Goal: Task Accomplishment & Management: Manage account settings

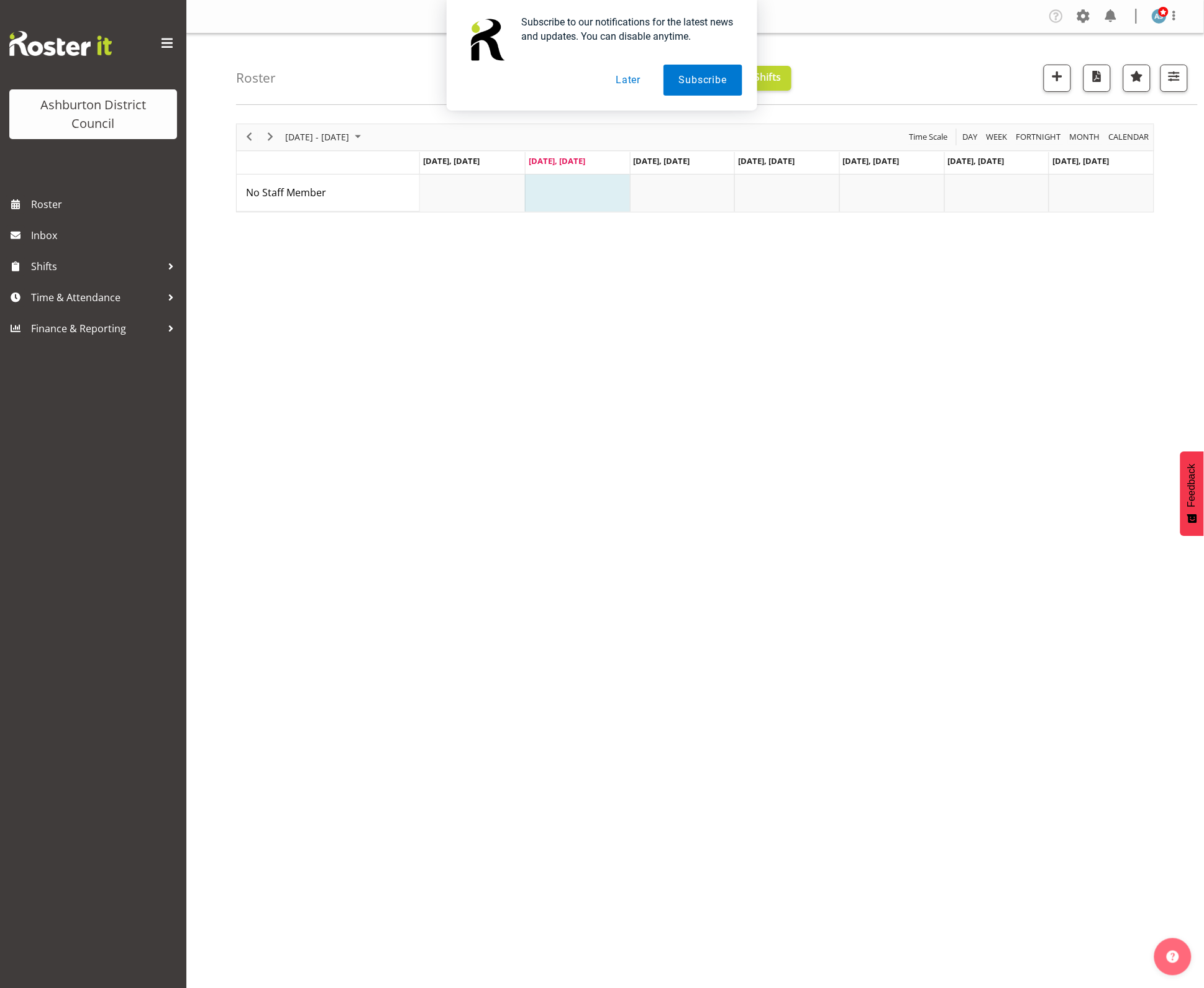
click at [624, 85] on button "Later" at bounding box center [628, 79] width 56 height 31
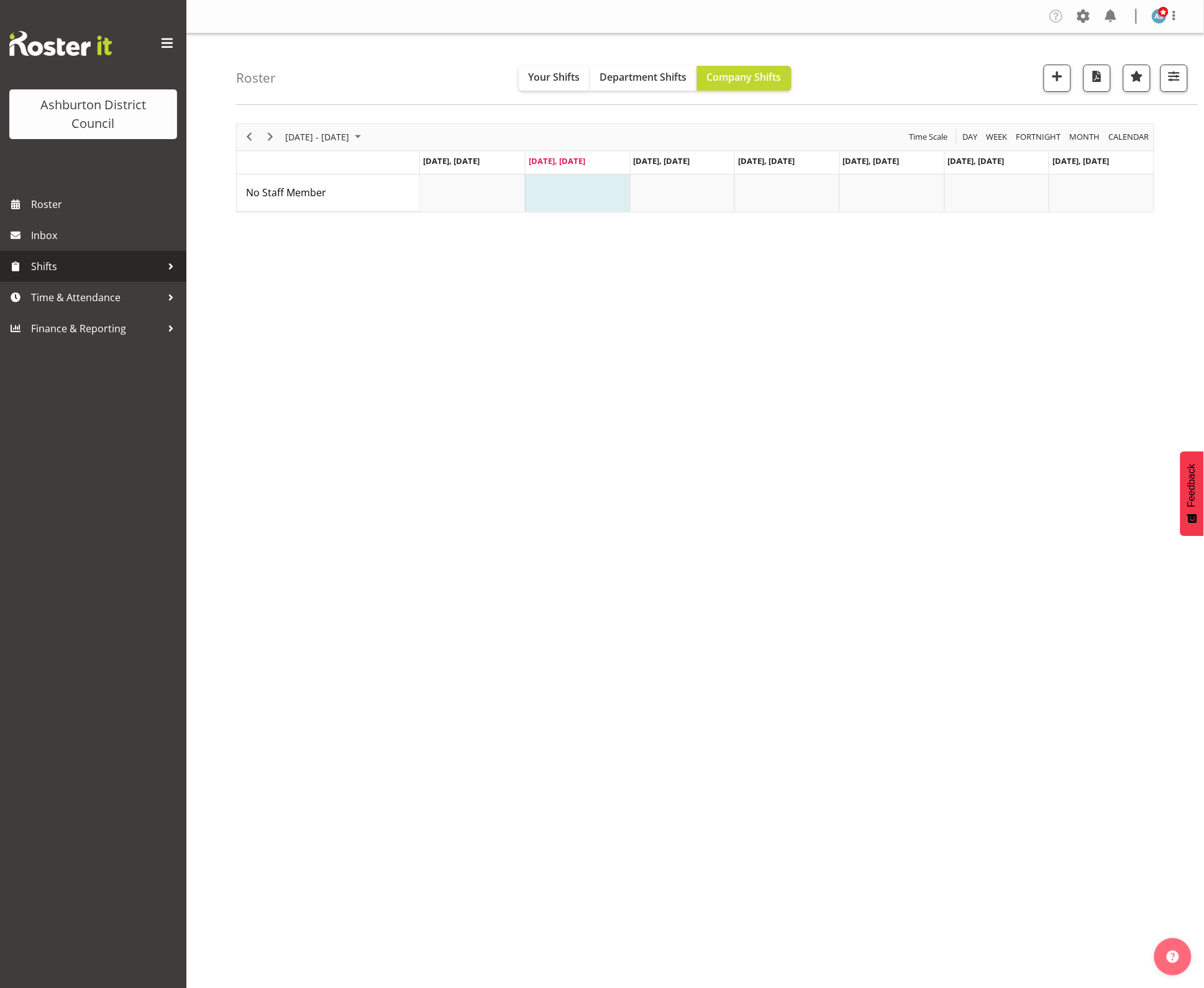
click at [97, 264] on span "Shifts" at bounding box center [96, 266] width 130 height 18
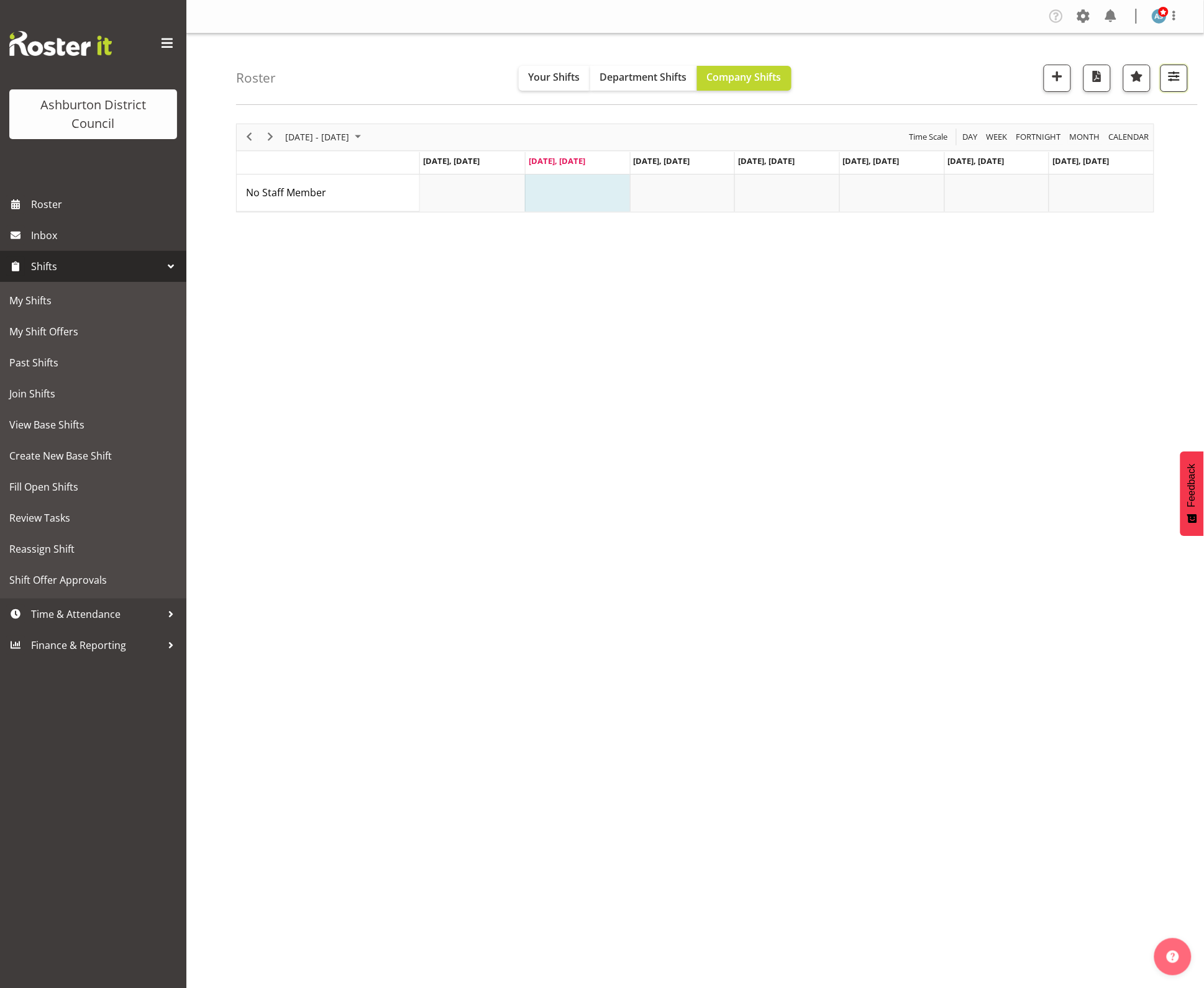
click at [1165, 81] on button "button" at bounding box center [1175, 78] width 27 height 27
click at [1123, 154] on span "1 Departments" at bounding box center [1099, 153] width 80 height 15
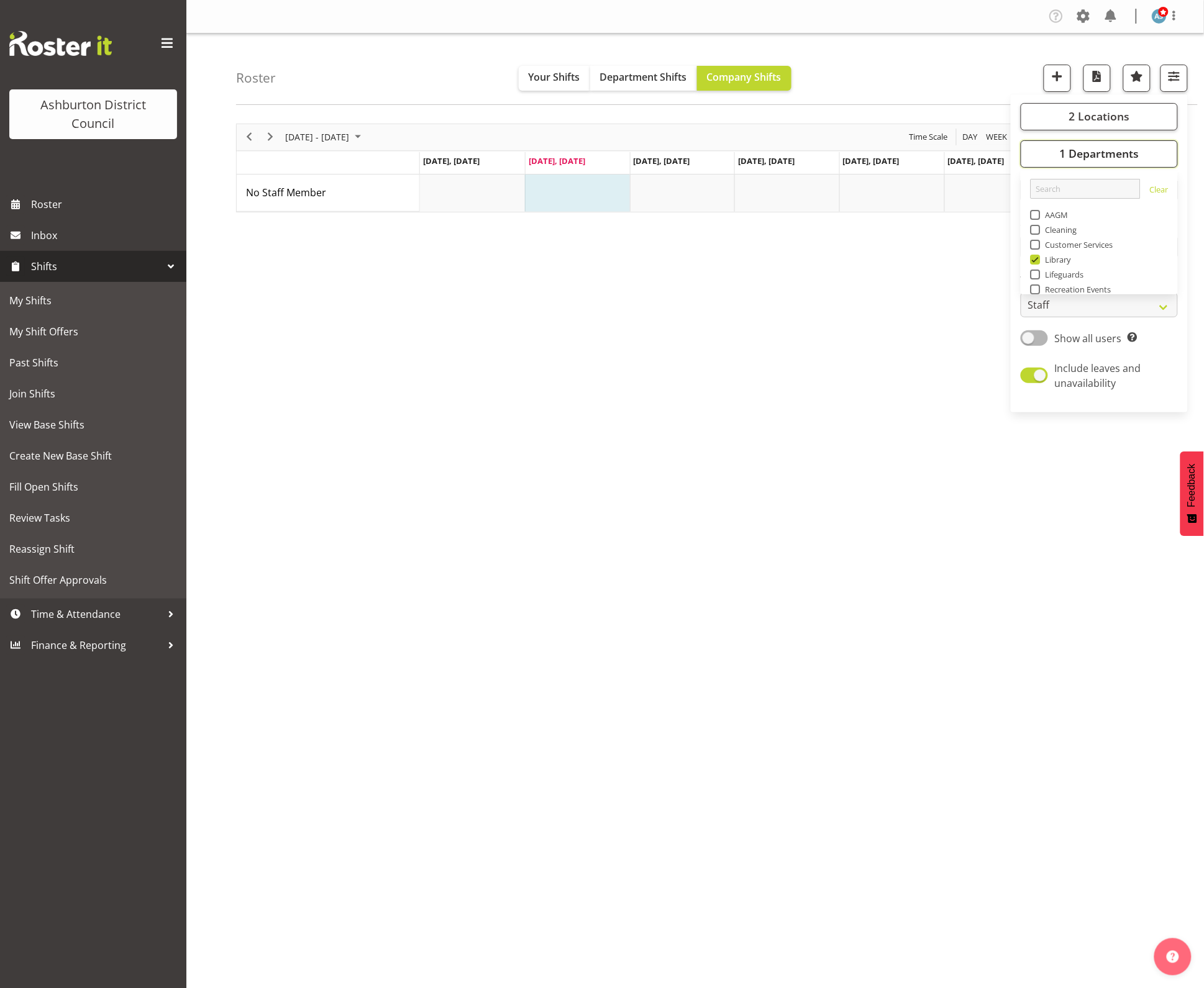
click at [1123, 154] on span "1 Departments" at bounding box center [1099, 153] width 80 height 15
click at [1116, 155] on span "1 Departments" at bounding box center [1099, 153] width 80 height 15
click at [1029, 379] on span at bounding box center [1035, 376] width 27 height 16
click at [1029, 379] on input "Include leaves and unavailability" at bounding box center [1025, 375] width 8 height 8
checkbox input "false"
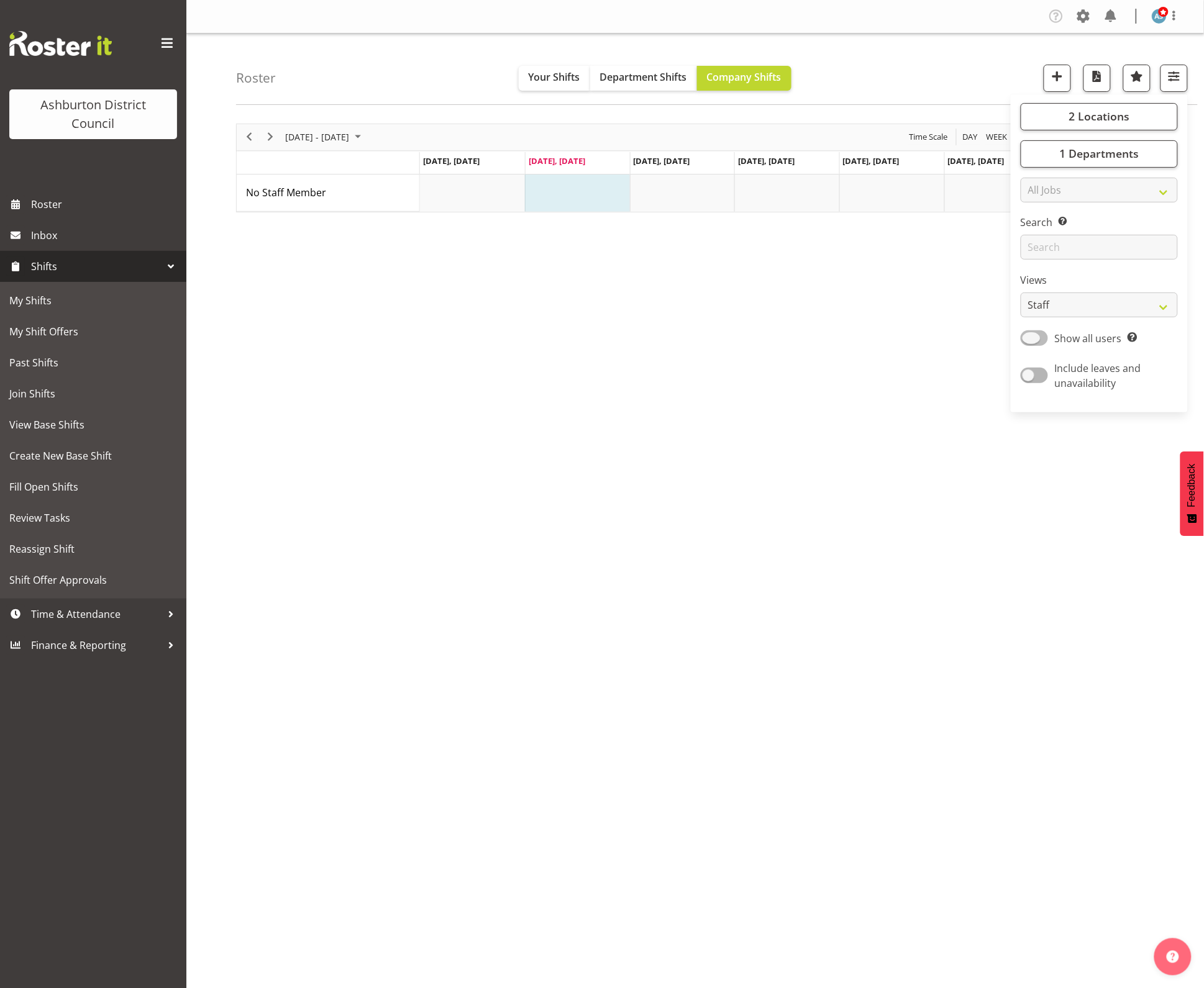
click at [1039, 343] on span at bounding box center [1035, 339] width 27 height 16
click at [1029, 343] on input "Show all users Show only rostered employees" at bounding box center [1025, 338] width 8 height 8
click at [1035, 340] on span at bounding box center [1035, 339] width 27 height 16
click at [1029, 340] on input "Show rostered users Show only rostered employees" at bounding box center [1025, 338] width 8 height 8
checkbox input "false"
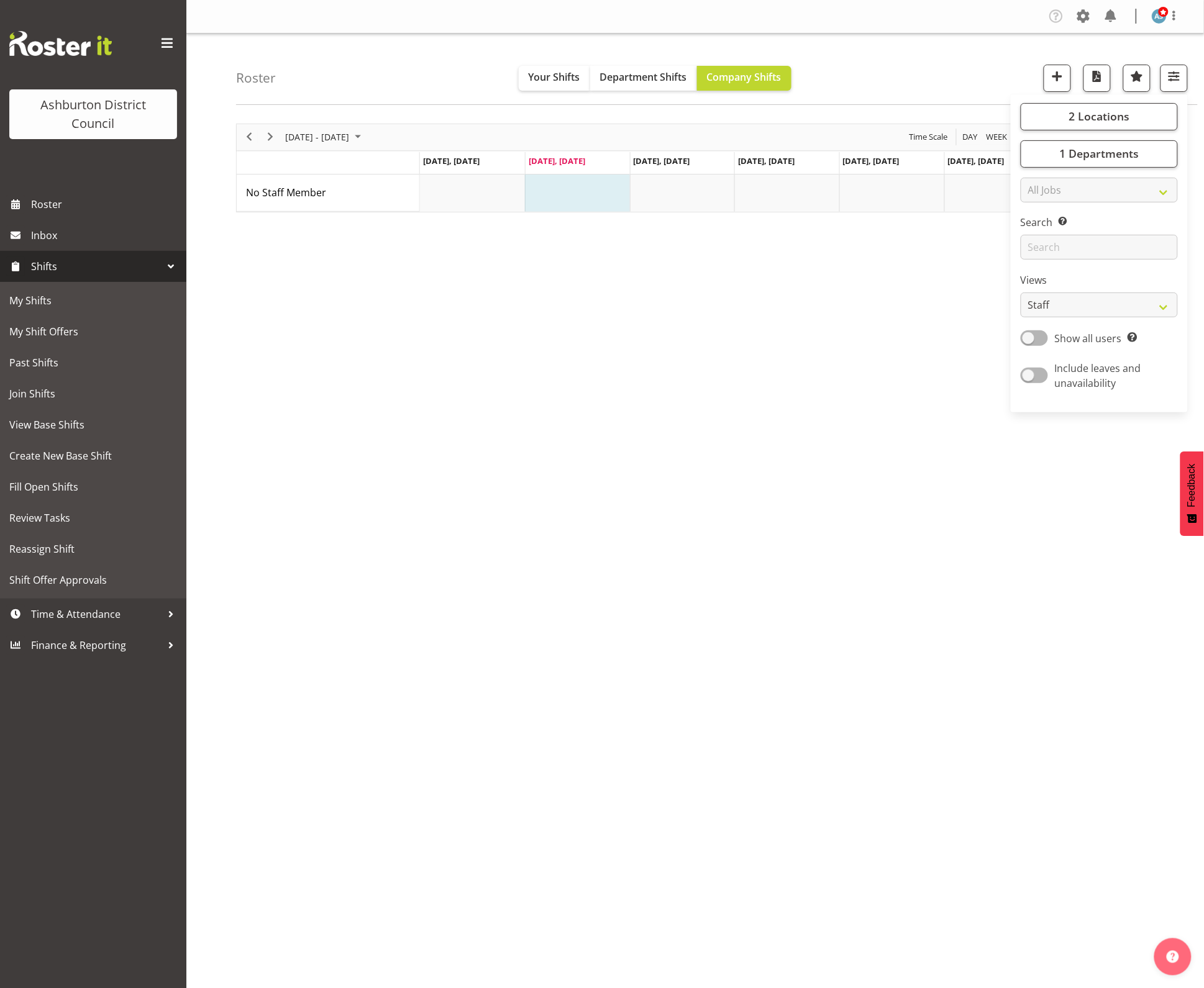
click at [620, 311] on div "August 11 - 17, 2025 Today Day Week Fortnight Month calendar Month Agenda Time …" at bounding box center [720, 362] width 968 height 497
click at [249, 135] on span "Previous" at bounding box center [249, 138] width 15 height 16
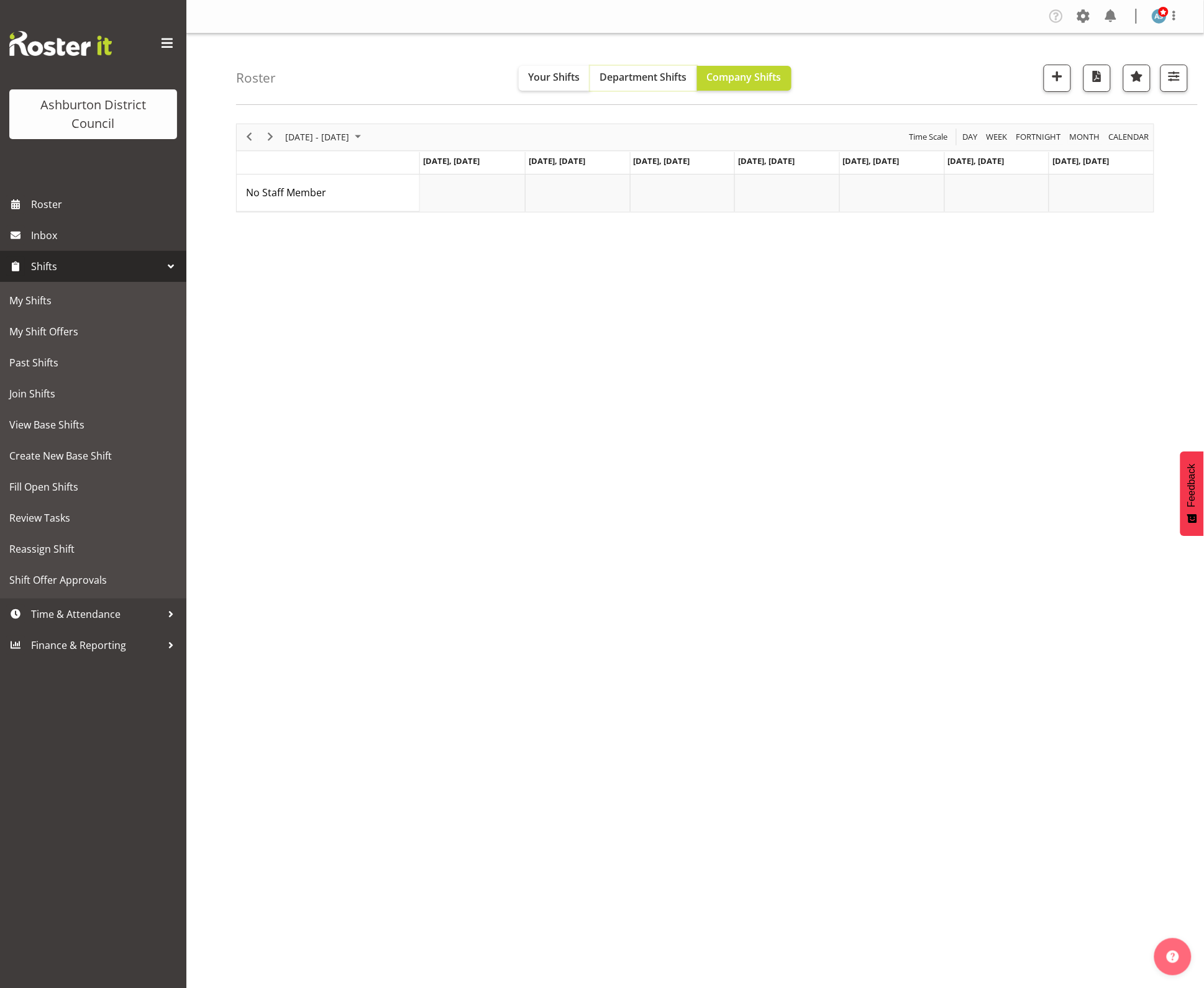
click at [670, 81] on span "Department Shifts" at bounding box center [643, 76] width 87 height 14
click at [1188, 78] on button "button" at bounding box center [1175, 78] width 27 height 27
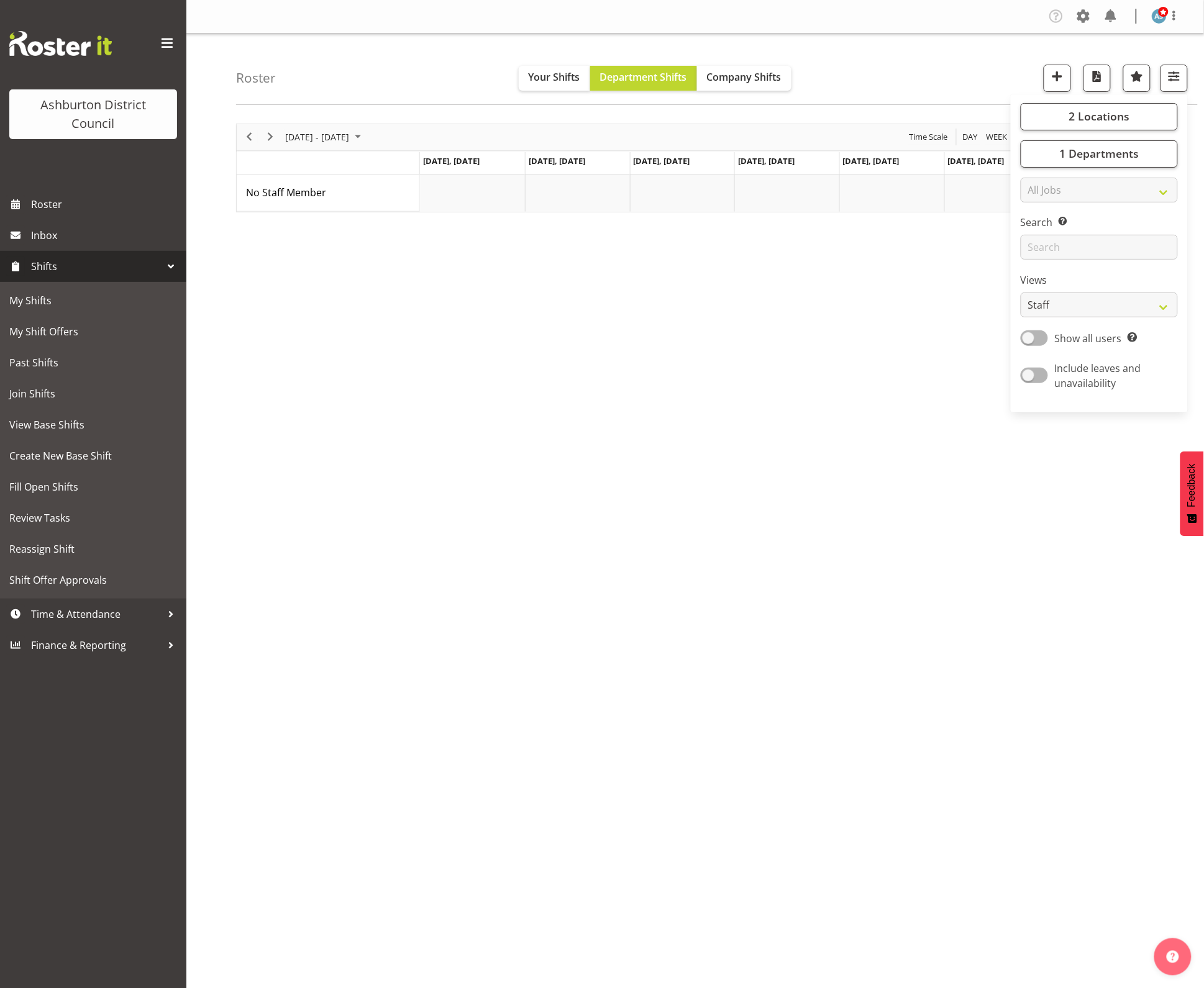
click at [483, 399] on div "August 04 - 10, 2025 Today Day Week Fortnight Month calendar Month Agenda Time …" at bounding box center [720, 362] width 968 height 497
click at [1182, 64] on div "Roster Your Shifts Department Shifts Company Shifts 2 Locations Clear Art Galle…" at bounding box center [717, 69] width 962 height 72
drag, startPoint x: 1179, startPoint y: 79, endPoint x: 1170, endPoint y: 48, distance: 32.3
click at [1179, 78] on span "button" at bounding box center [1175, 76] width 16 height 16
click at [1156, 17] on img at bounding box center [1159, 16] width 15 height 15
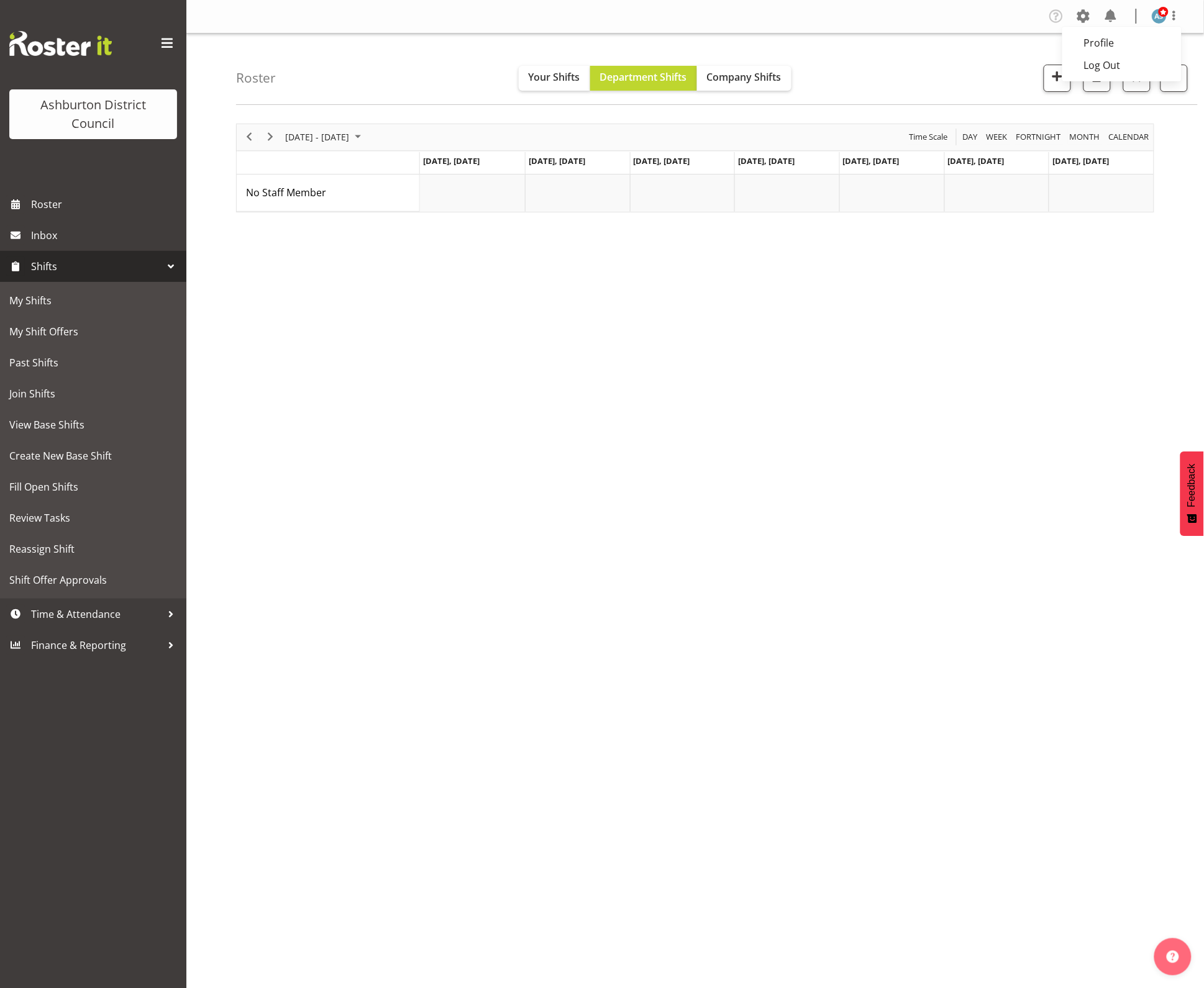
click at [1164, 298] on div "August 04 - 10, 2025 Today Day Week Fortnight Month calendar Month Agenda Time …" at bounding box center [720, 362] width 968 height 497
click at [1179, 82] on span "button" at bounding box center [1175, 76] width 16 height 16
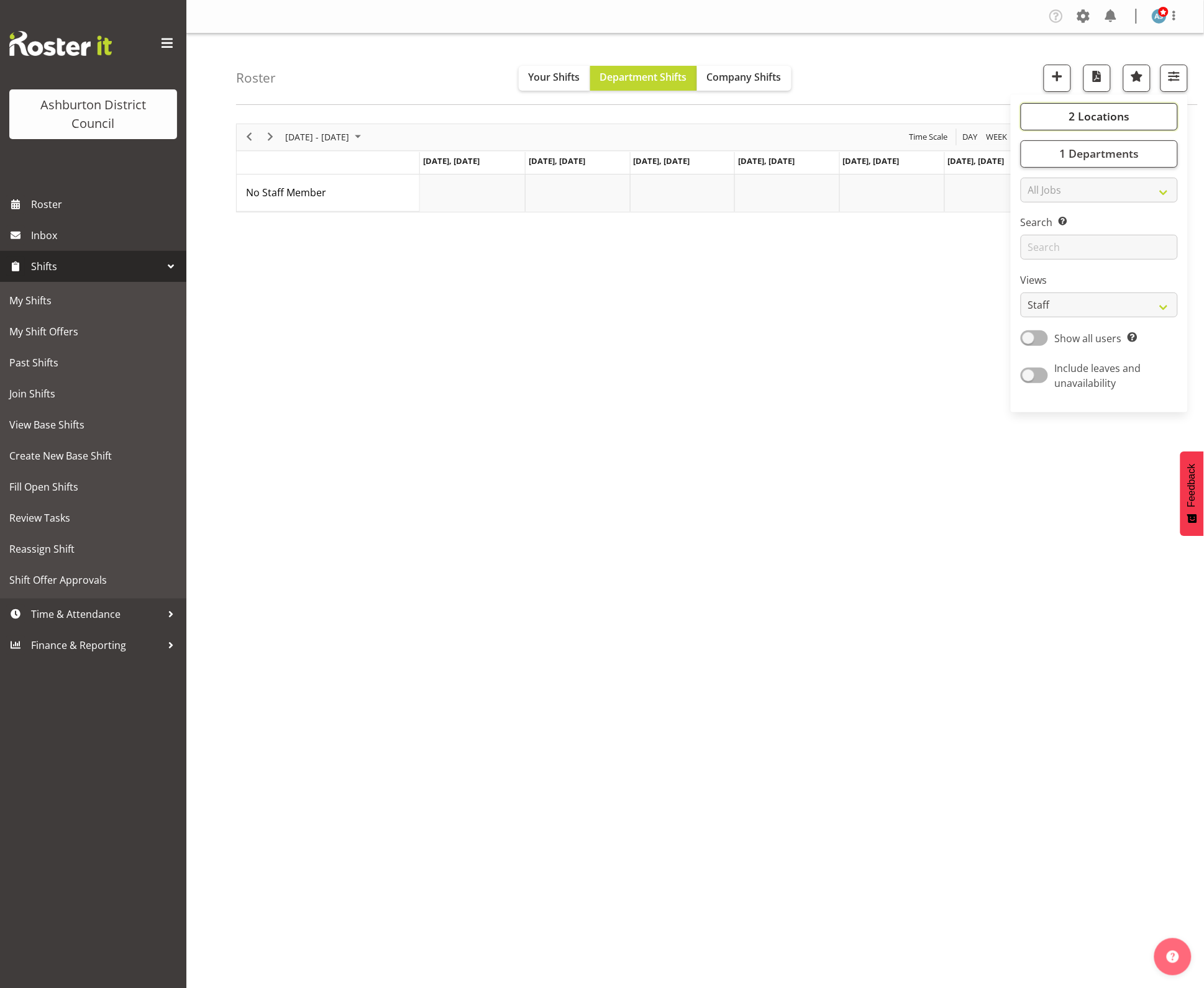
click at [1138, 121] on button "2 Locations" at bounding box center [1100, 117] width 157 height 27
click at [1085, 194] on span "EA Networks Centre" at bounding box center [1081, 192] width 80 height 10
click at [1039, 194] on input "EA Networks Centre" at bounding box center [1035, 192] width 8 height 8
checkbox input "false"
click at [1052, 206] on span "Library" at bounding box center [1056, 207] width 31 height 10
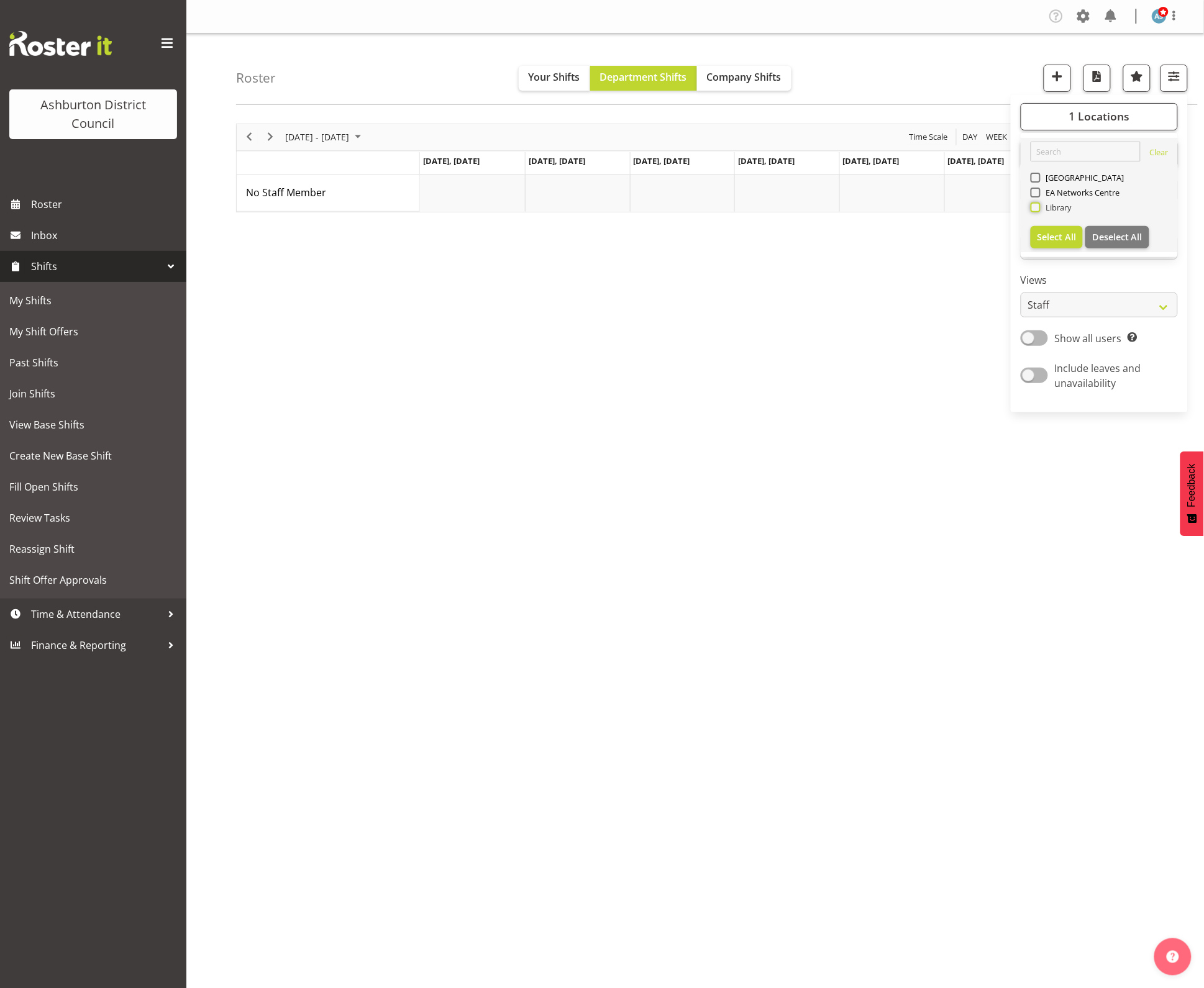
click at [1039, 206] on input "Library" at bounding box center [1035, 207] width 8 height 8
checkbox input "true"
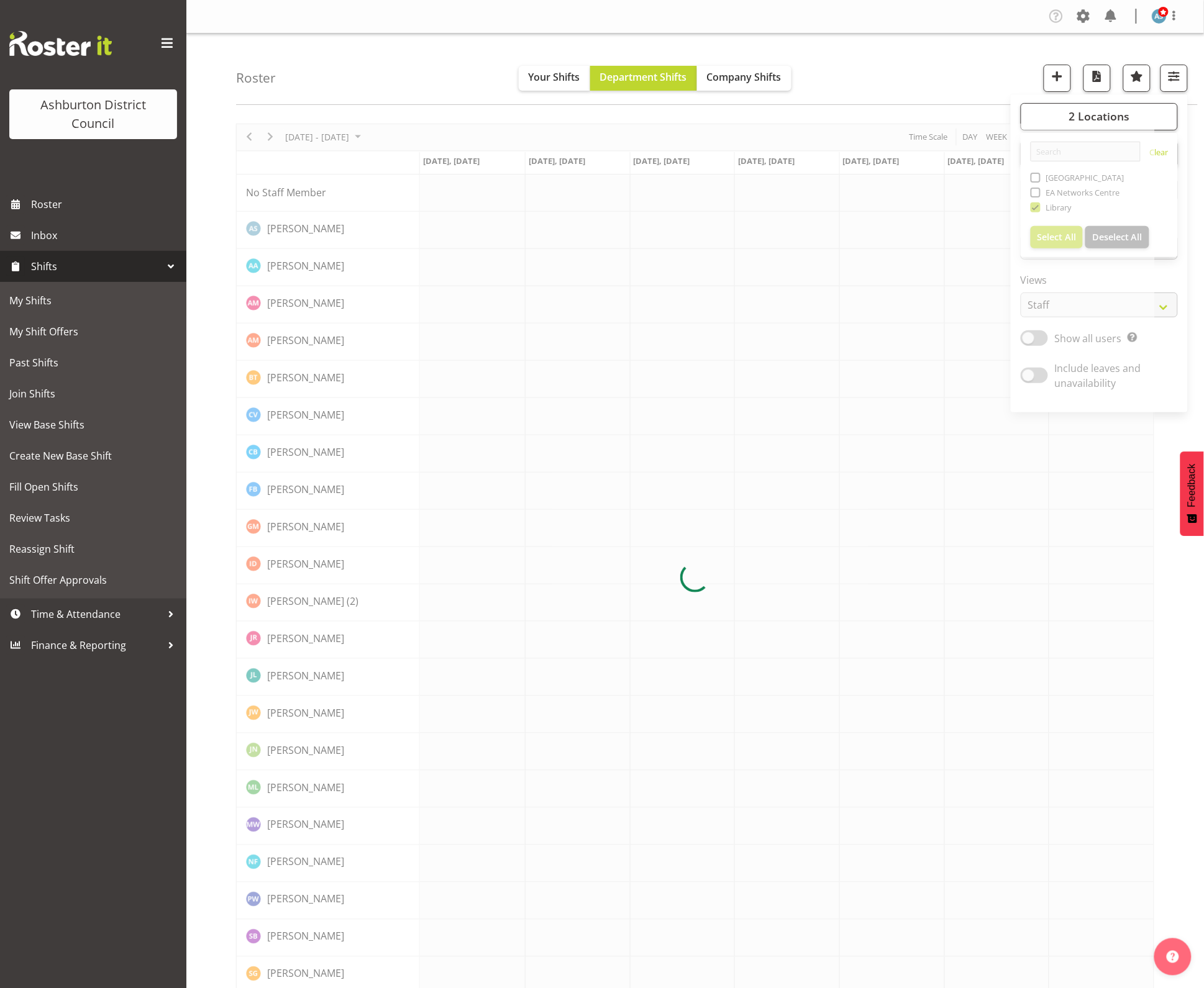
click at [1095, 272] on div at bounding box center [695, 578] width 919 height 909
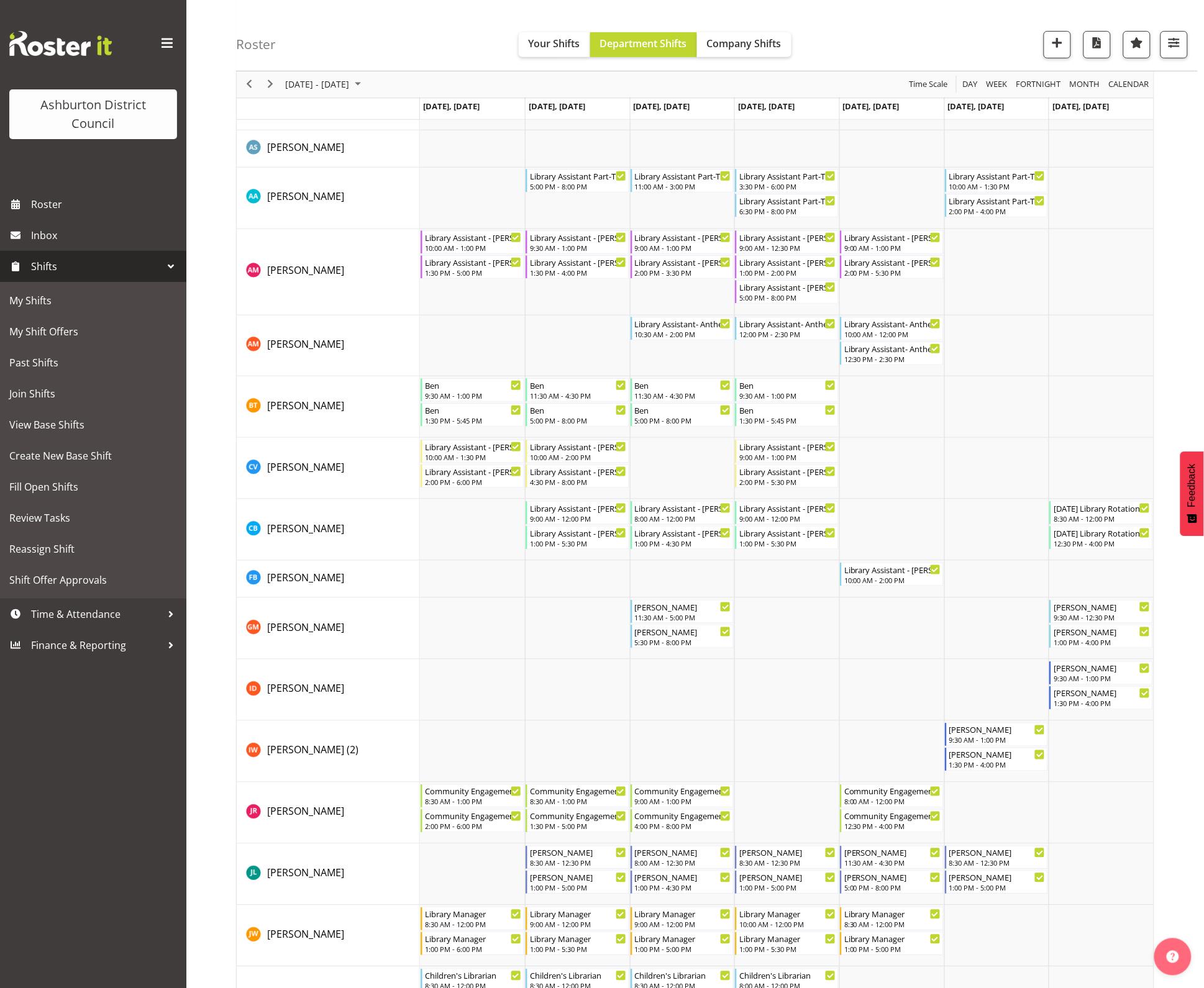
scroll to position [233, 0]
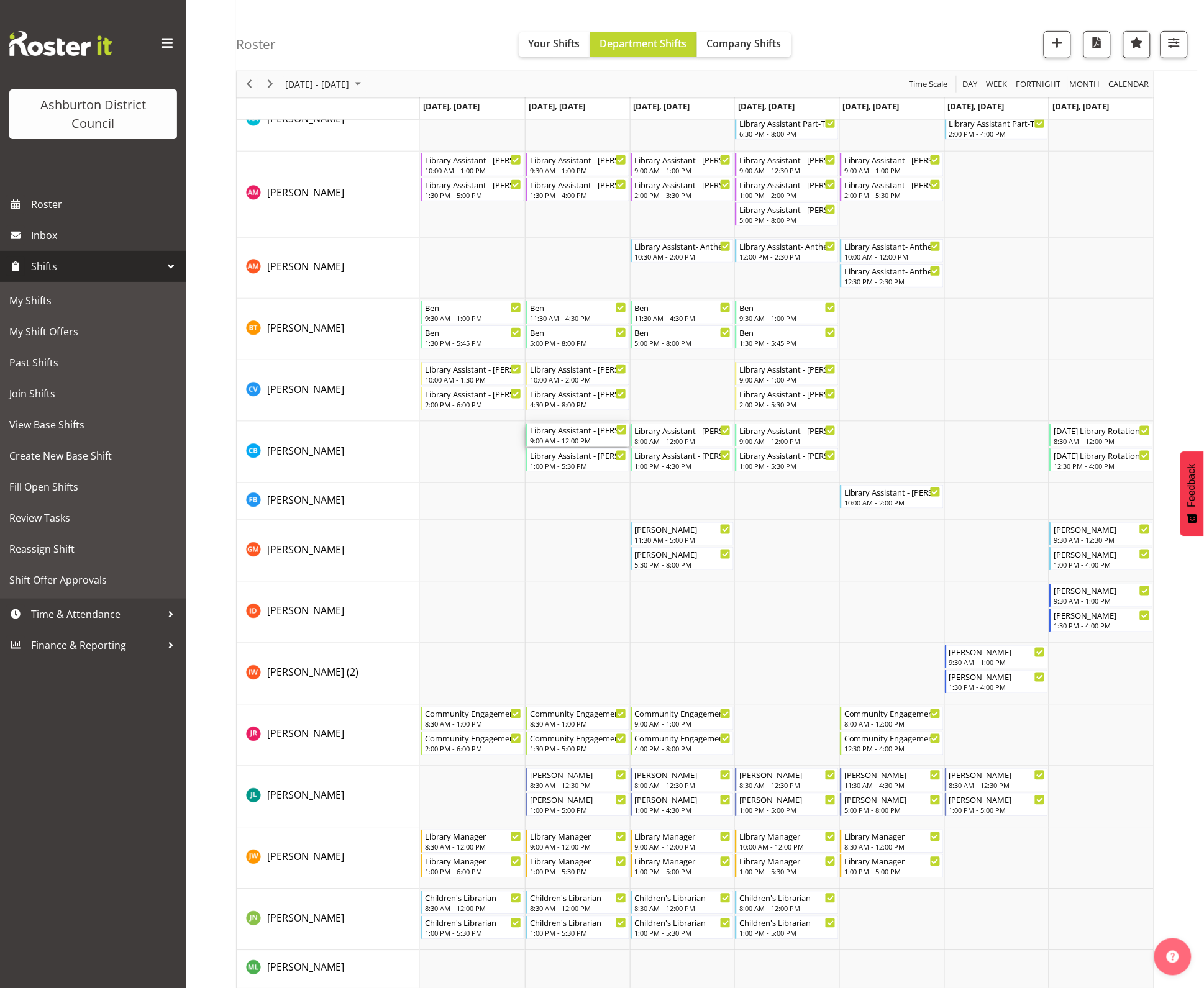
click at [581, 441] on div "9:00 AM - 12:00 PM" at bounding box center [579, 440] width 97 height 10
click at [581, 441] on div at bounding box center [695, 599] width 919 height 1419
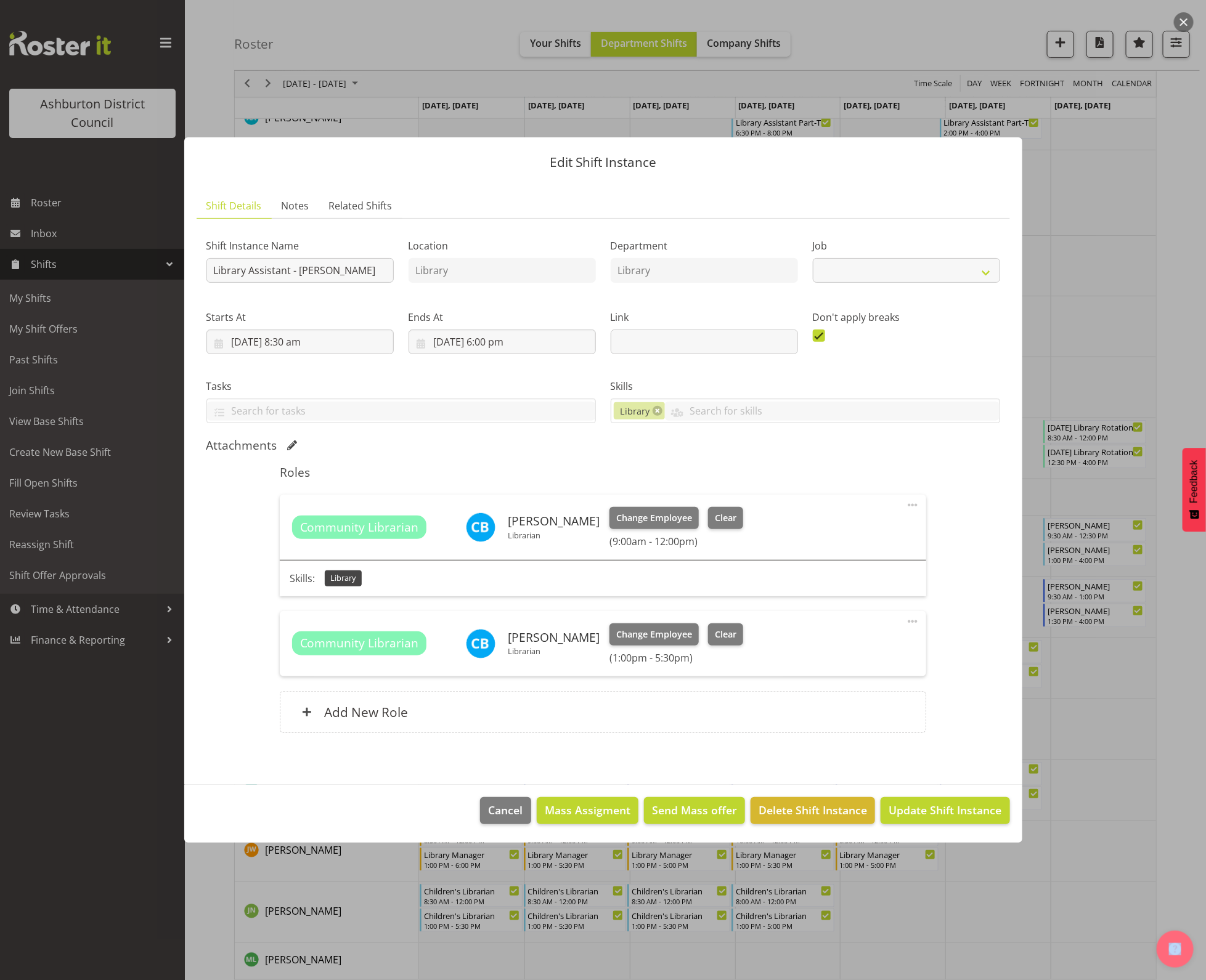
select select "6995"
drag, startPoint x: 416, startPoint y: 530, endPoint x: 316, endPoint y: 521, distance: 100.4
click at [316, 521] on span "Community Librarian" at bounding box center [359, 527] width 135 height 24
drag, startPoint x: 316, startPoint y: 521, endPoint x: 373, endPoint y: 535, distance: 58.7
click at [373, 535] on span "Community Librarian" at bounding box center [360, 527] width 119 height 18
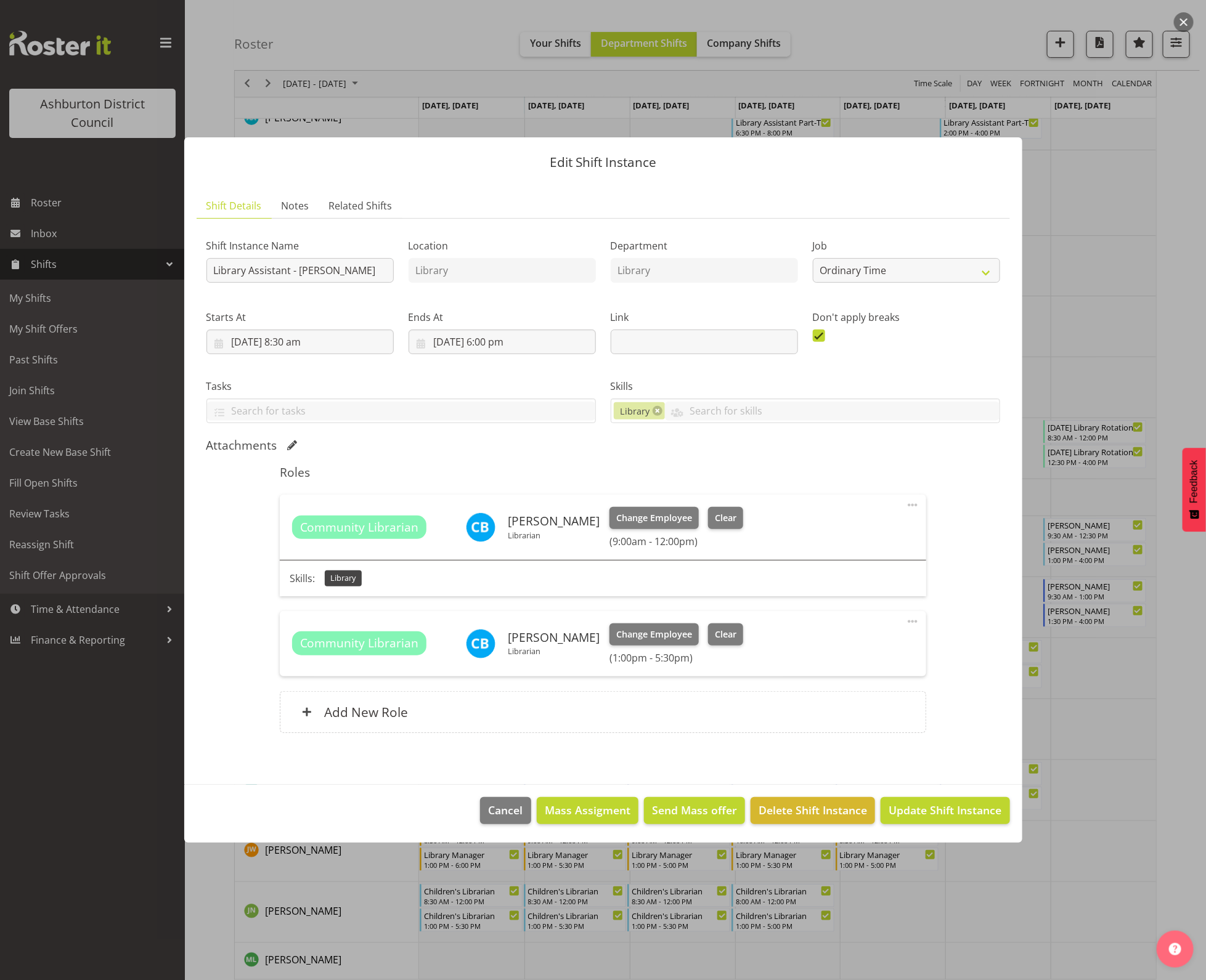
click at [1184, 22] on button "button" at bounding box center [1184, 22] width 20 height 20
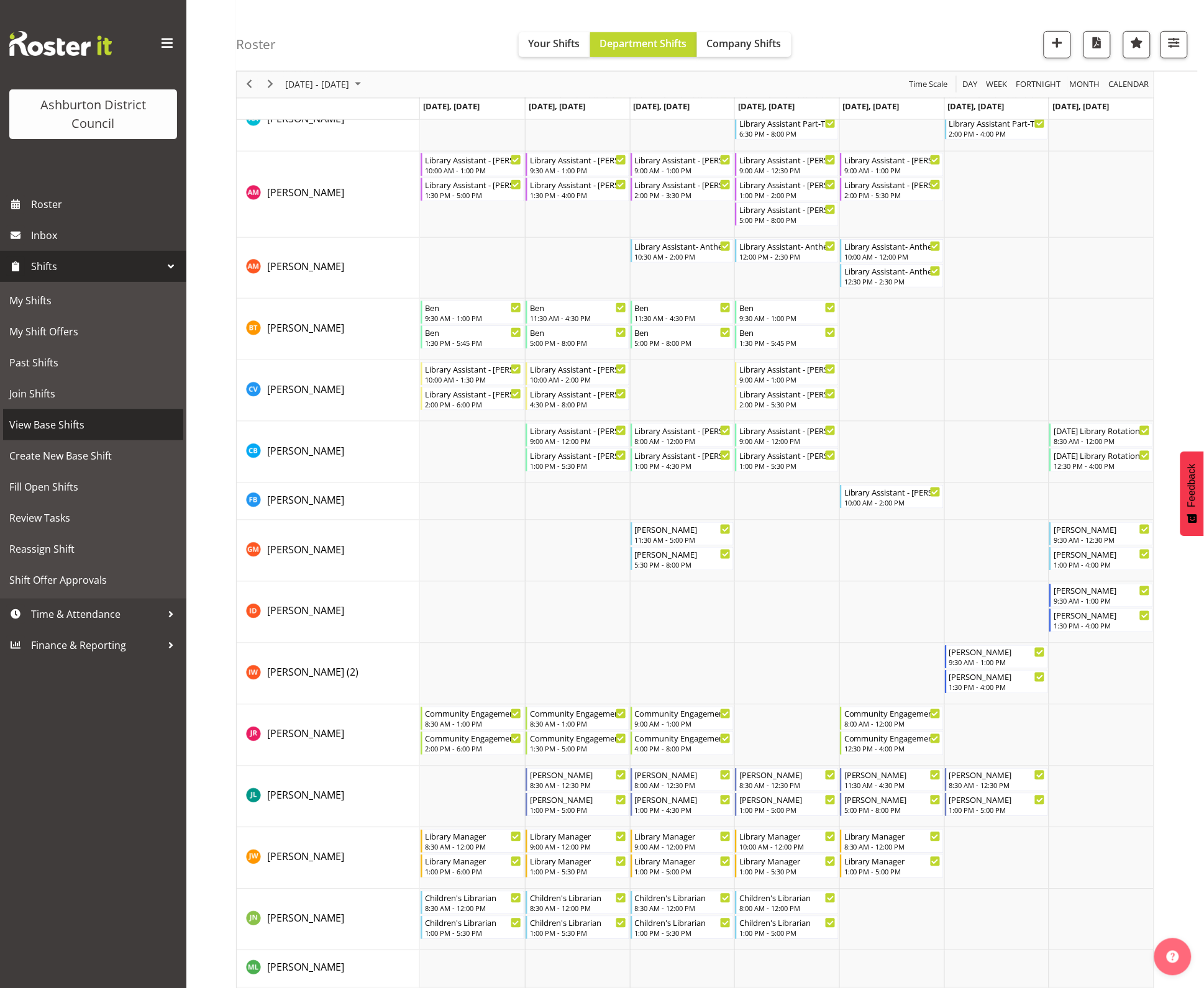
click at [67, 418] on span "View Base Shifts" at bounding box center [93, 424] width 168 height 18
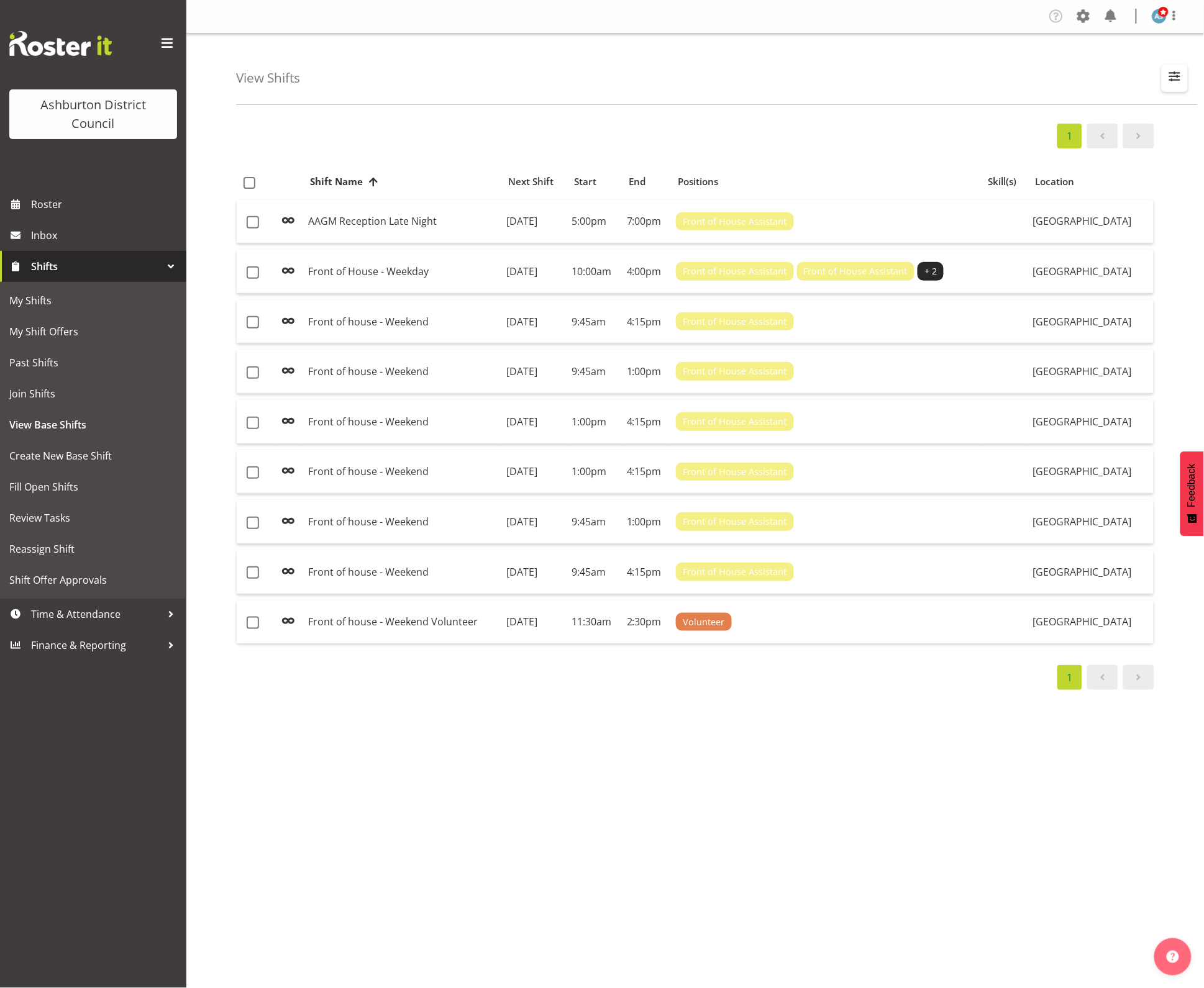
click at [1171, 76] on span "button" at bounding box center [1175, 76] width 16 height 16
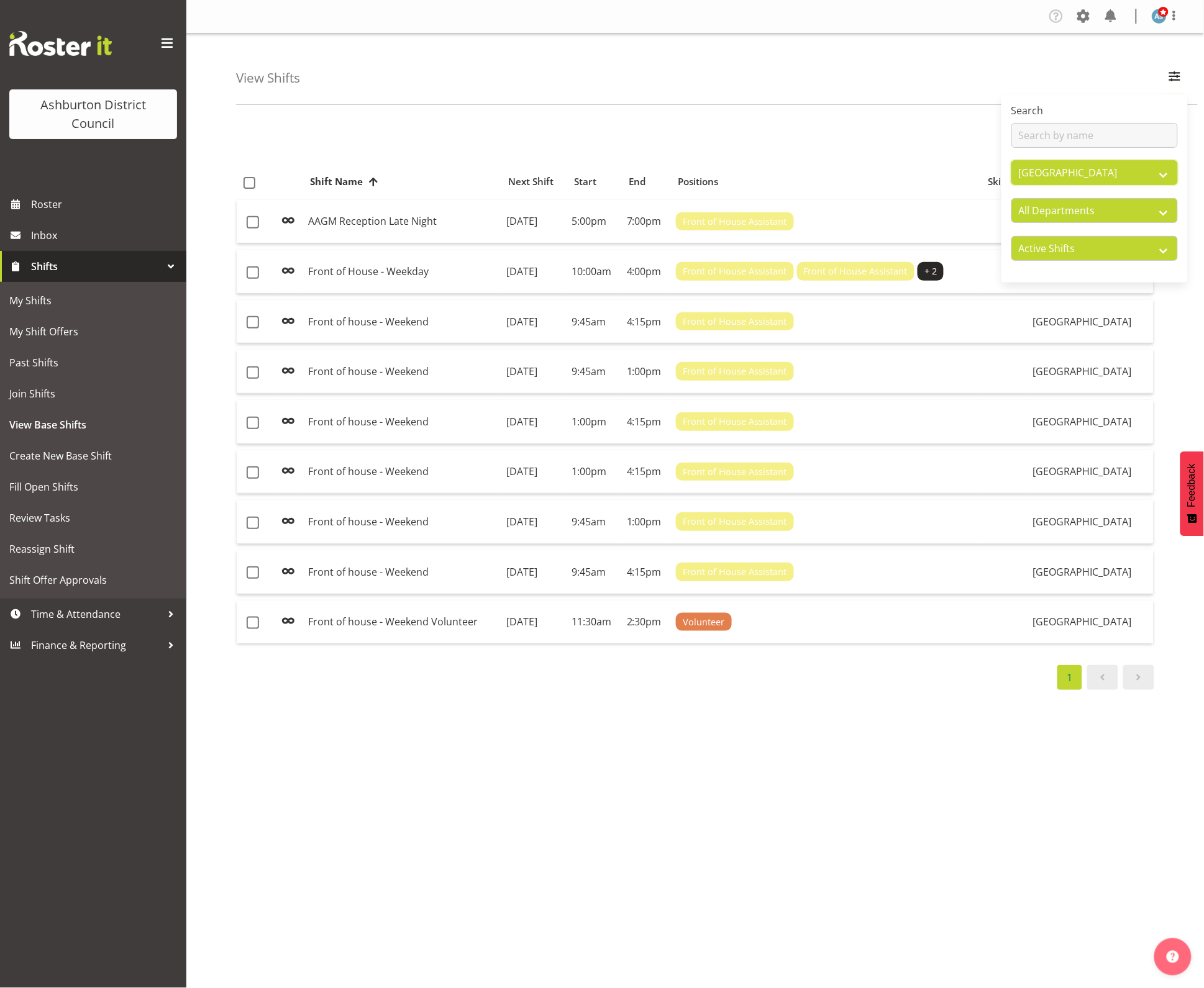
click at [1109, 169] on select "All Locations Art Gallery & Museum EA Networks Centre Library Tinwald Community…" at bounding box center [1094, 172] width 166 height 25
select select "1180"
click at [1012, 161] on select "All Locations Art Gallery & Museum EA Networks Centre Library Tinwald Community…" at bounding box center [1094, 172] width 166 height 25
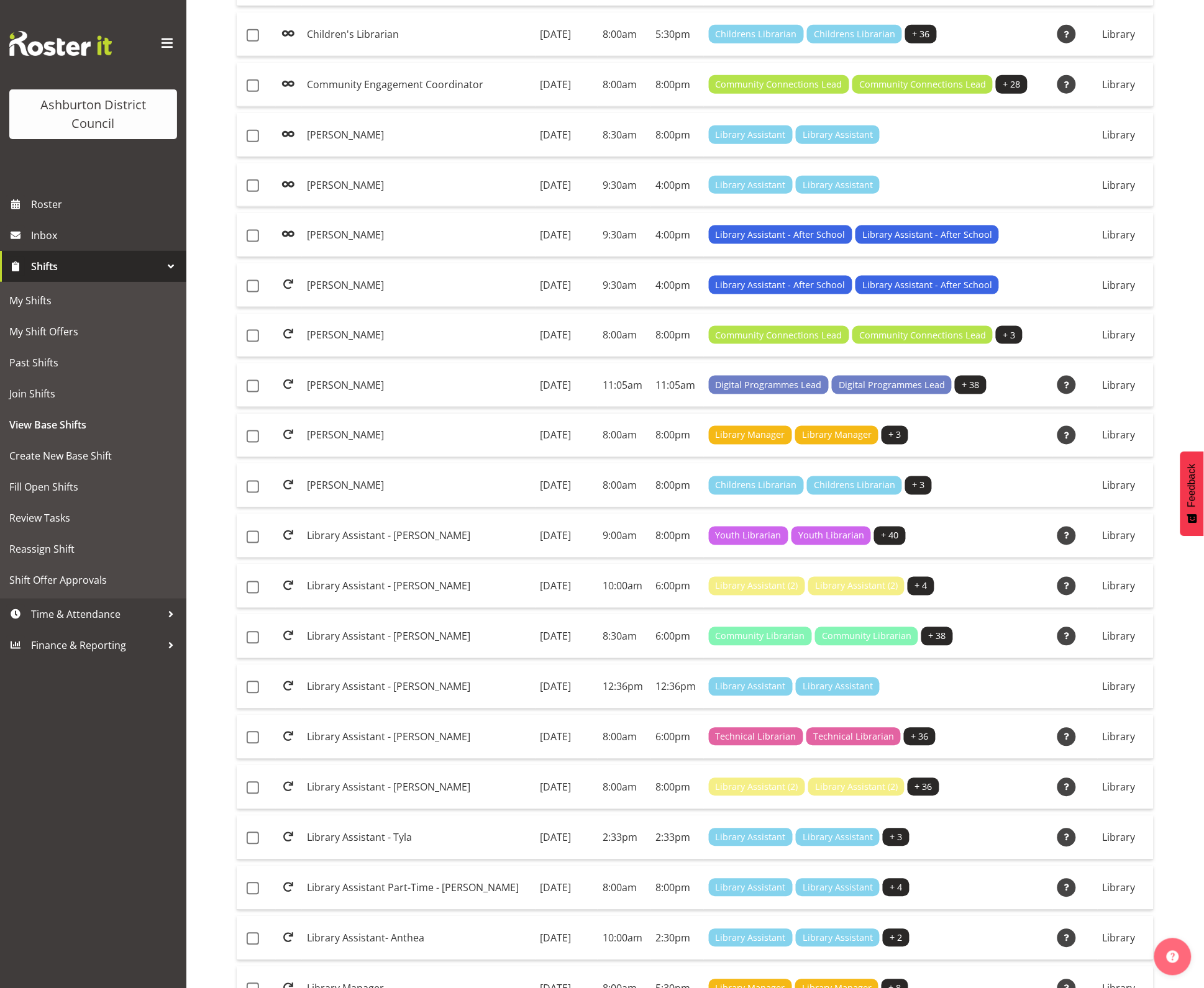
scroll to position [466, 0]
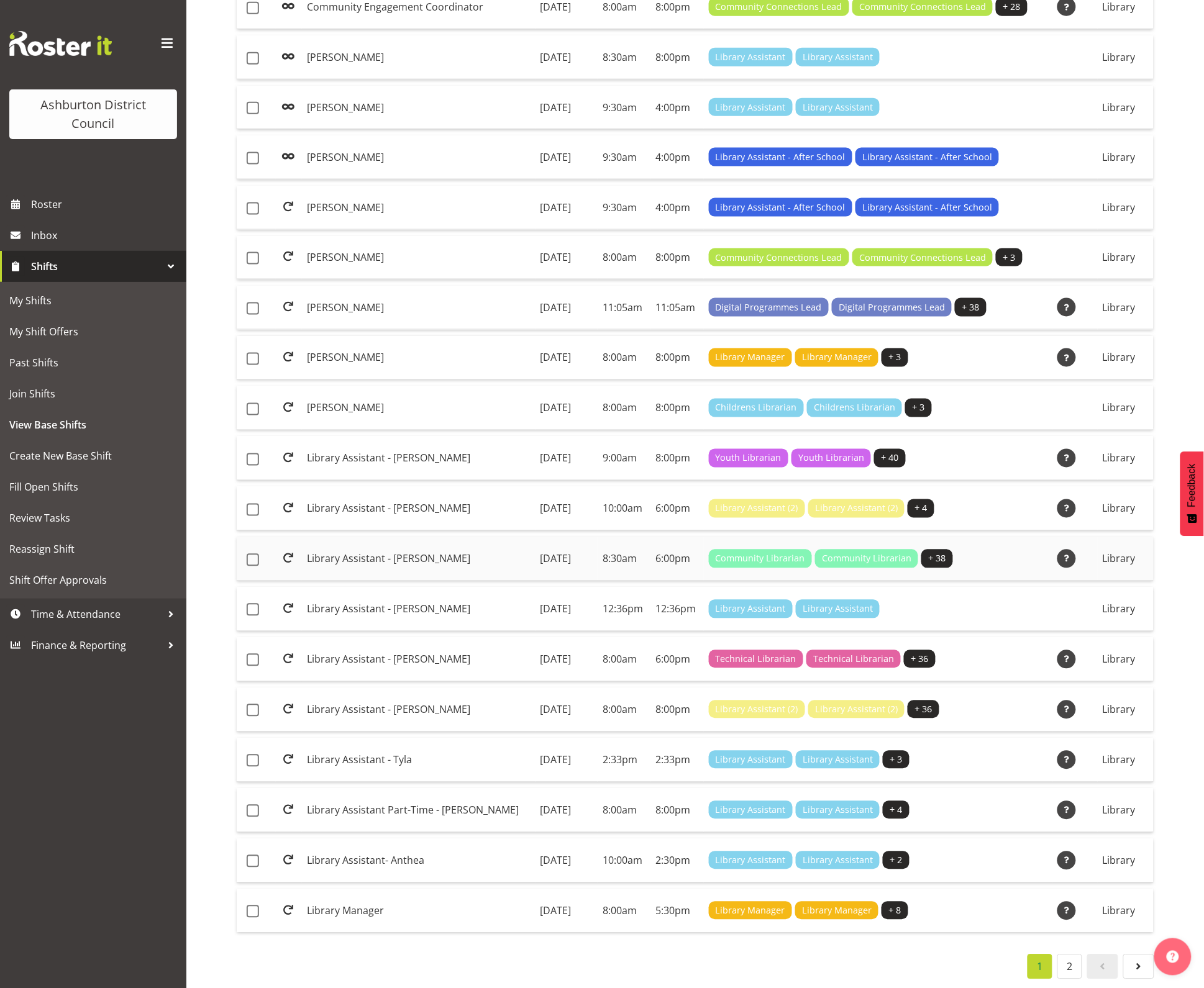
click at [561, 567] on td "Monday, 18th Dec 2023" at bounding box center [567, 559] width 63 height 44
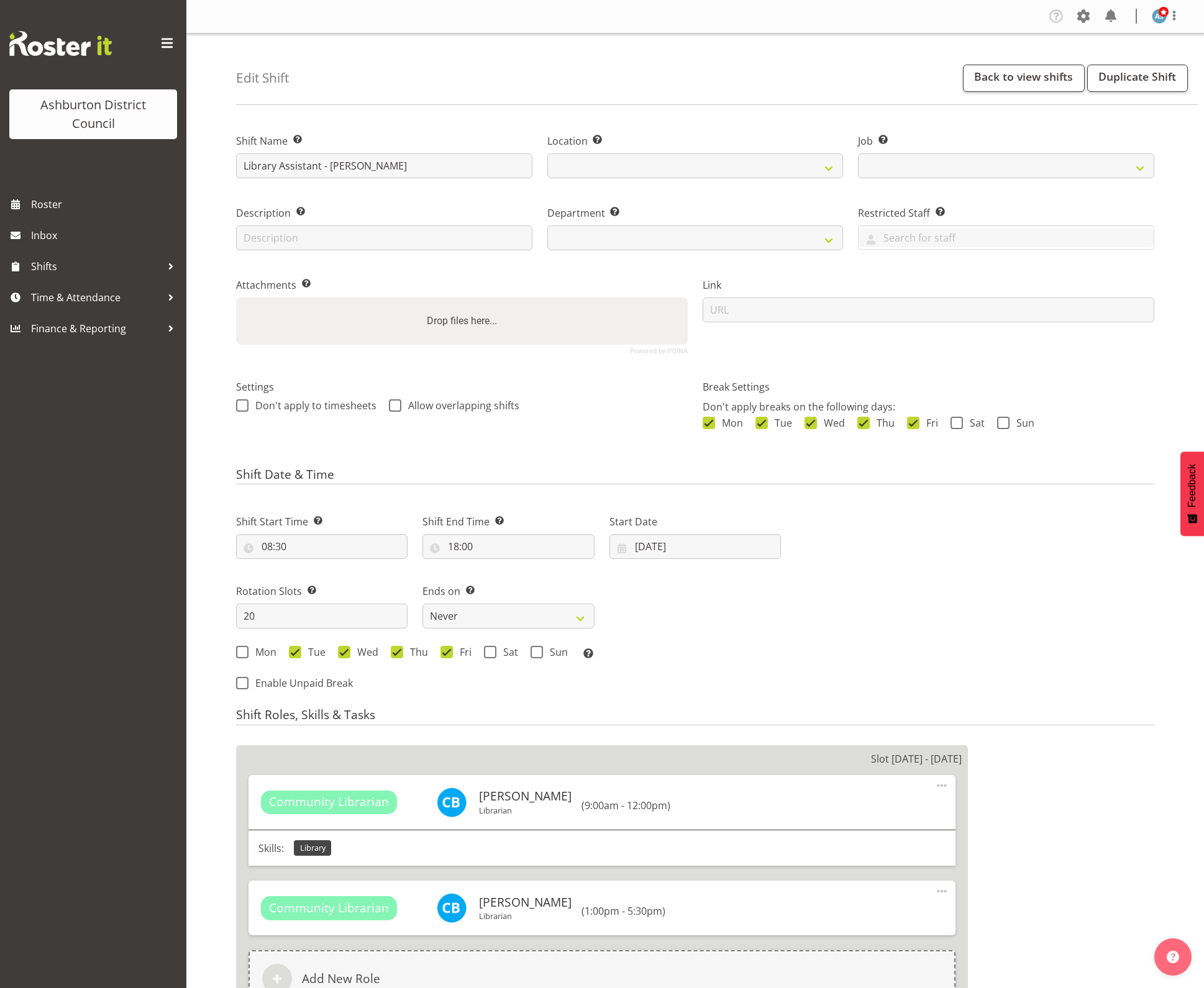
select select
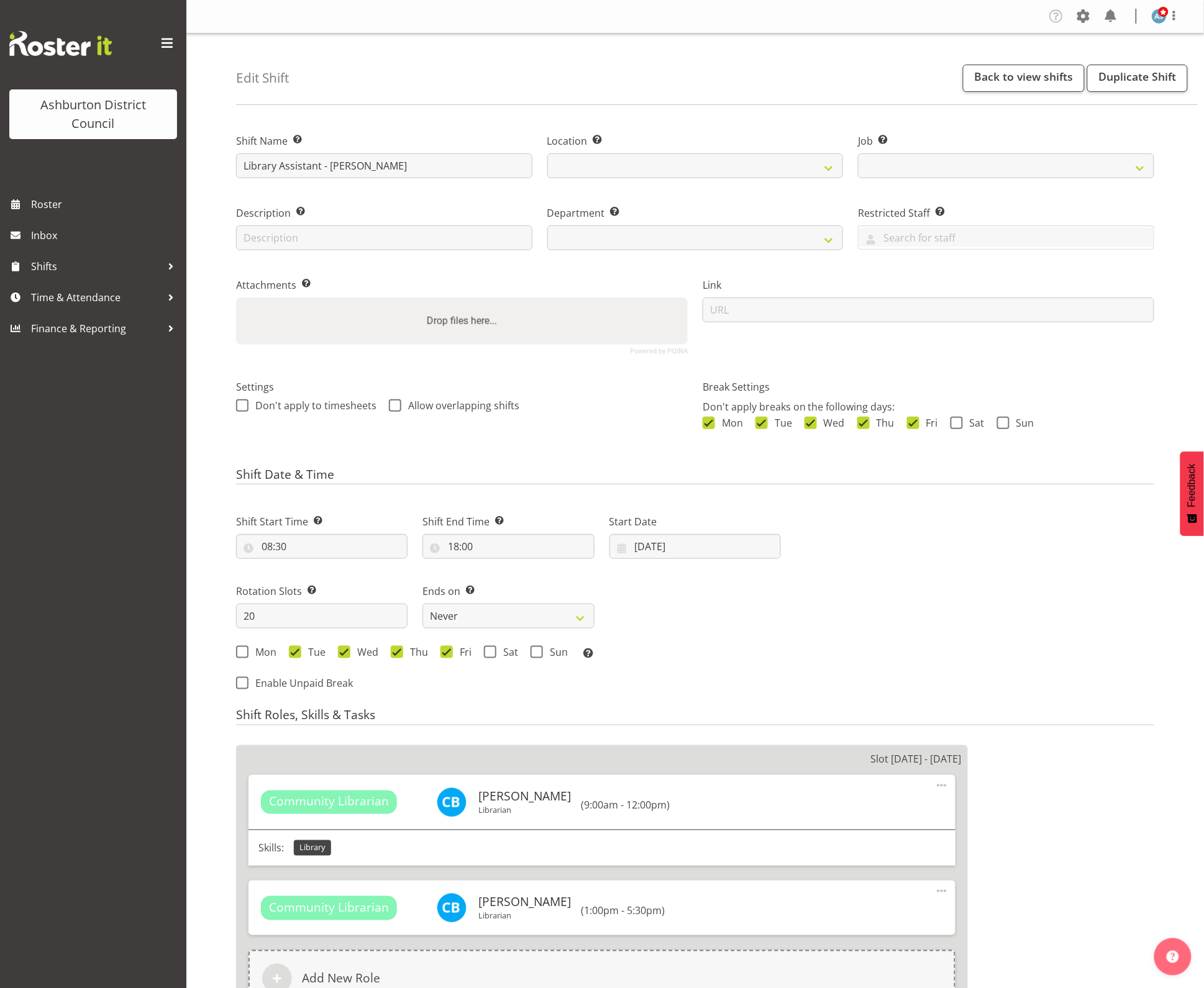
select select
select select "6995"
select select
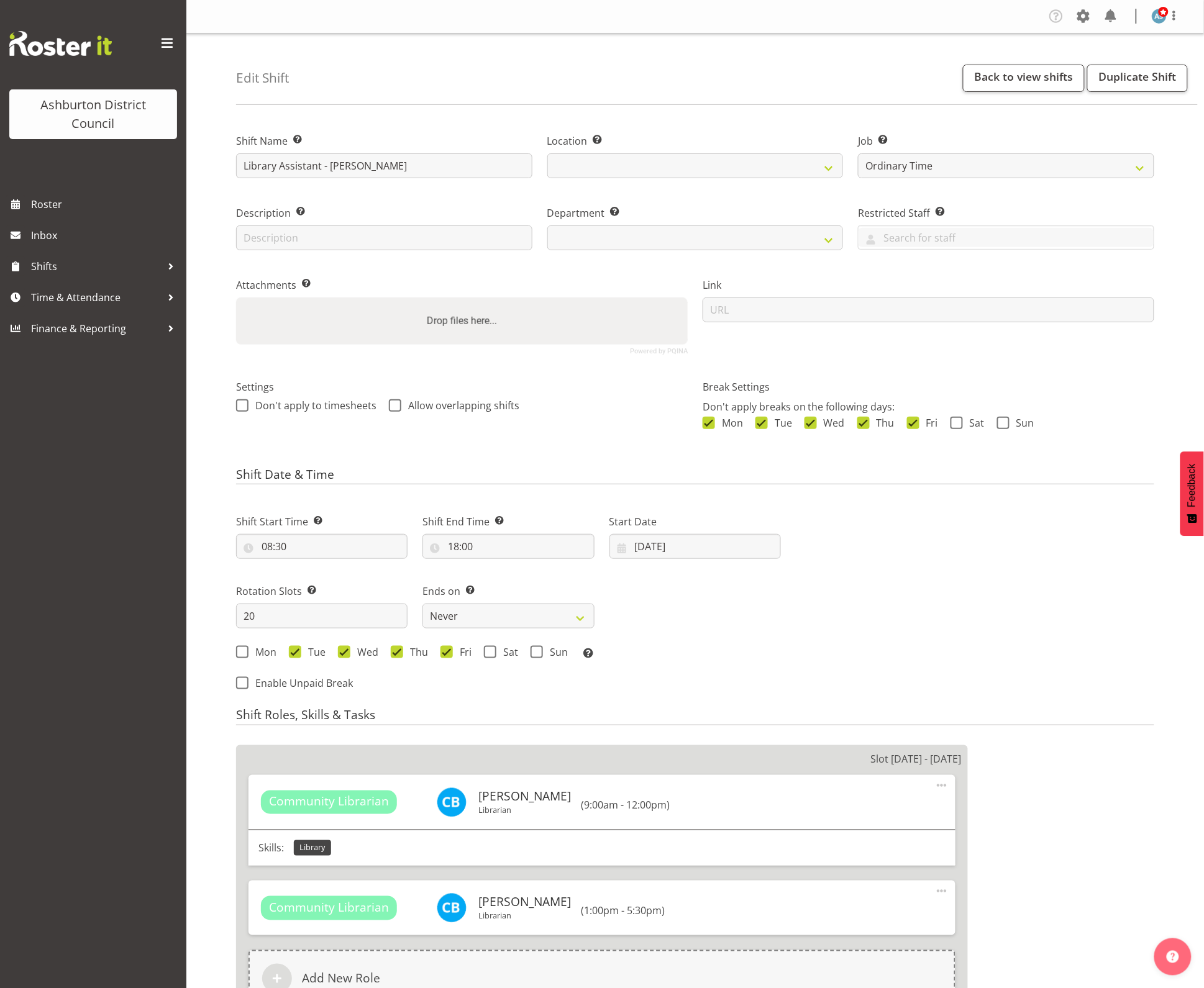
select select
select select "824"
select select "1180"
click at [1108, 570] on div "Next Shifts" at bounding box center [976, 599] width 374 height 203
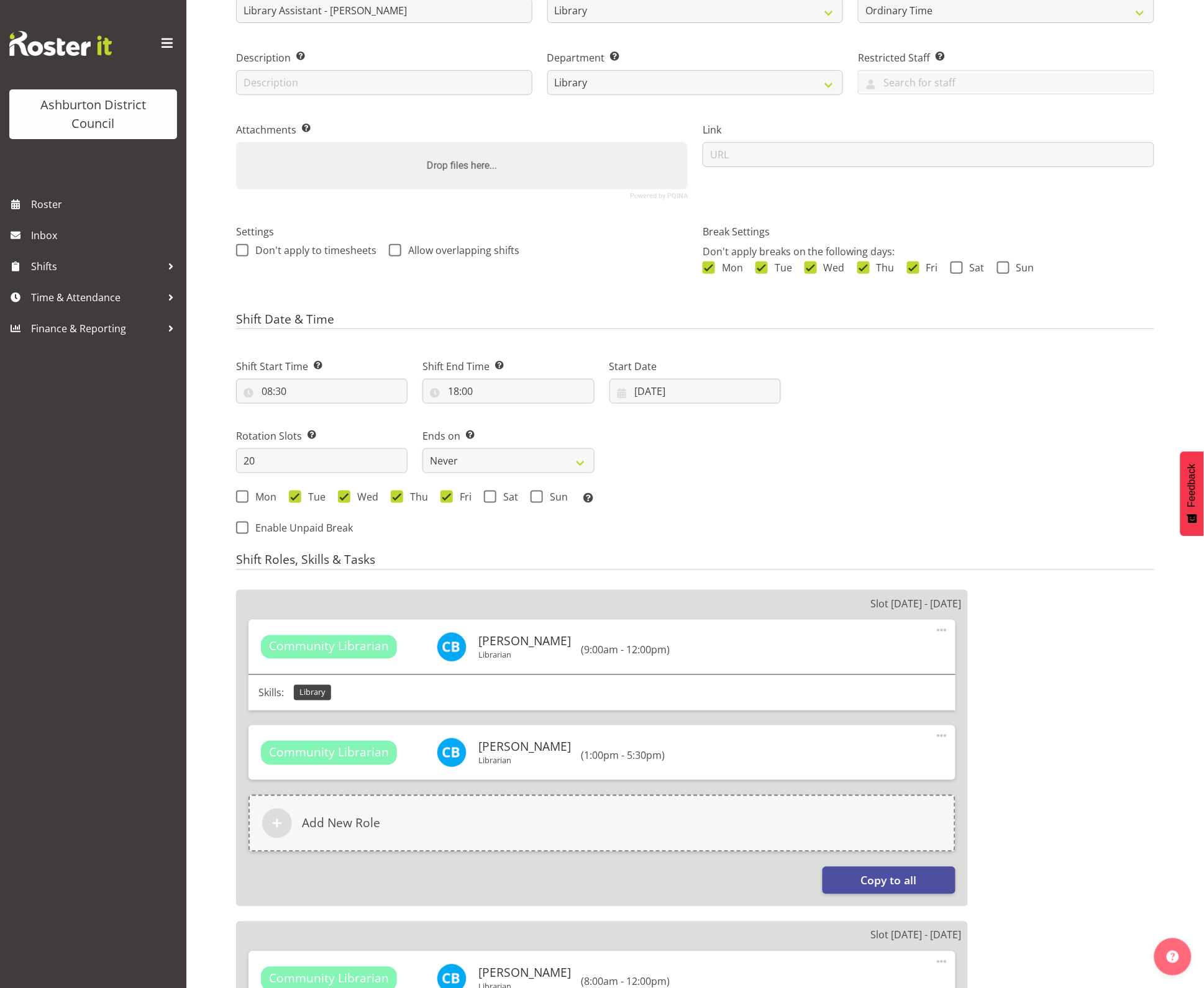
scroll to position [233, 0]
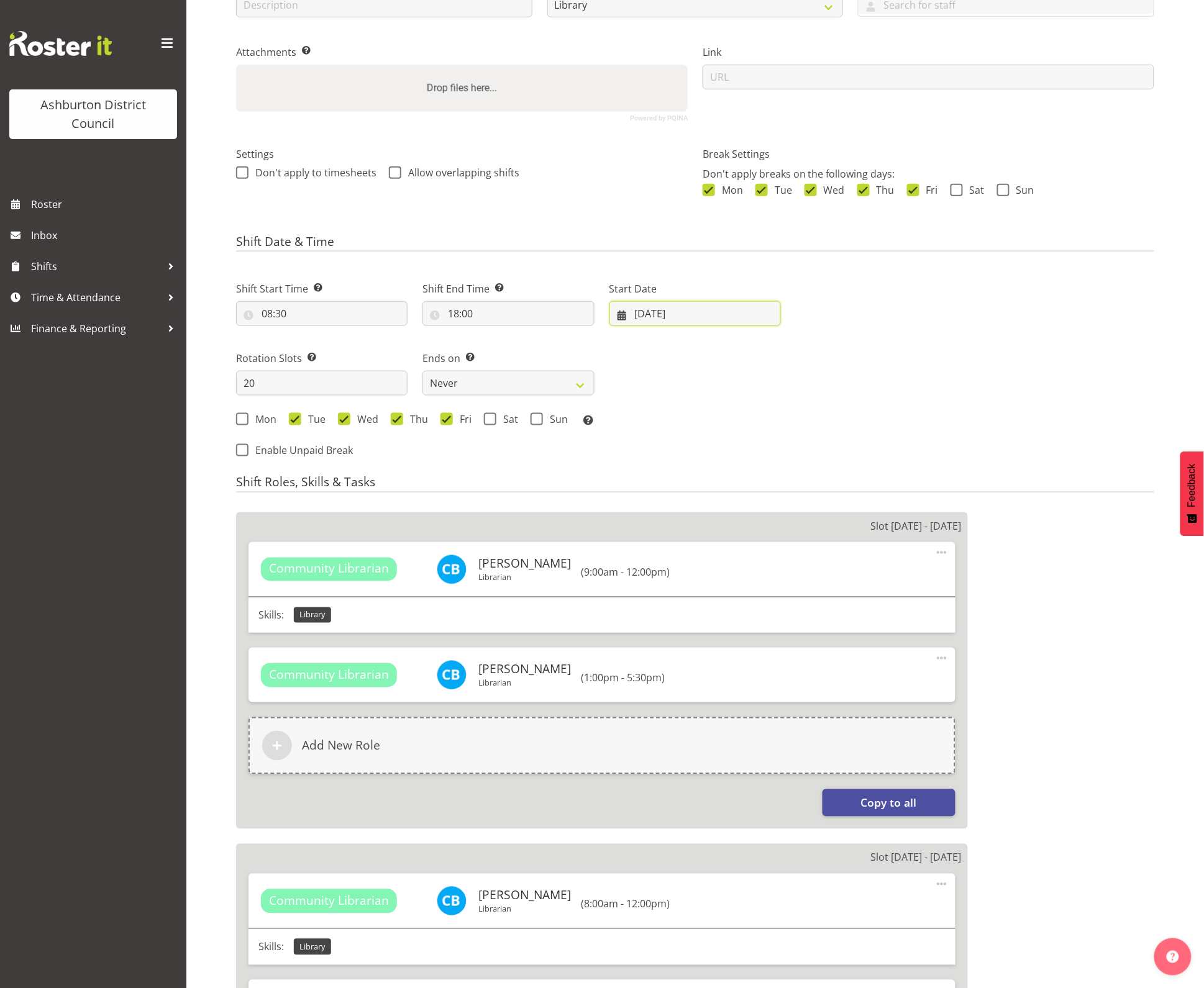
click at [679, 315] on input "18/12/2023" at bounding box center [696, 313] width 172 height 25
click at [1025, 365] on div "Next Shifts" at bounding box center [976, 366] width 374 height 203
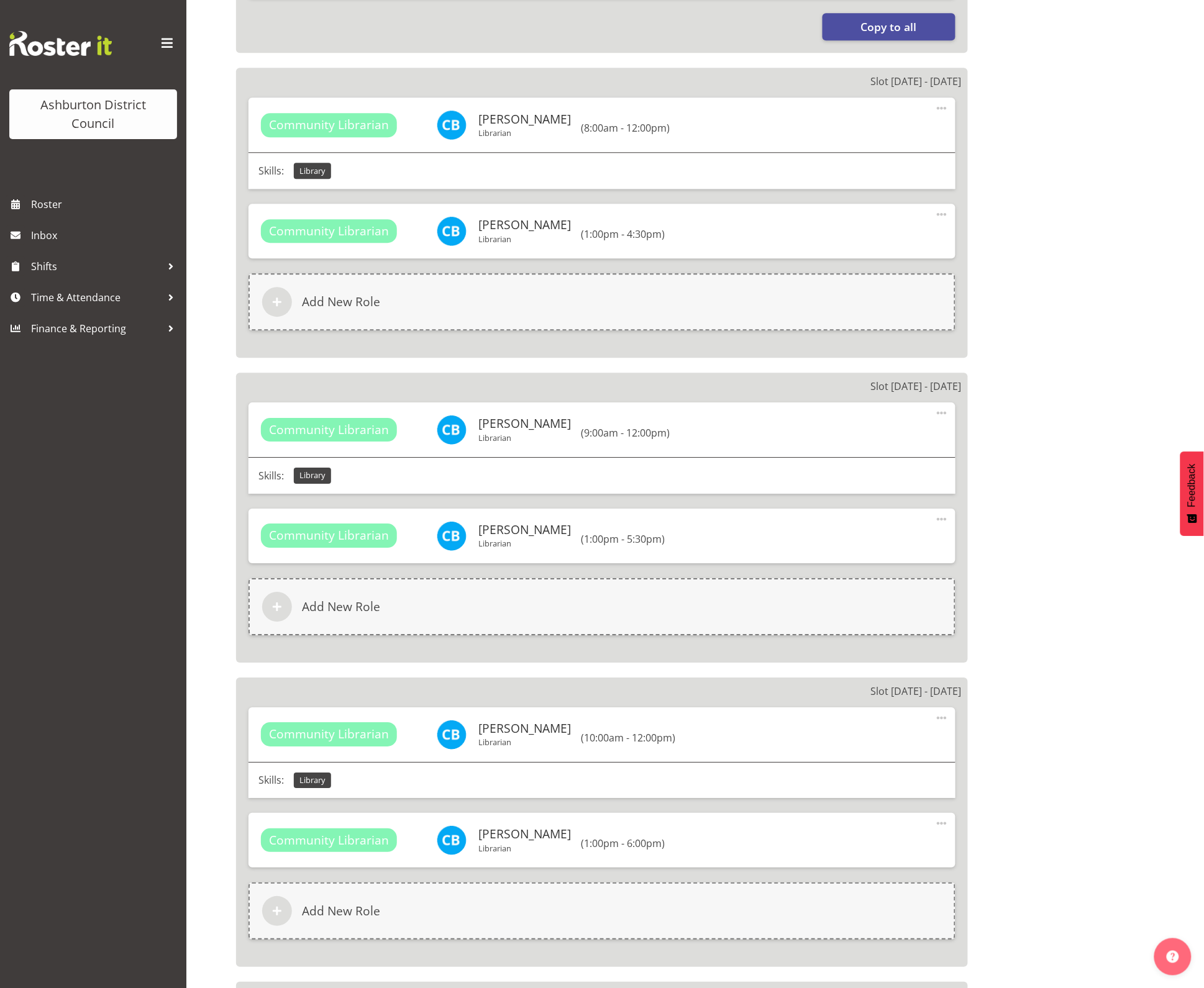
scroll to position [388, 0]
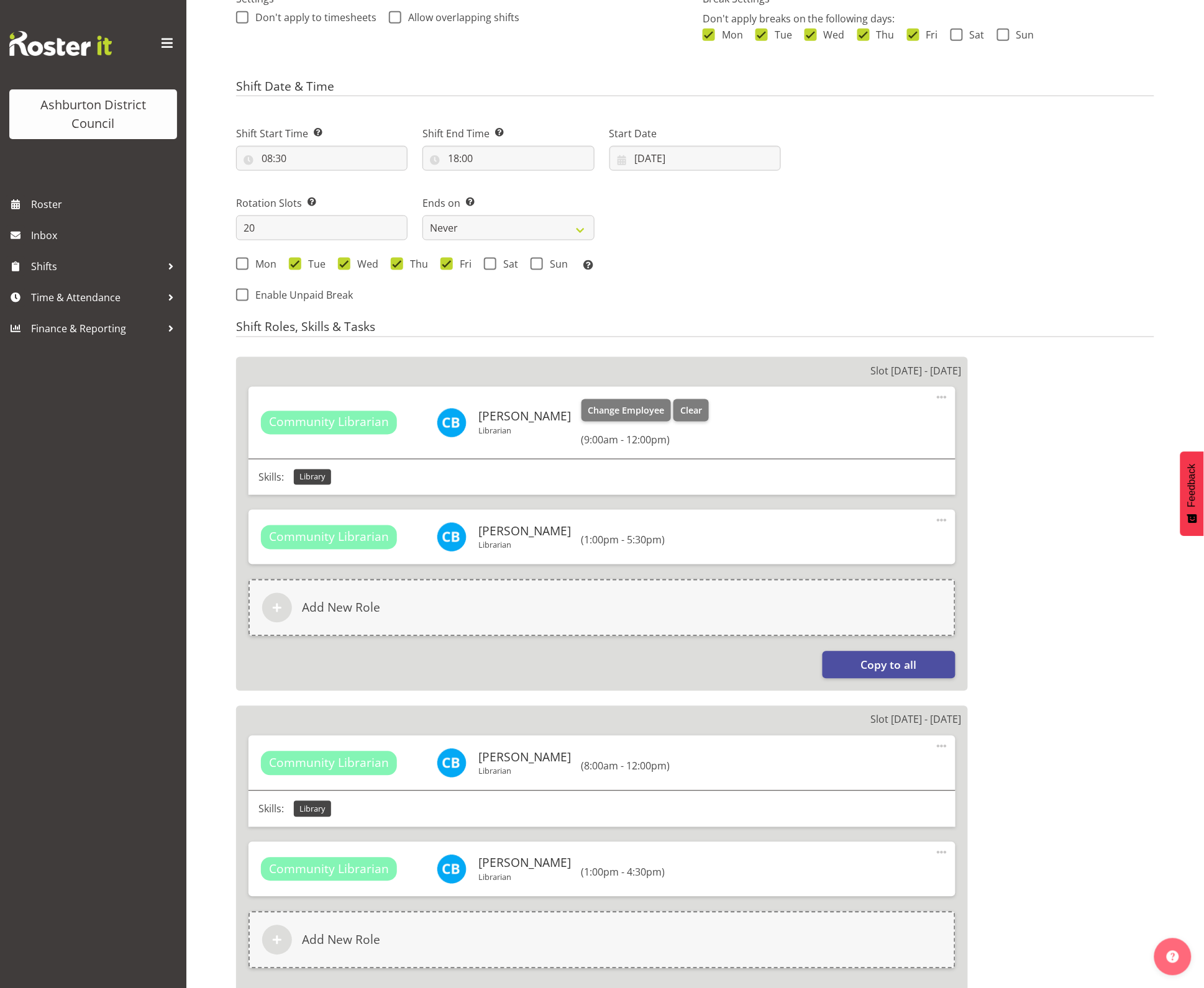
click at [942, 398] on span at bounding box center [942, 397] width 15 height 15
click at [873, 426] on link "Edit" at bounding box center [890, 424] width 119 height 22
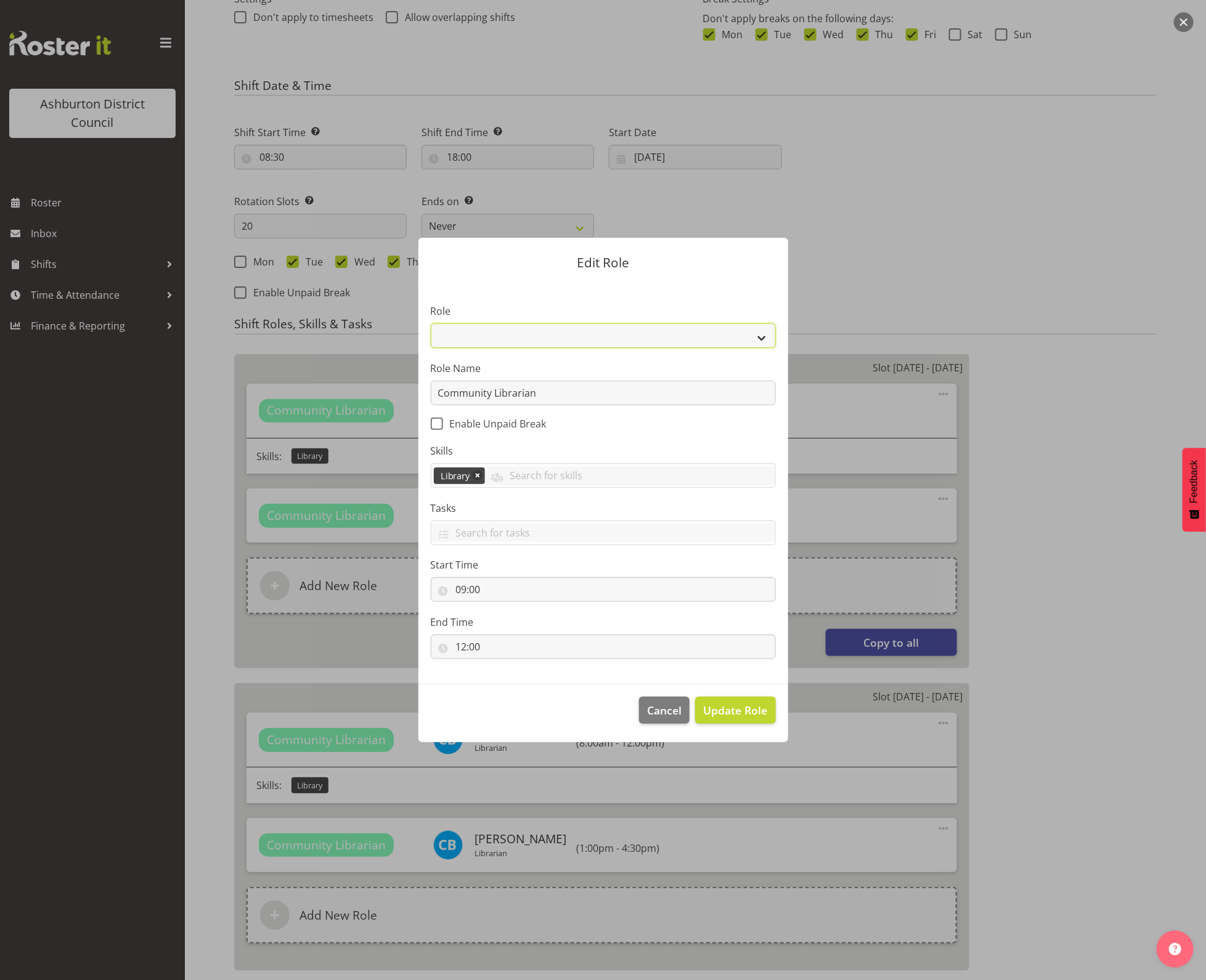
click at [586, 347] on select "AAGM Deputy Director AAGM Director Archivist Childrens Librarian Collections & …" at bounding box center [603, 335] width 345 height 24
click at [599, 331] on select "AAGM Deputy Director AAGM Director Archivist Childrens Librarian Collections & …" at bounding box center [603, 335] width 345 height 24
select select
click at [842, 219] on form "Edit Role Role AAGM Deputy Director AAGM Director Archivist Childrens Librarian…" at bounding box center [603, 490] width 592 height 566
click at [657, 716] on span "Cancel" at bounding box center [665, 710] width 35 height 16
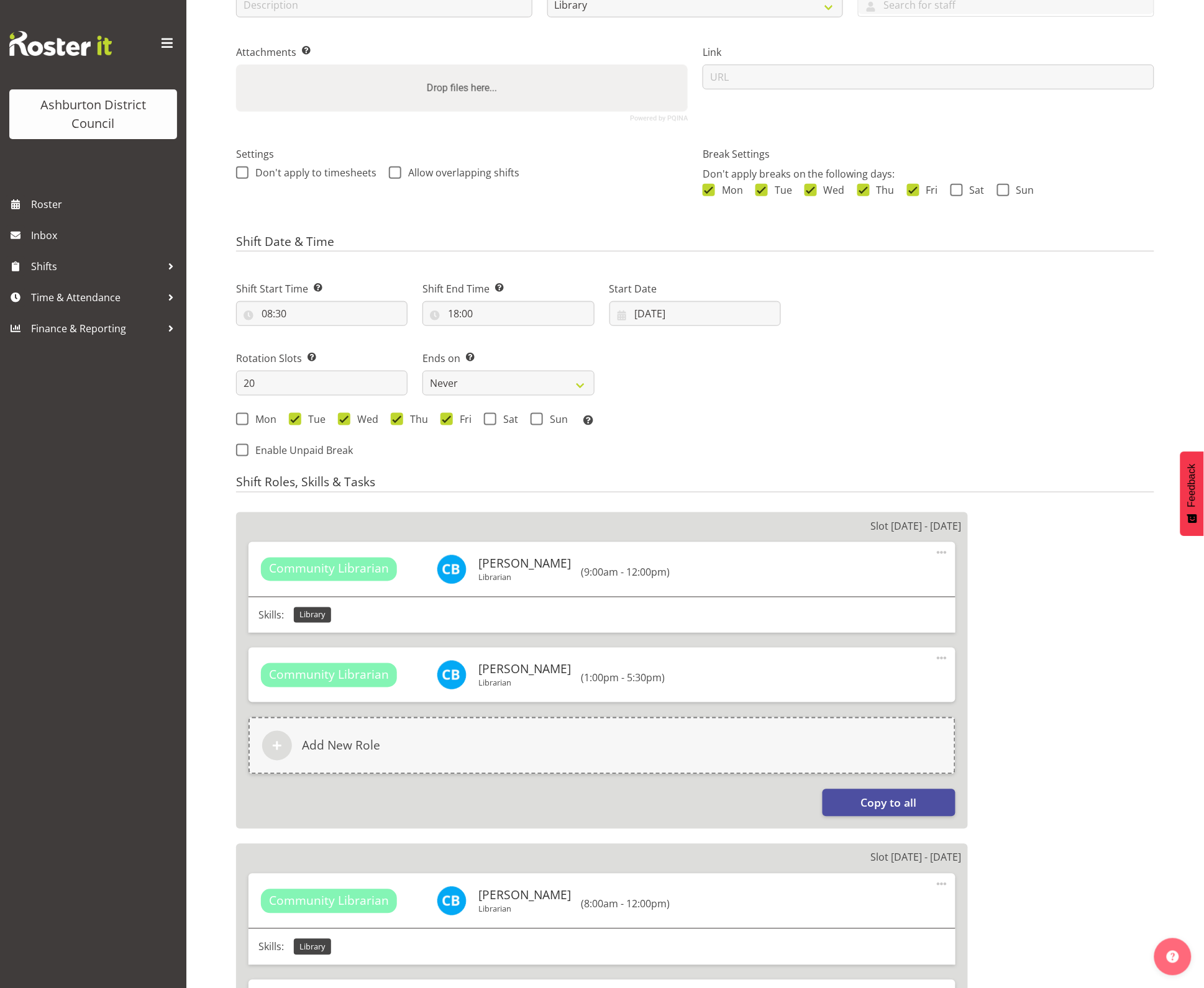
scroll to position [0, 0]
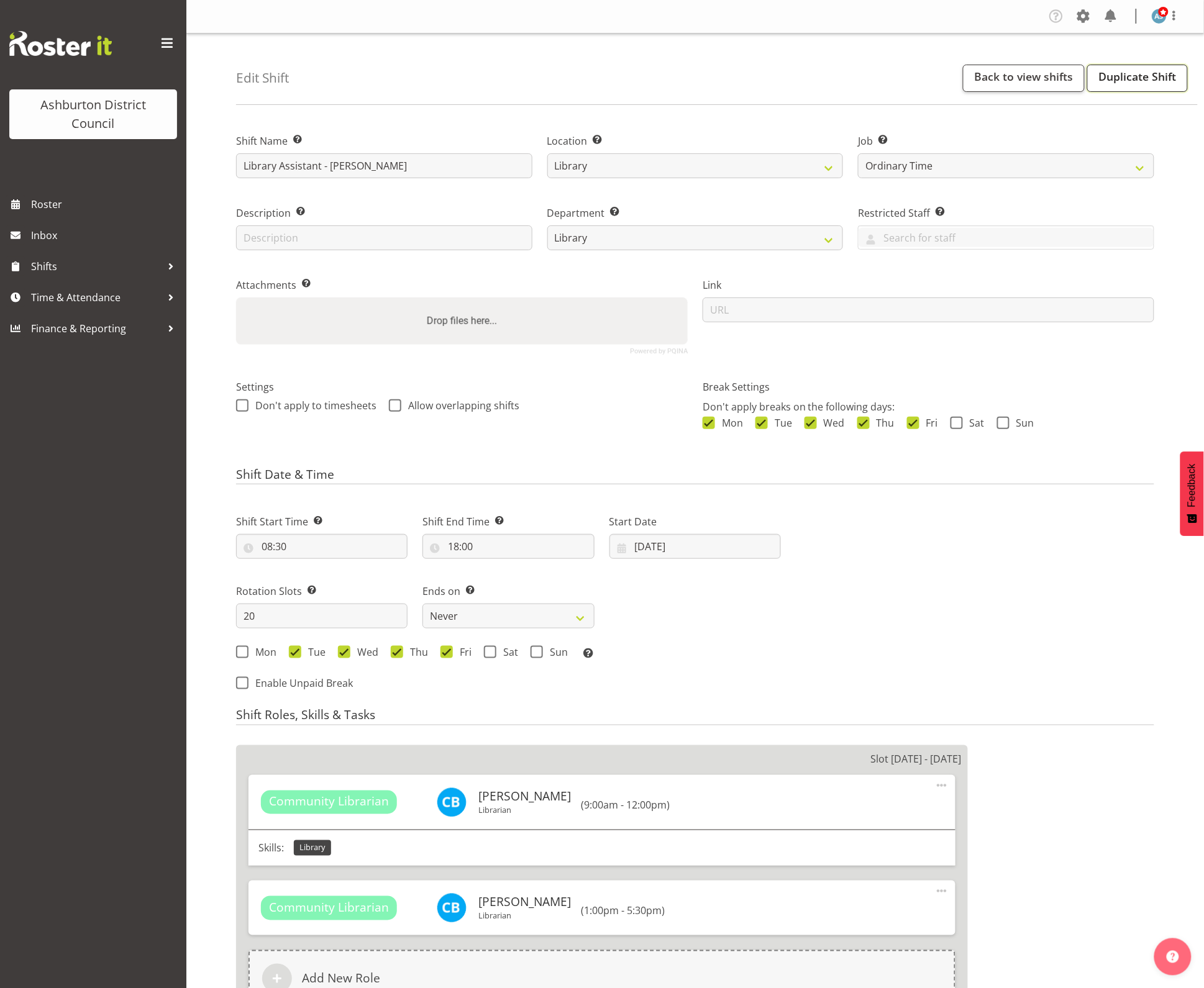
click at [1127, 82] on link "Duplicate Shift" at bounding box center [1138, 78] width 101 height 27
select select "1180"
select select "6995"
select select "824"
click at [31, 197] on span "Roster" at bounding box center [106, 203] width 150 height 18
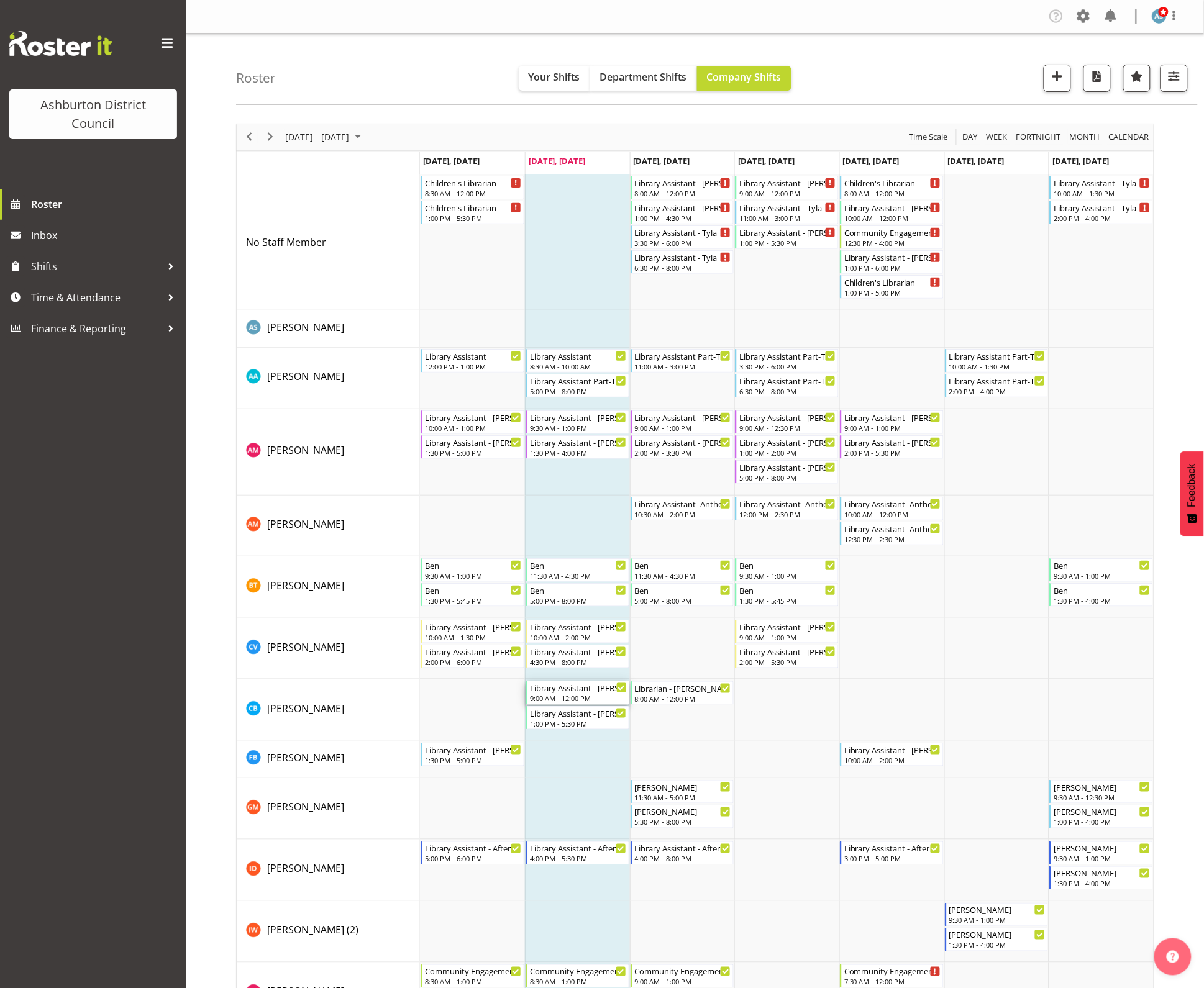
click at [583, 696] on div "9:00 AM - 12:00 PM" at bounding box center [579, 698] width 97 height 10
click at [0, 0] on div at bounding box center [0, 0] width 0 height 0
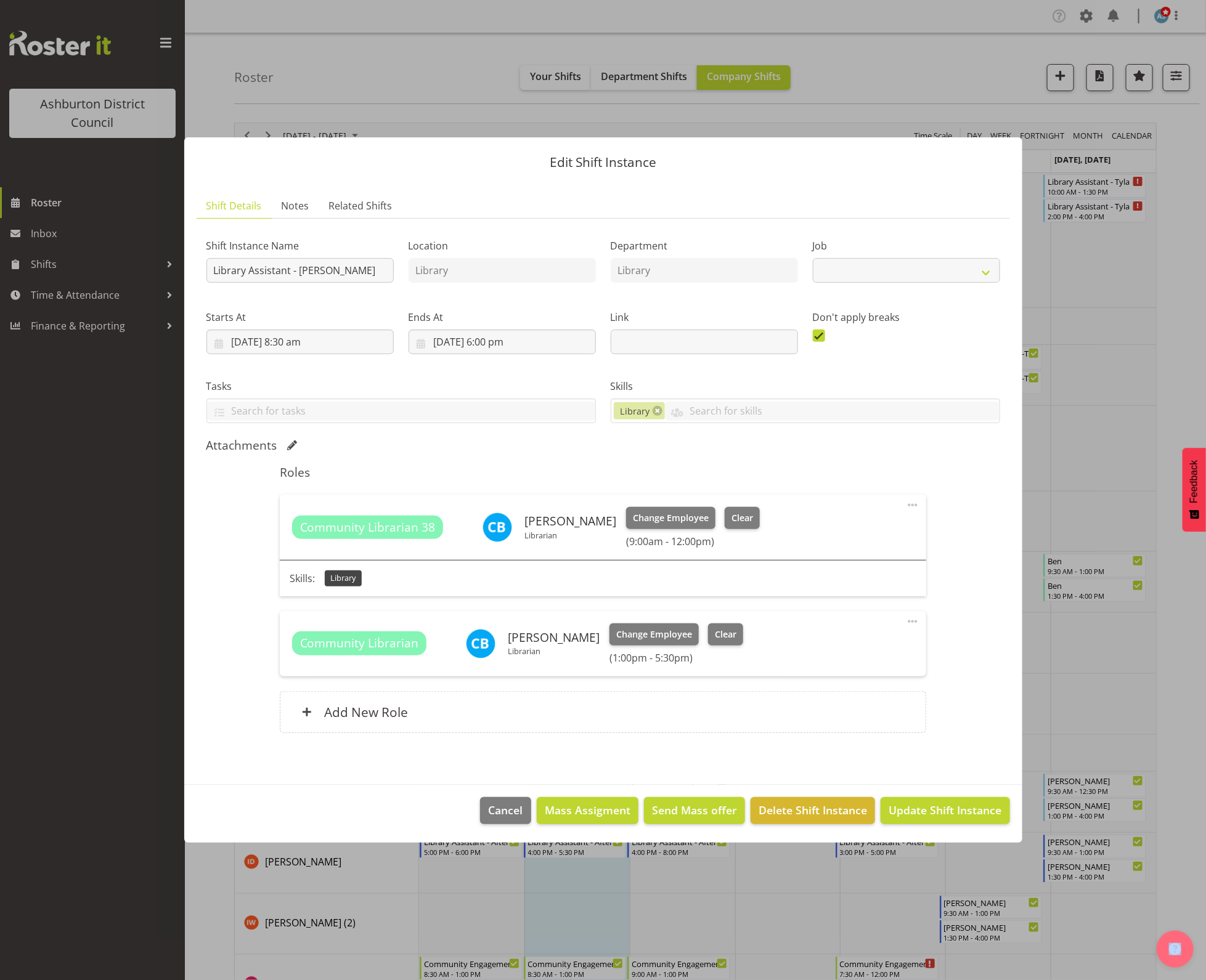
select select "6995"
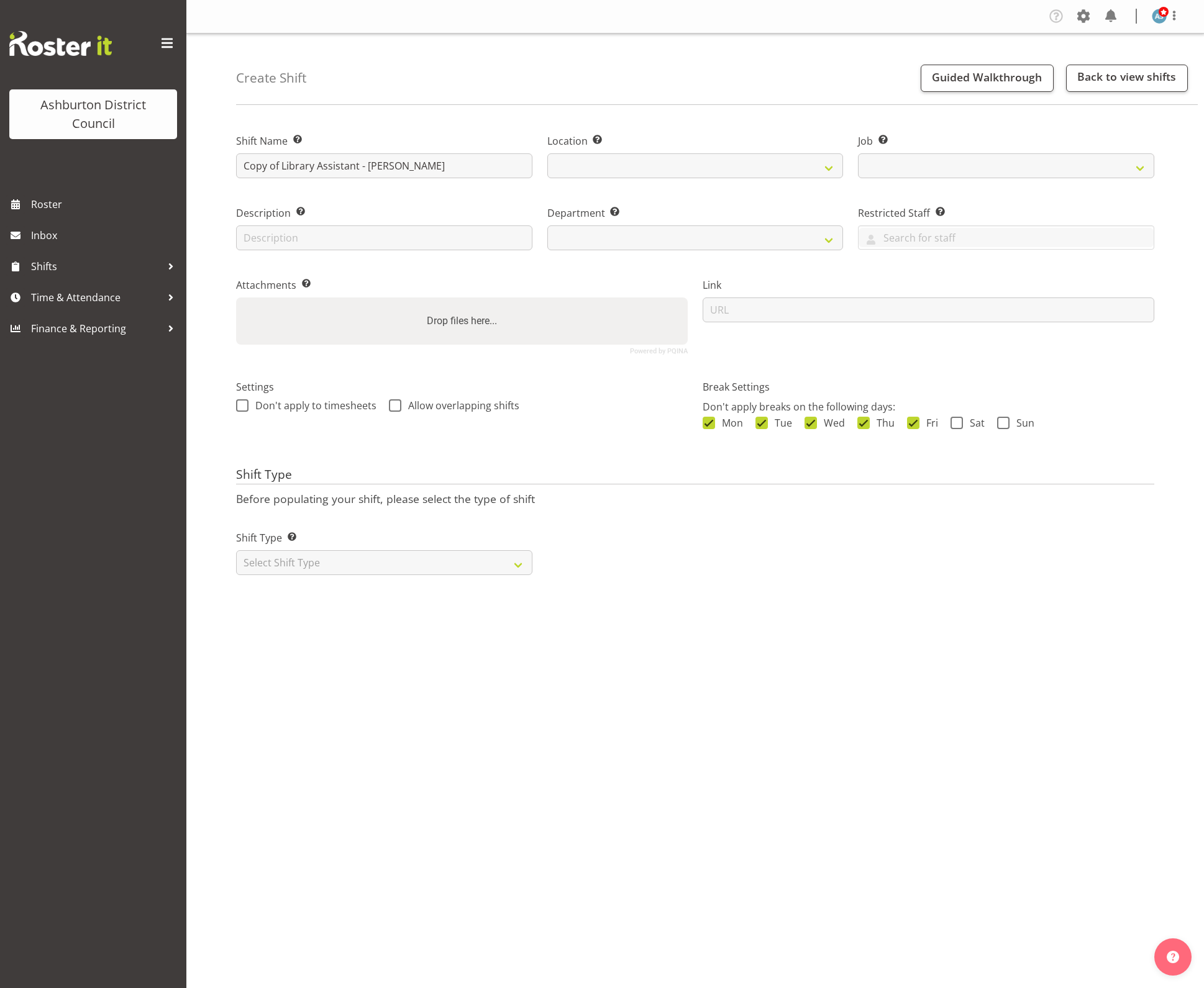
select select
select select "6995"
select select
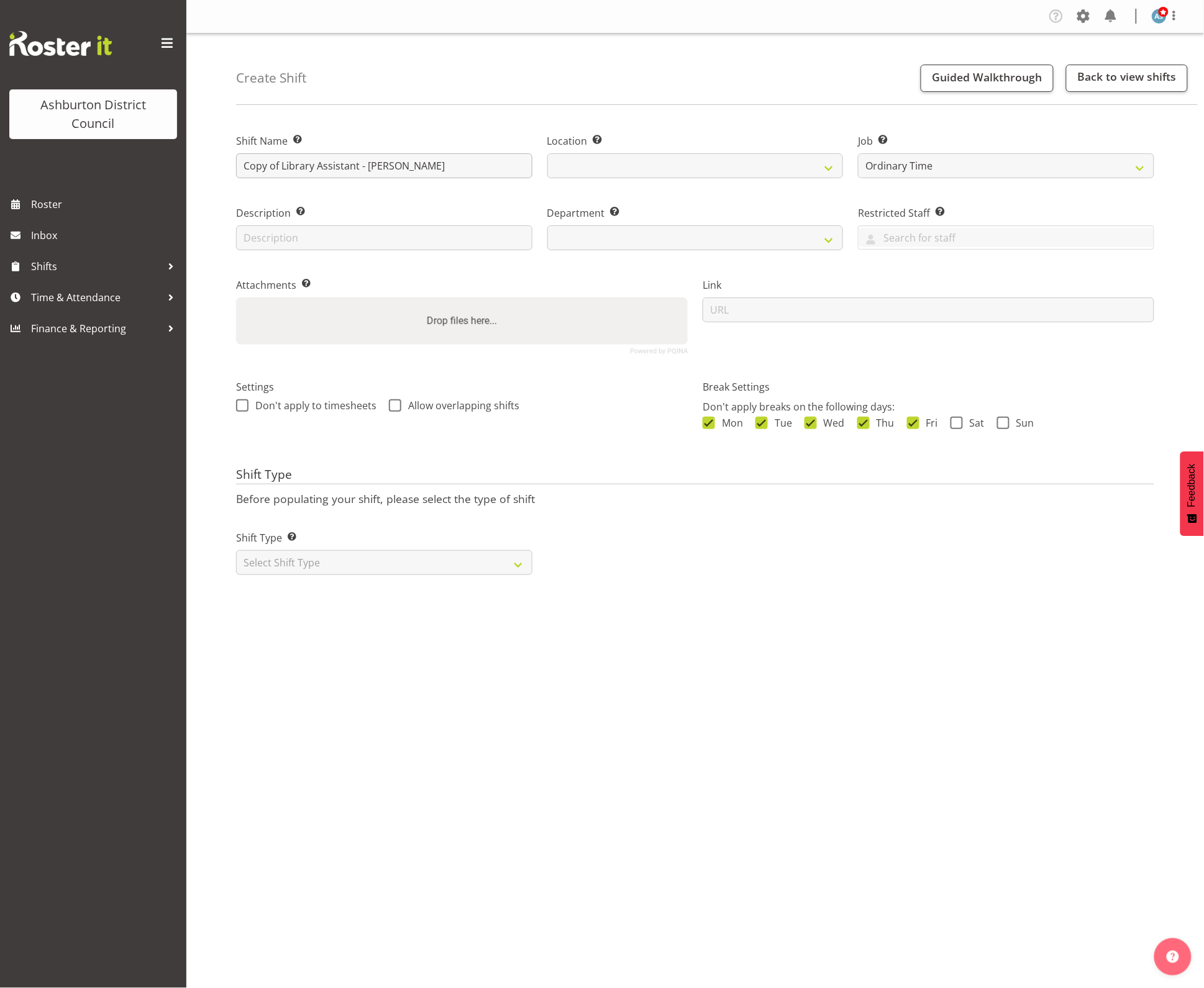
select select
select select "1180"
select select "824"
click at [271, 166] on input "Copy of Library Assistant - [PERSON_NAME]" at bounding box center [384, 165] width 297 height 25
drag, startPoint x: 358, startPoint y: 165, endPoint x: 114, endPoint y: 158, distance: 244.1
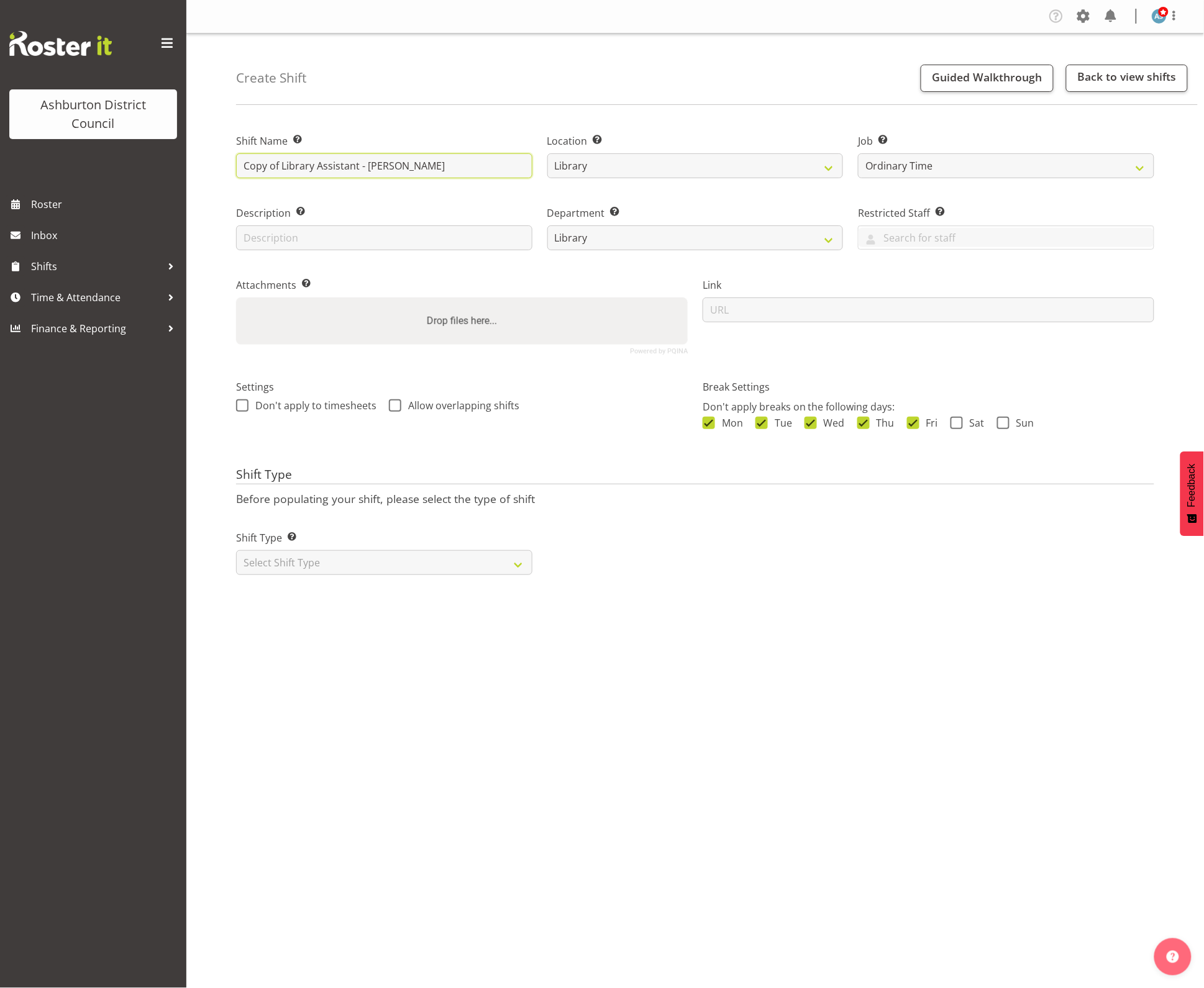
click at [114, 158] on div "Ashburton District Council Roster Inbox Shifts Time & Attendance Finance & Repo…" at bounding box center [602, 494] width 1204 height 988
drag, startPoint x: 329, startPoint y: 168, endPoint x: 365, endPoint y: 169, distance: 36.0
click at [329, 168] on input "Test - [PERSON_NAME]" at bounding box center [384, 165] width 297 height 25
type input "Test - [PERSON_NAME]"
click at [1020, 169] on select "Create new job Casual HDA - CSR HDA - EA Lifeguarding LTS- Alt Duties Ordinary …" at bounding box center [1006, 165] width 297 height 25
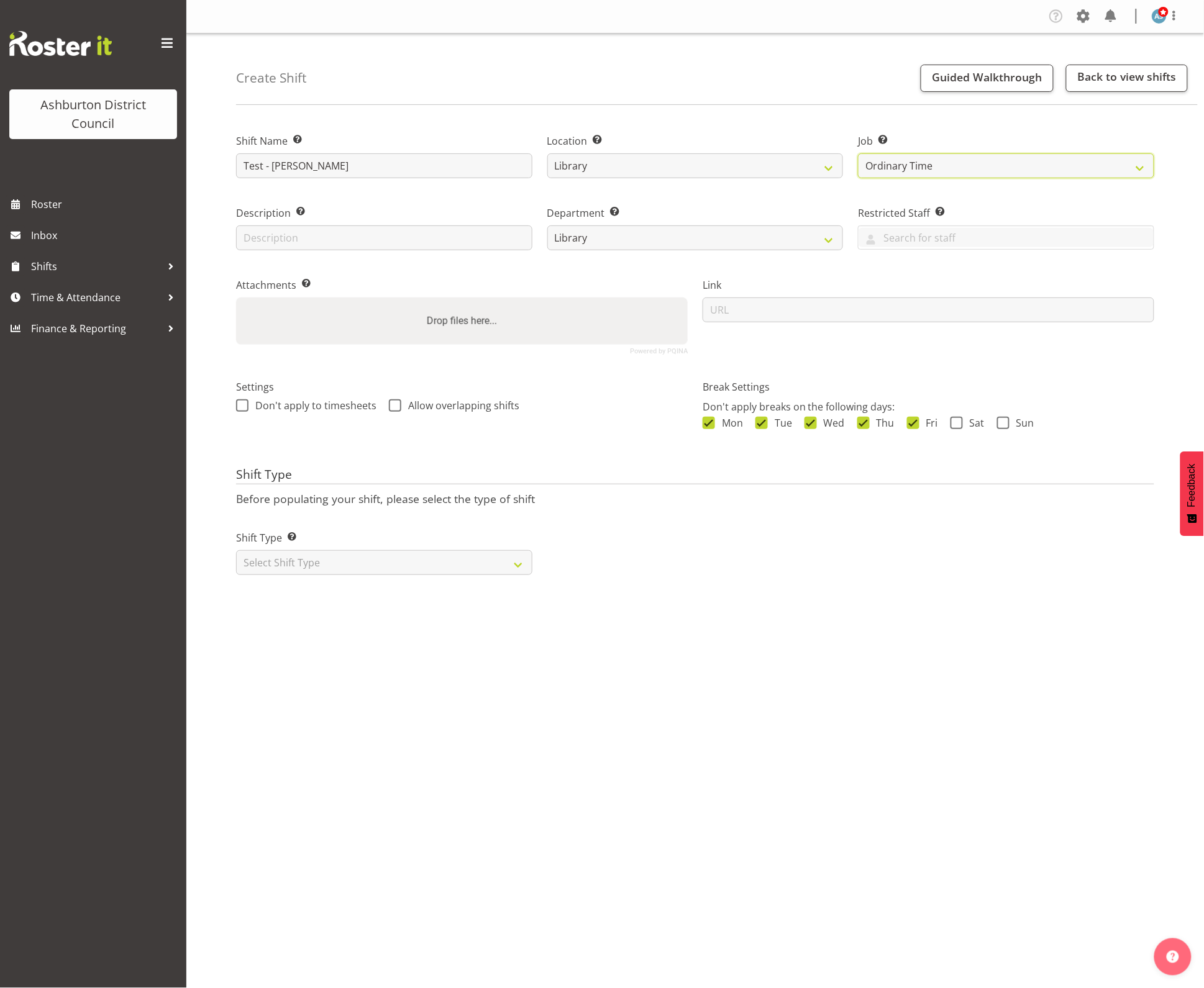
click at [858, 153] on select "Create new job Casual HDA - CSR HDA - EA Lifeguarding LTS- Alt Duties Ordinary …" at bounding box center [1006, 165] width 297 height 25
click at [337, 572] on select "Select Shift Type One Off Shift Recurring Shift Rotating Shift" at bounding box center [384, 562] width 297 height 25
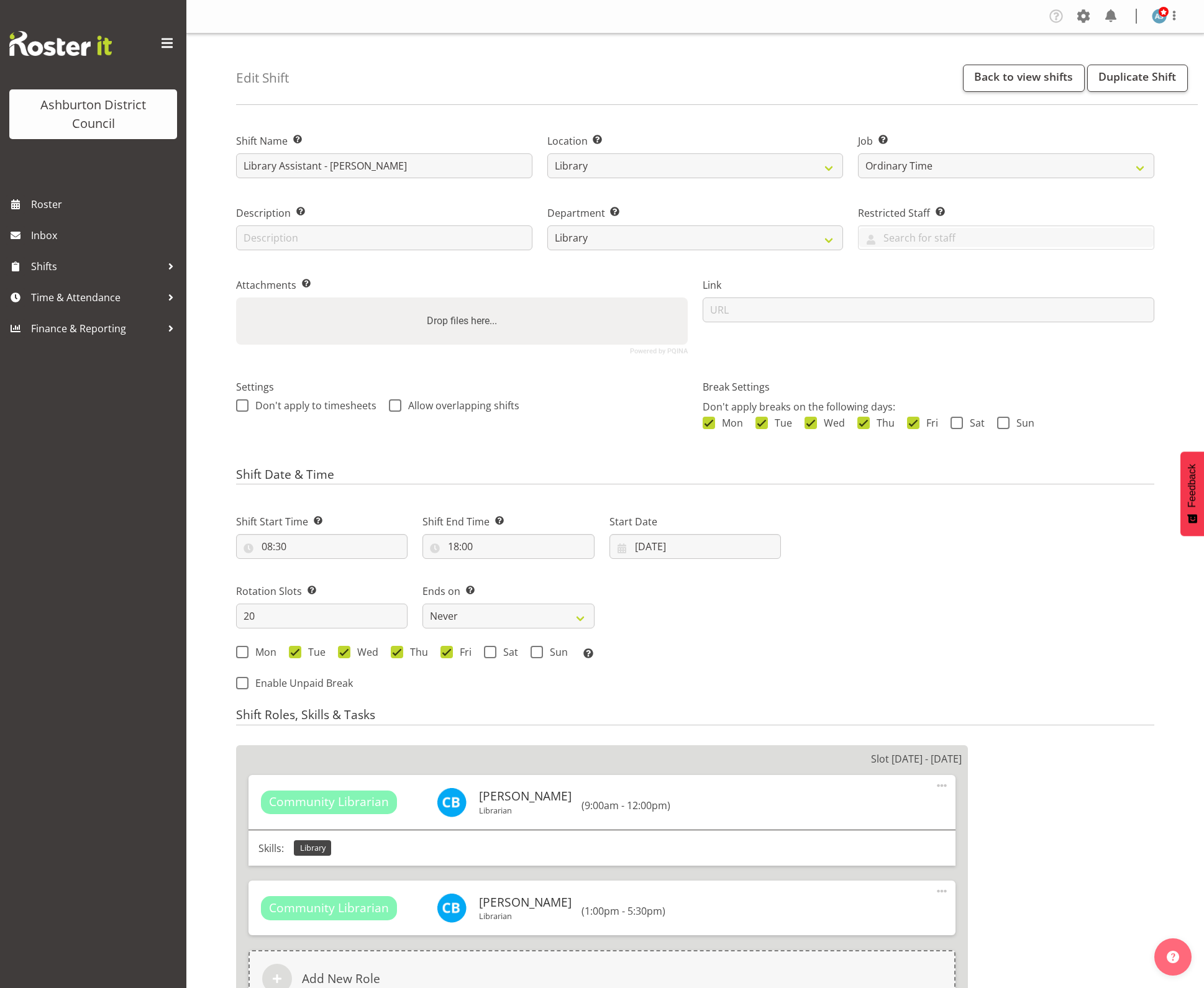
select select "1180"
select select "6995"
select select "824"
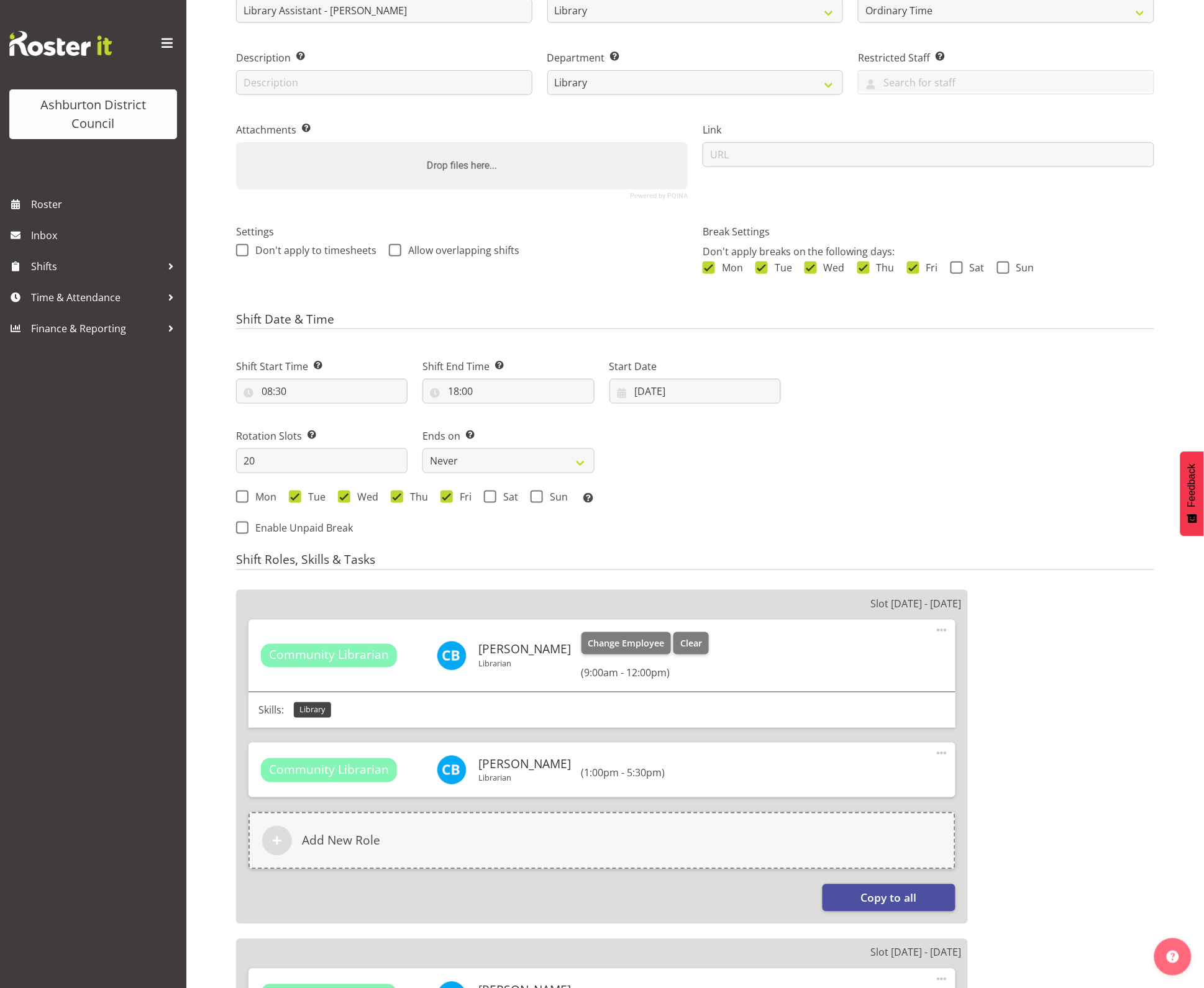
scroll to position [233, 0]
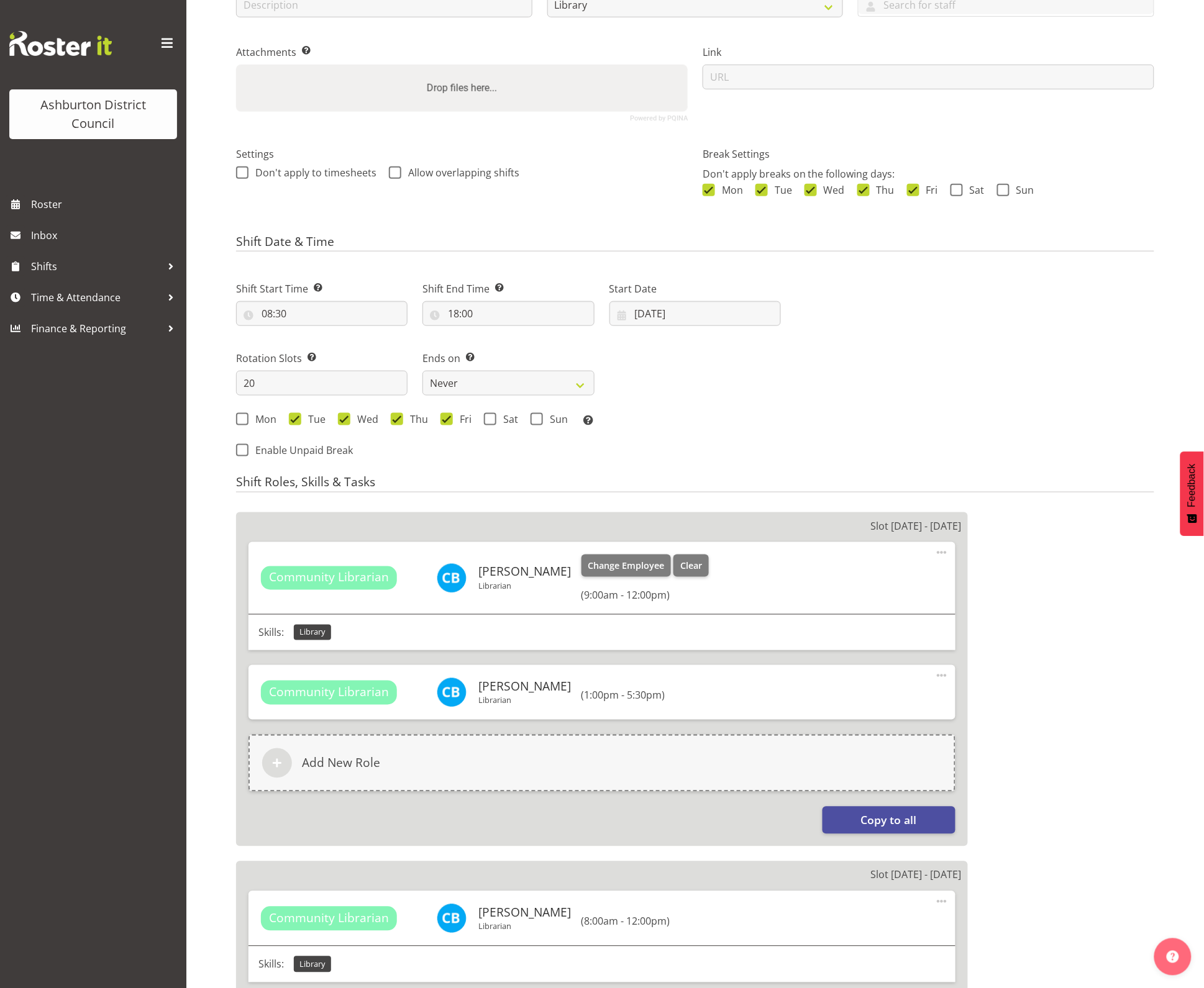
click at [940, 552] on span at bounding box center [942, 552] width 15 height 15
click at [853, 579] on link "Edit" at bounding box center [890, 580] width 119 height 22
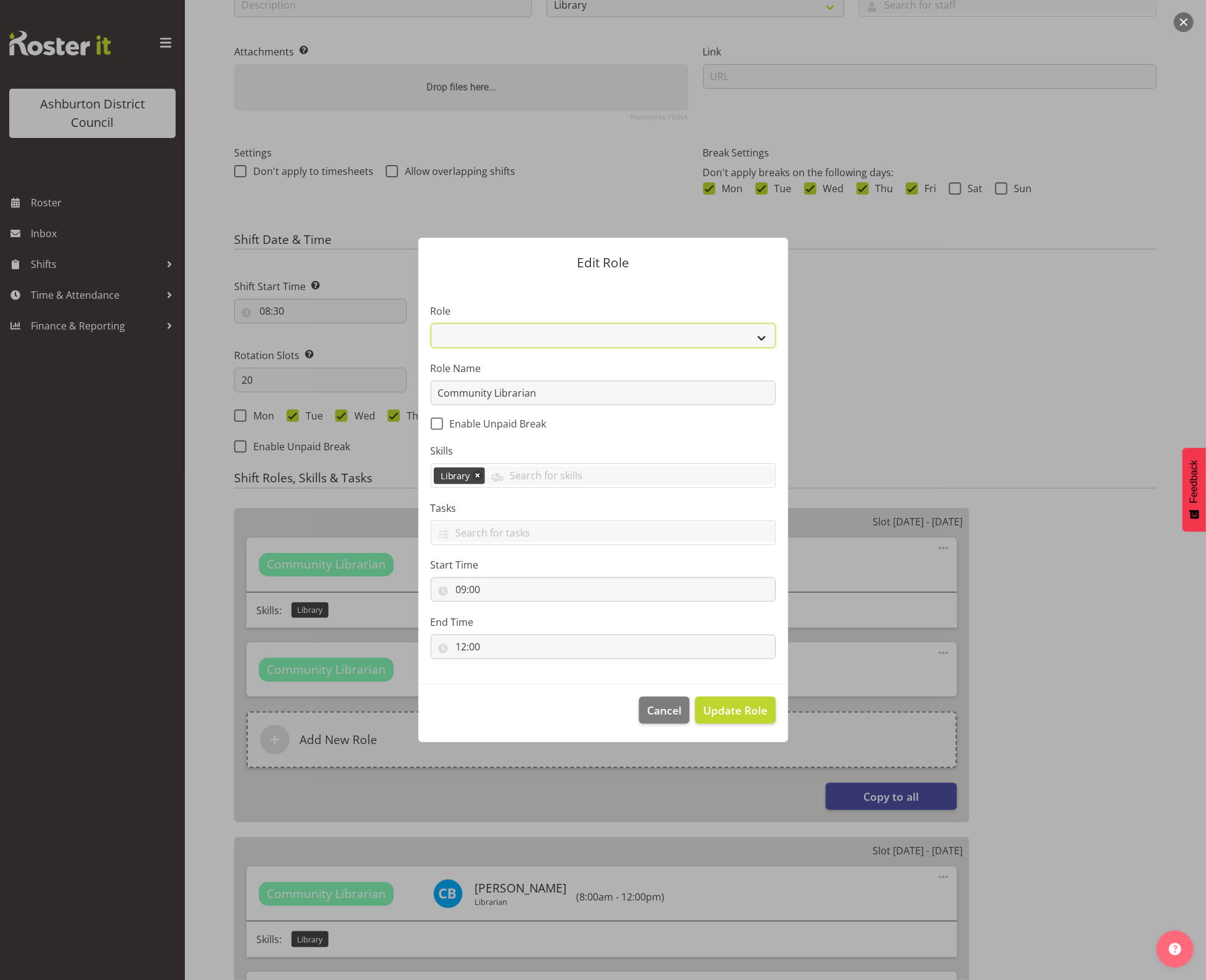
click at [479, 331] on select "AAGM Deputy Director AAGM Director Archivist Childrens Librarian Collections & …" at bounding box center [603, 335] width 345 height 24
select select "1509"
click at [431, 323] on select "AAGM Deputy Director AAGM Director Archivist Childrens Librarian Collections & …" at bounding box center [603, 335] width 345 height 24
click at [566, 368] on label "Role Name" at bounding box center [603, 368] width 345 height 15
drag, startPoint x: 494, startPoint y: 389, endPoint x: 383, endPoint y: 386, distance: 111.0
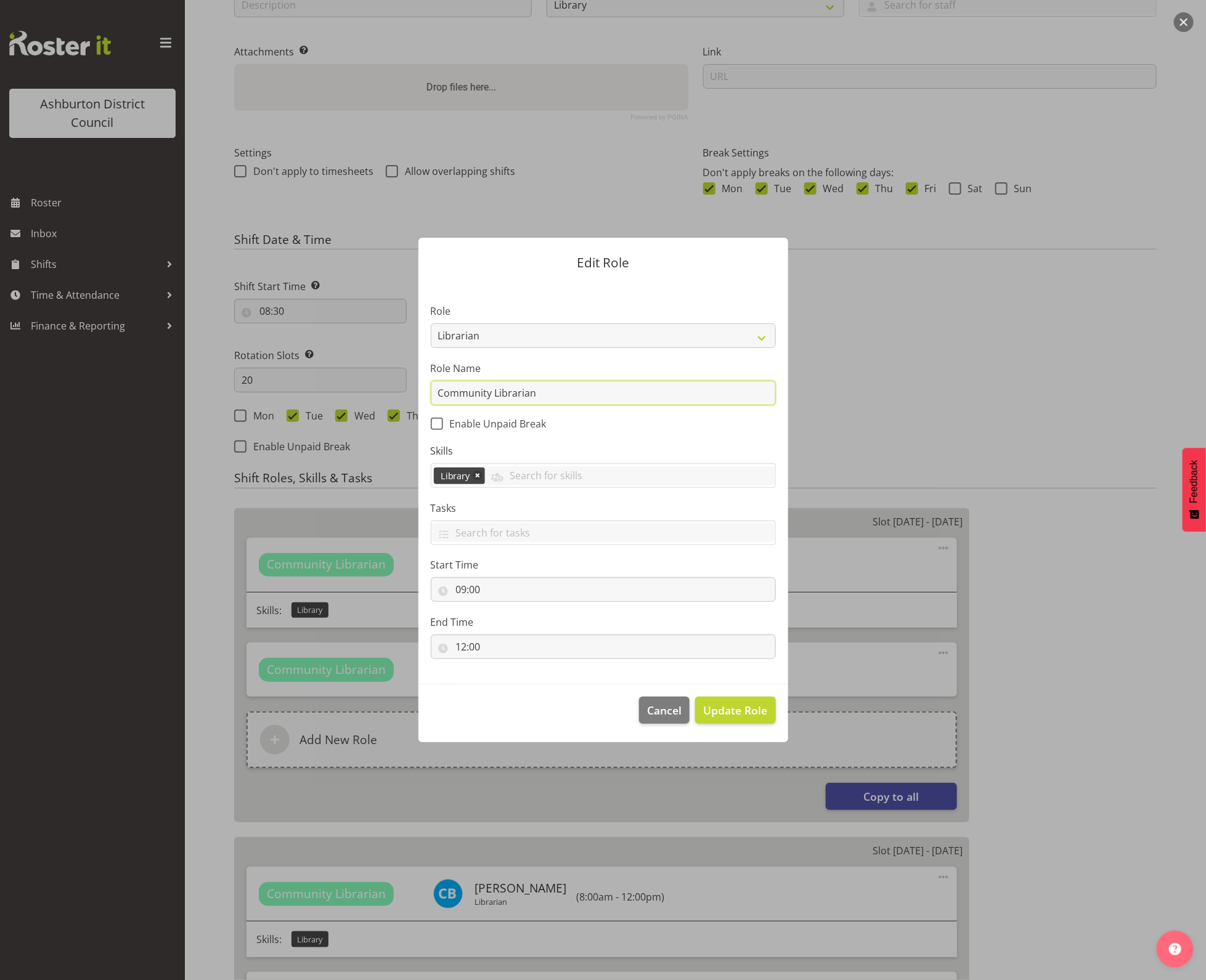
click at [354, 386] on form "Edit Role Role AAGM Deputy Director AAGM Director Archivist Childrens Librarian…" at bounding box center [603, 490] width 592 height 566
type input "Librarian"
click at [741, 709] on span "Update Role" at bounding box center [735, 710] width 64 height 16
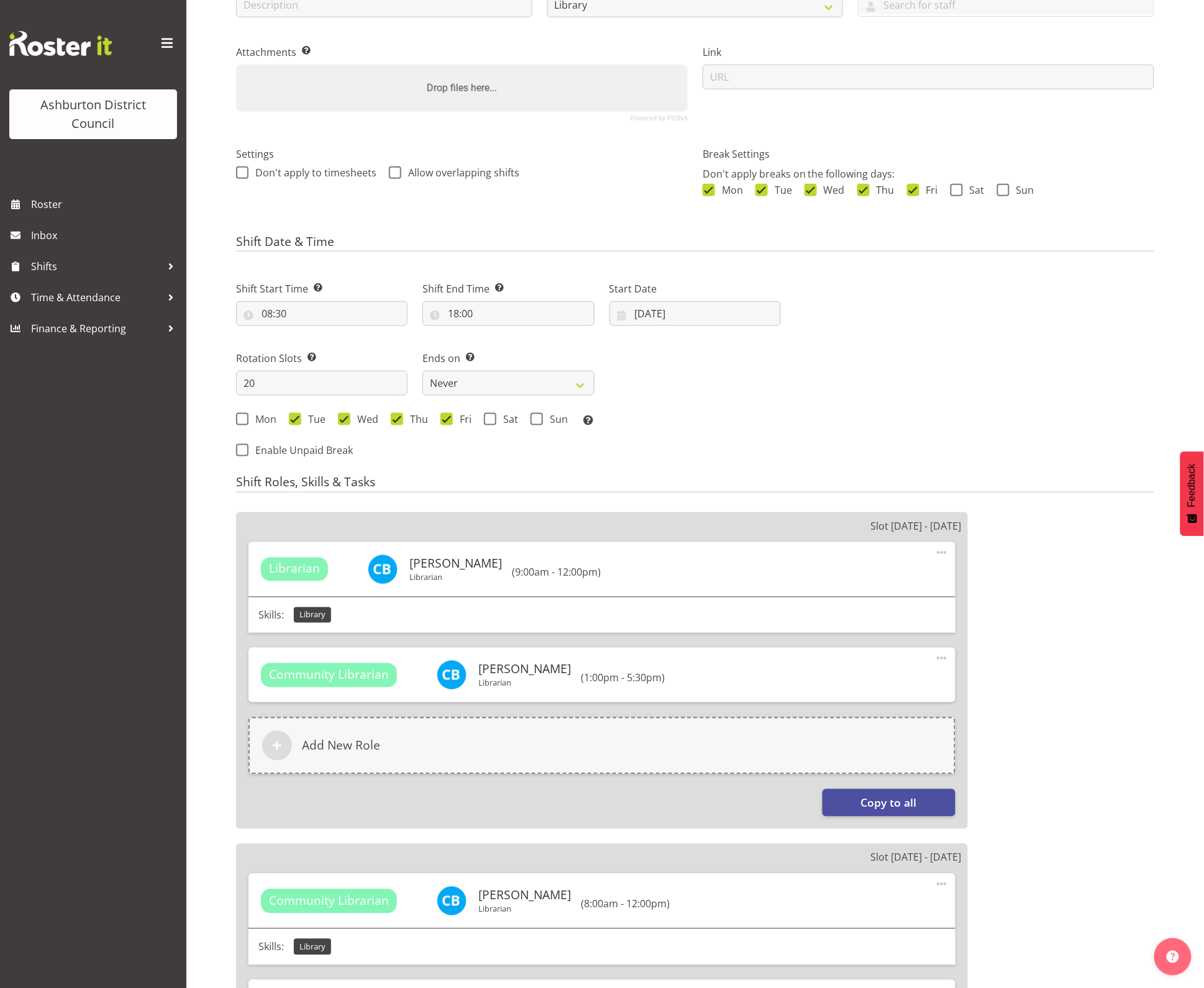
scroll to position [388, 0]
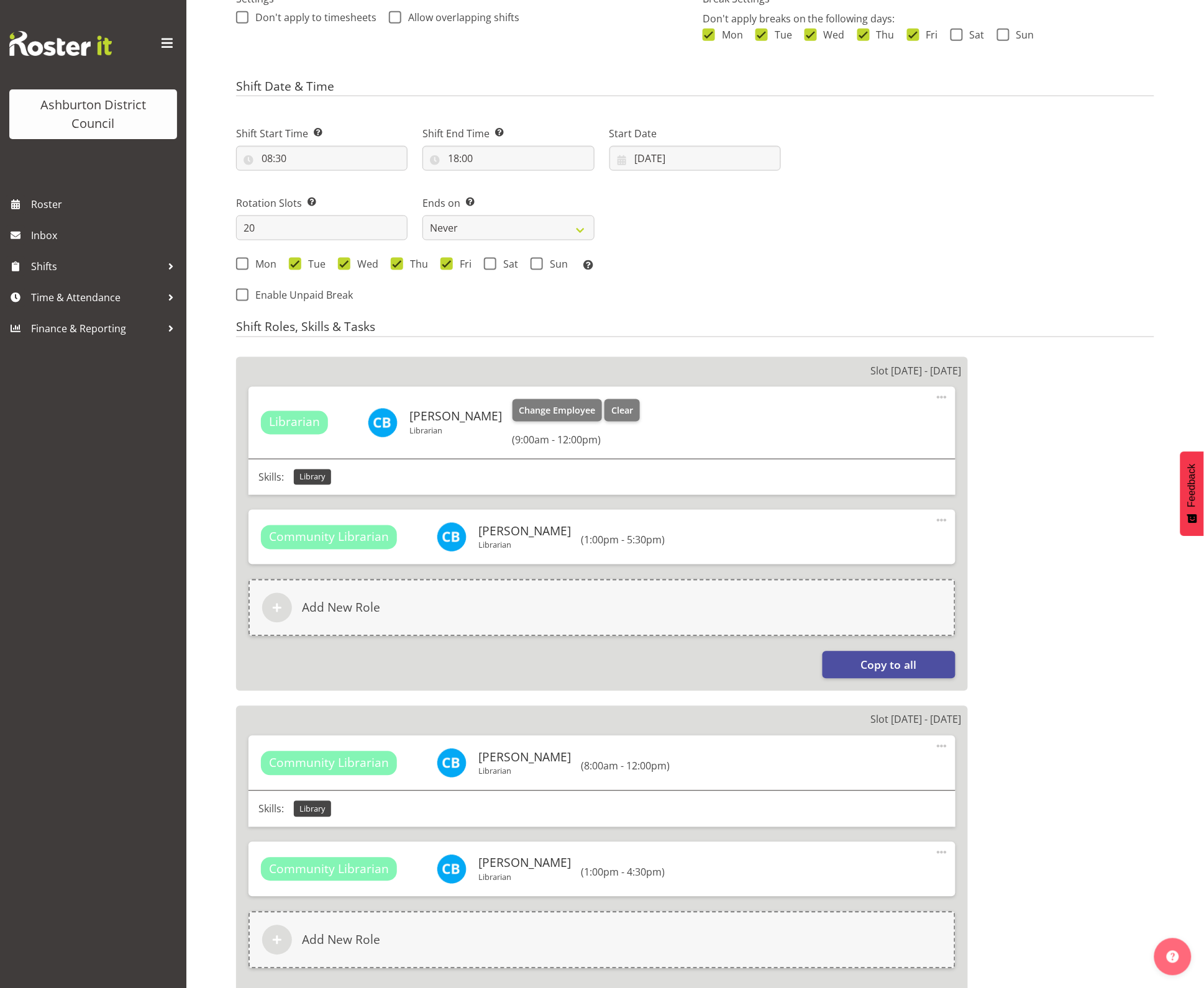
click at [946, 399] on span at bounding box center [942, 397] width 15 height 15
click at [880, 422] on link "Edit" at bounding box center [890, 424] width 119 height 22
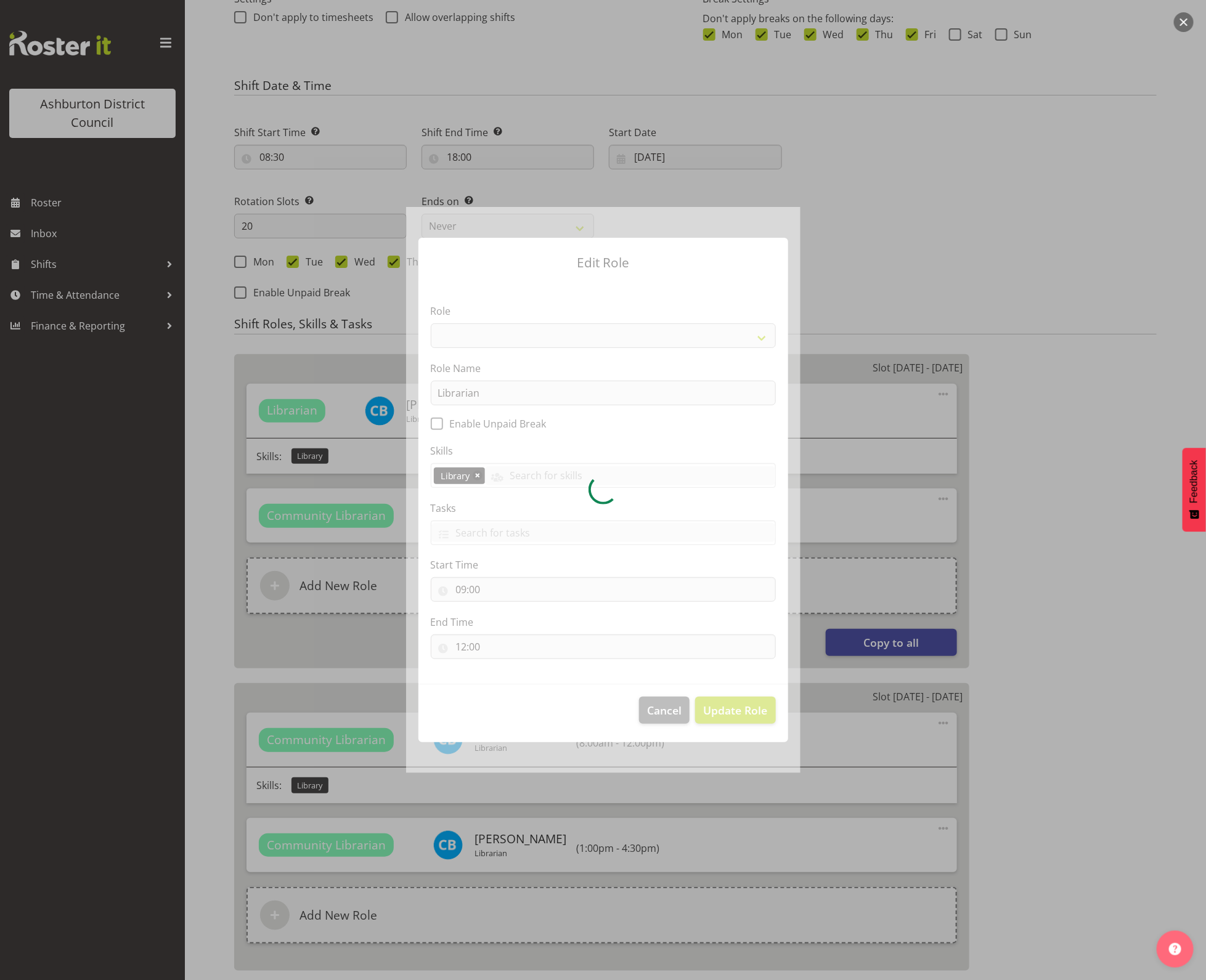
select select "1509"
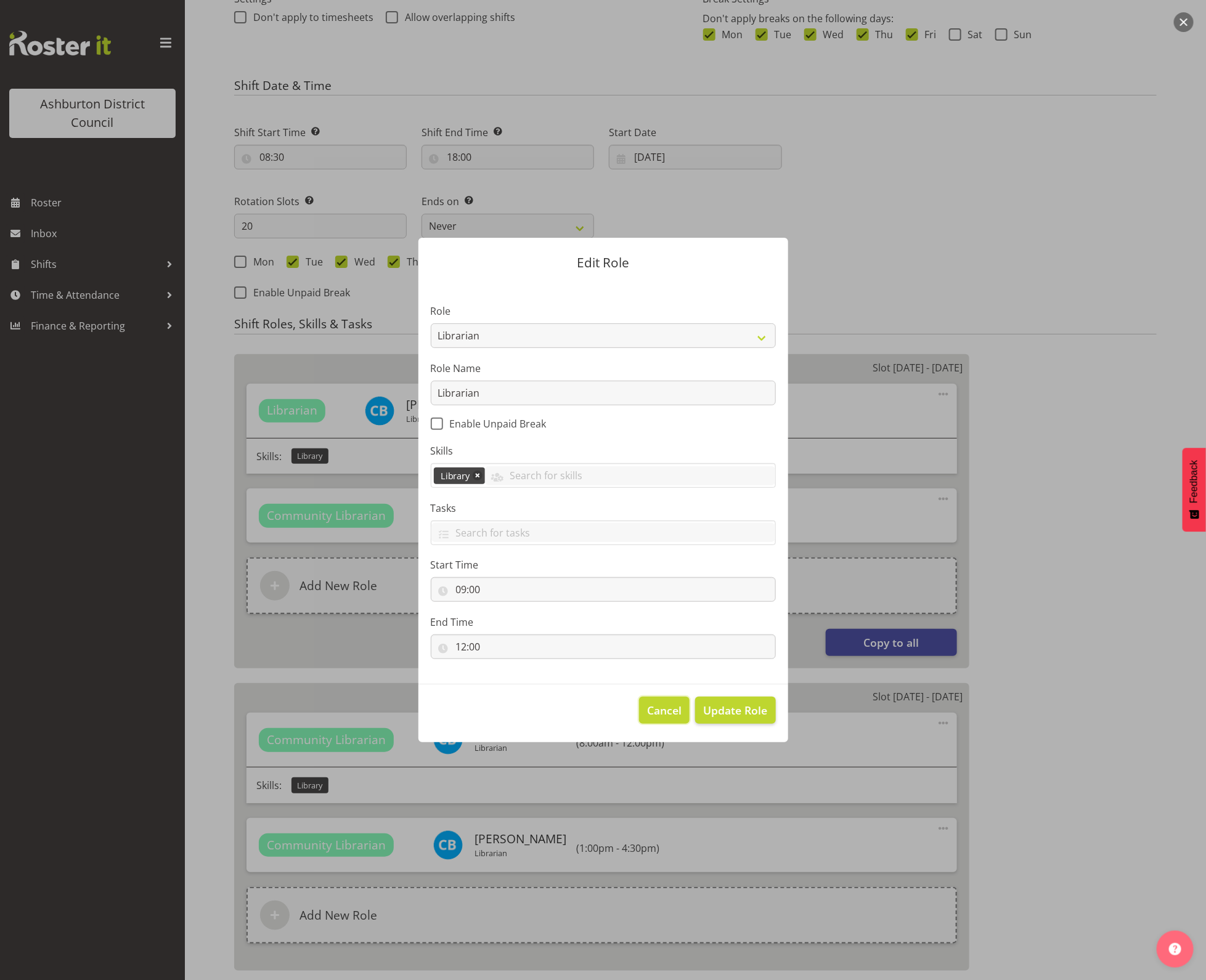
click at [667, 712] on span "Cancel" at bounding box center [665, 710] width 35 height 16
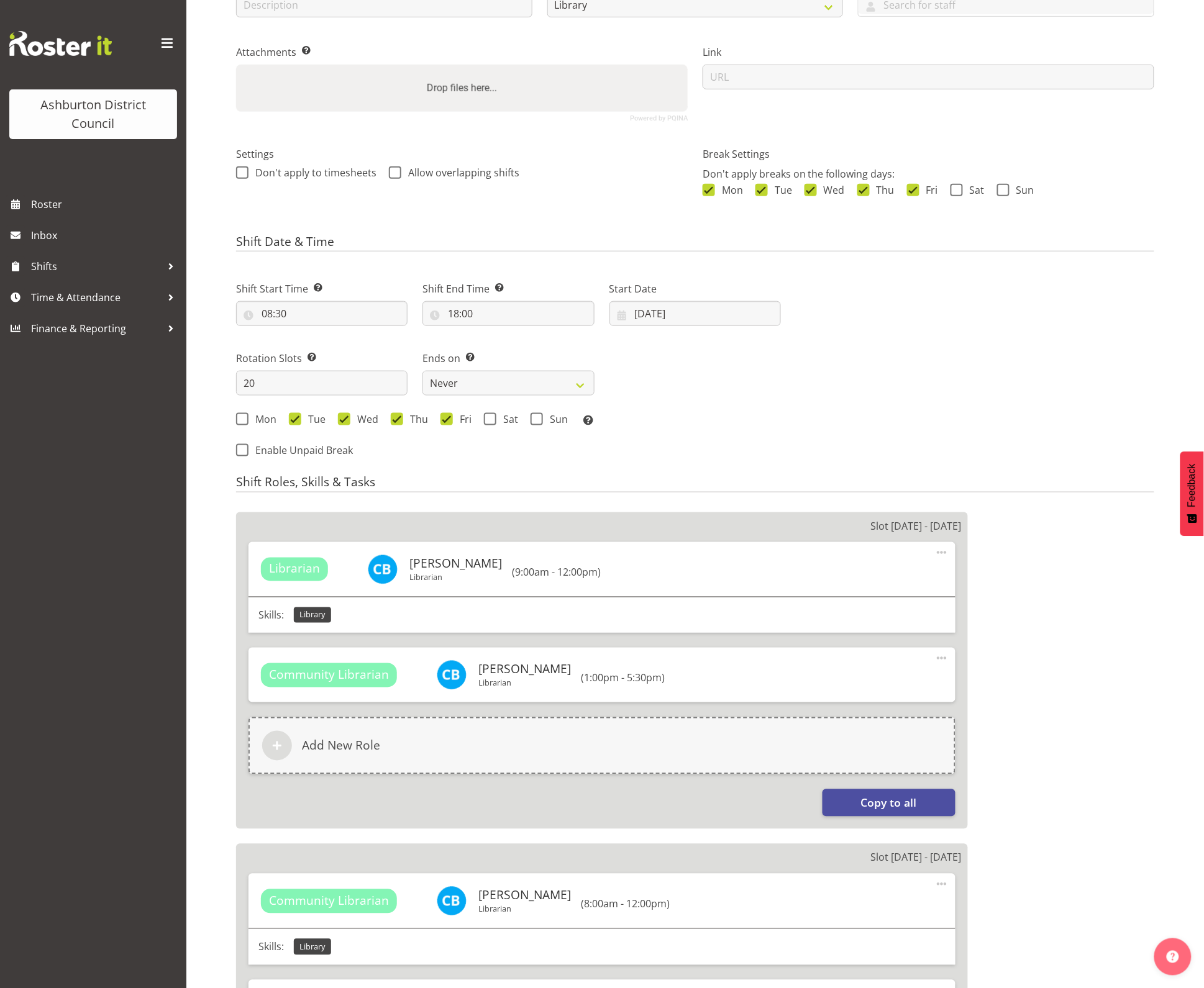
scroll to position [0, 0]
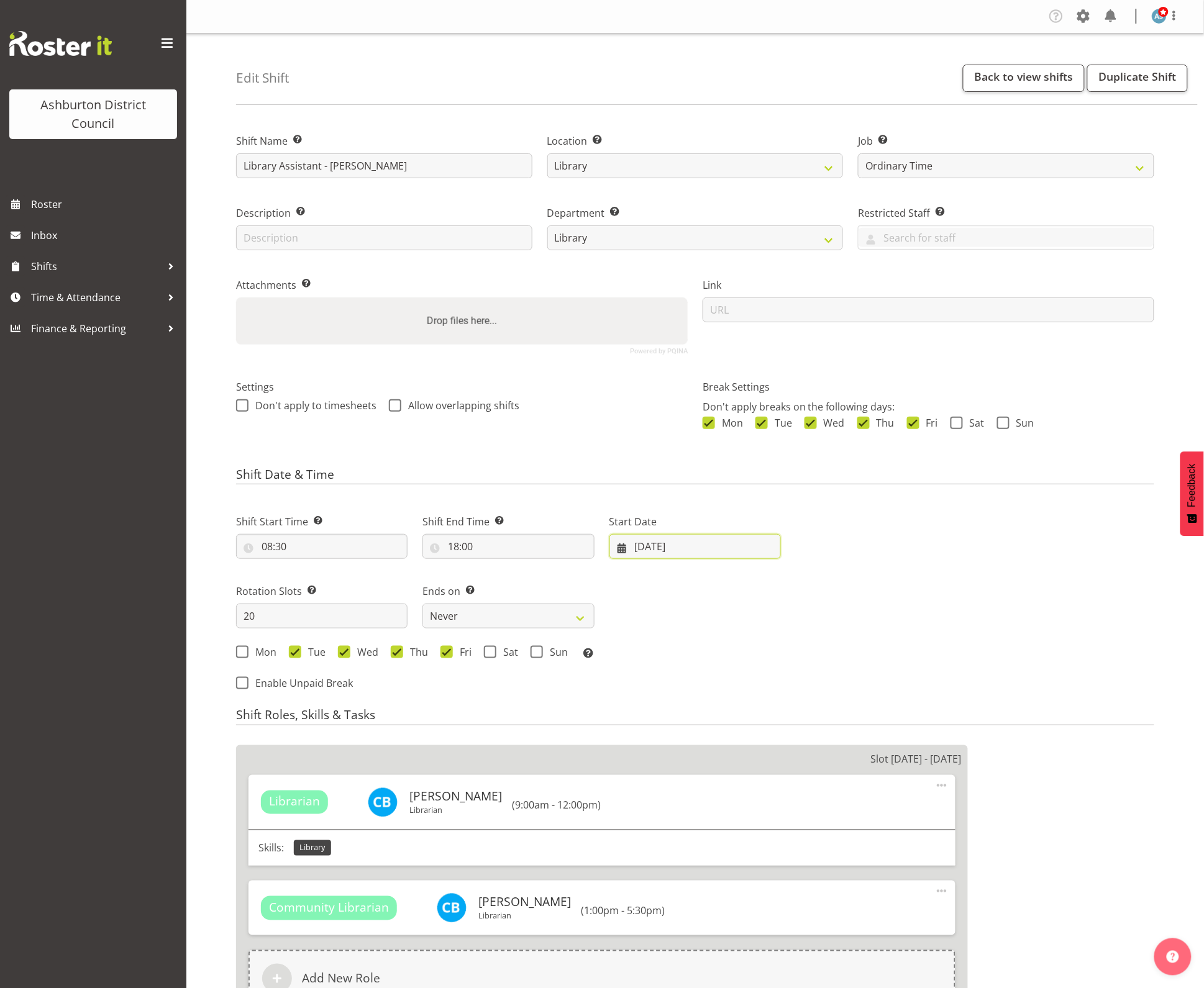
click at [670, 548] on input "18/12/2023" at bounding box center [696, 546] width 172 height 25
click at [894, 579] on div "Next Shifts" at bounding box center [976, 599] width 374 height 203
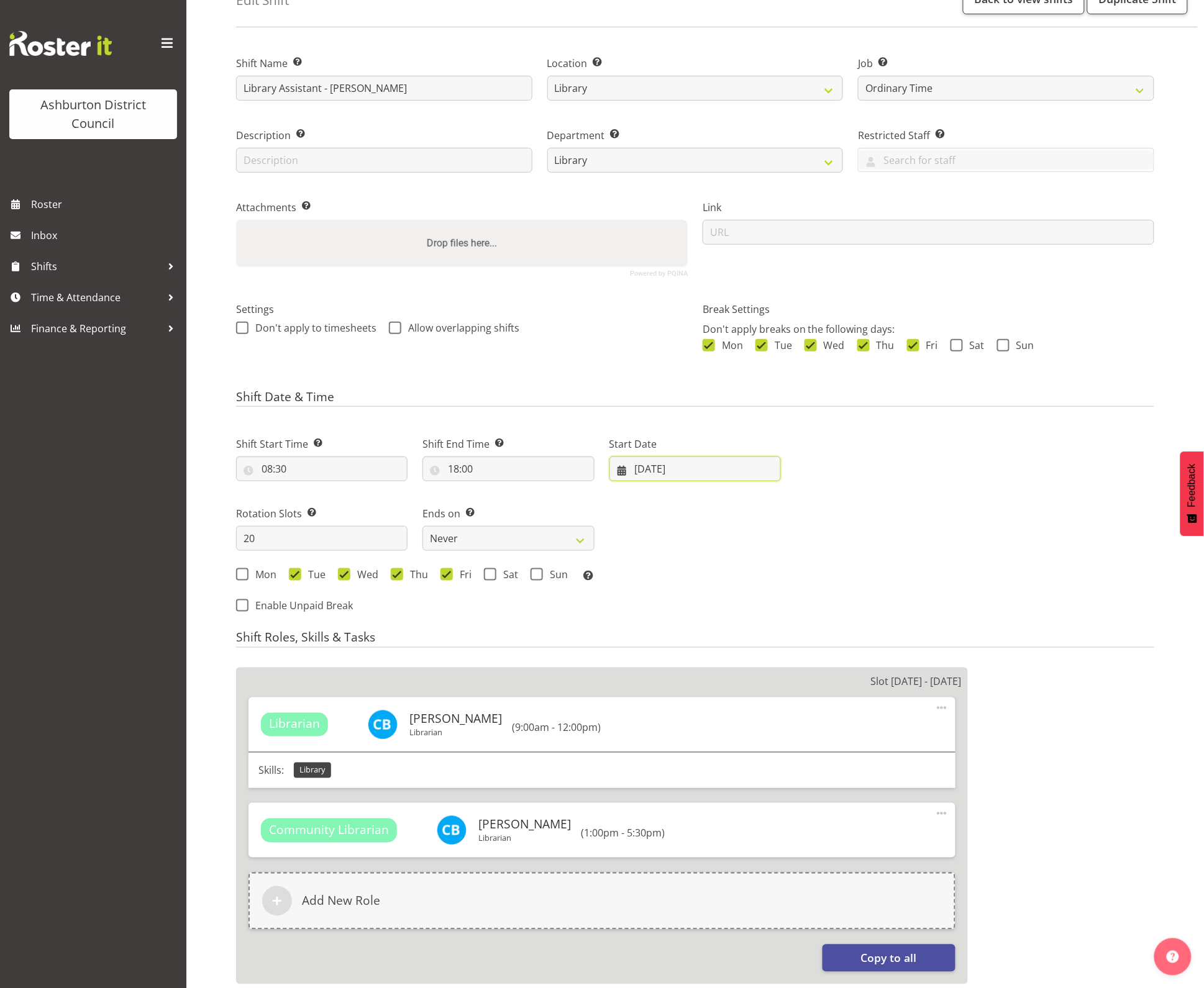
click at [671, 467] on input "18/12/2023" at bounding box center [696, 468] width 172 height 25
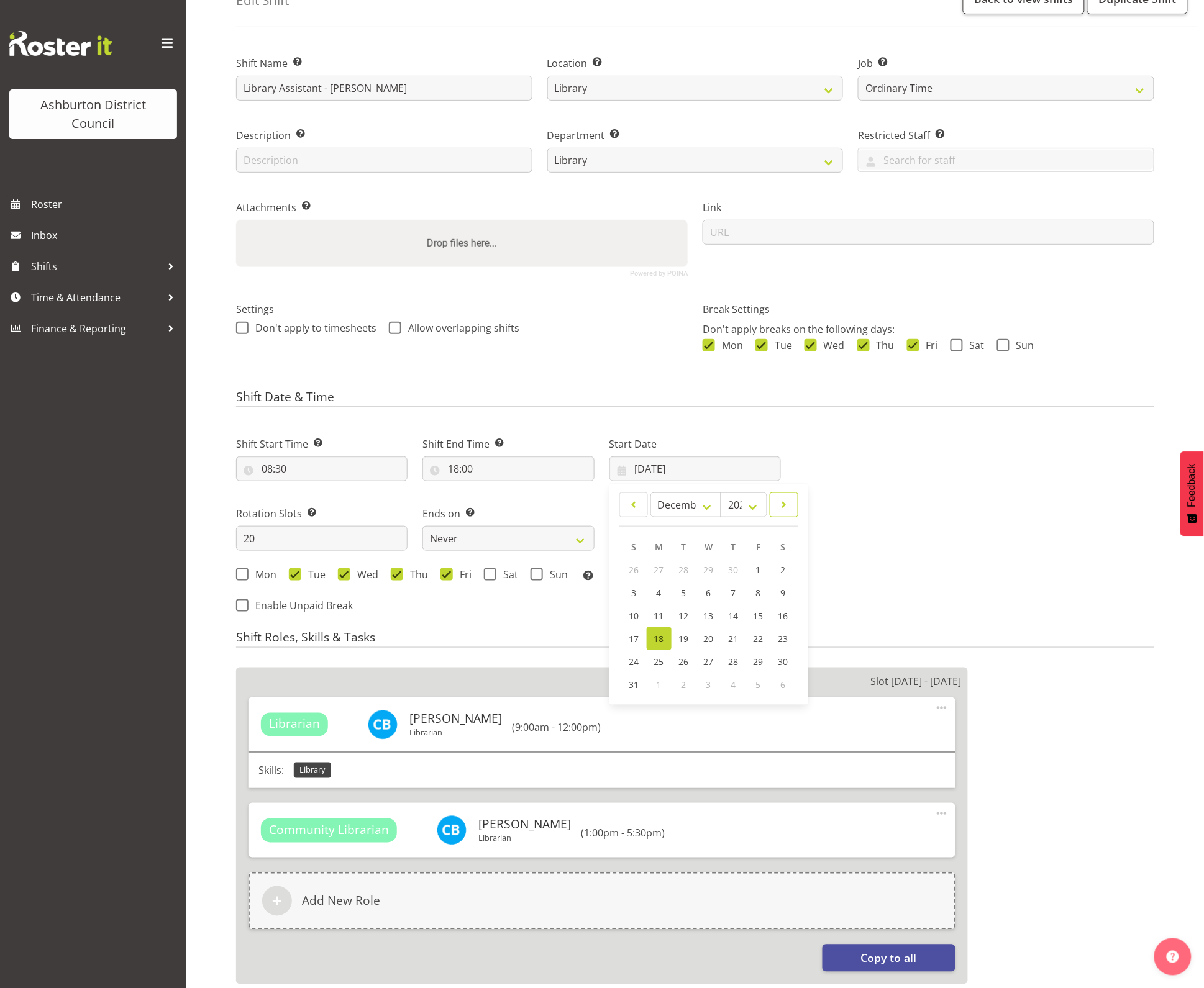
click at [783, 500] on span at bounding box center [784, 505] width 13 height 15
select select "0"
select select "2024"
click at [783, 502] on span at bounding box center [784, 505] width 13 height 15
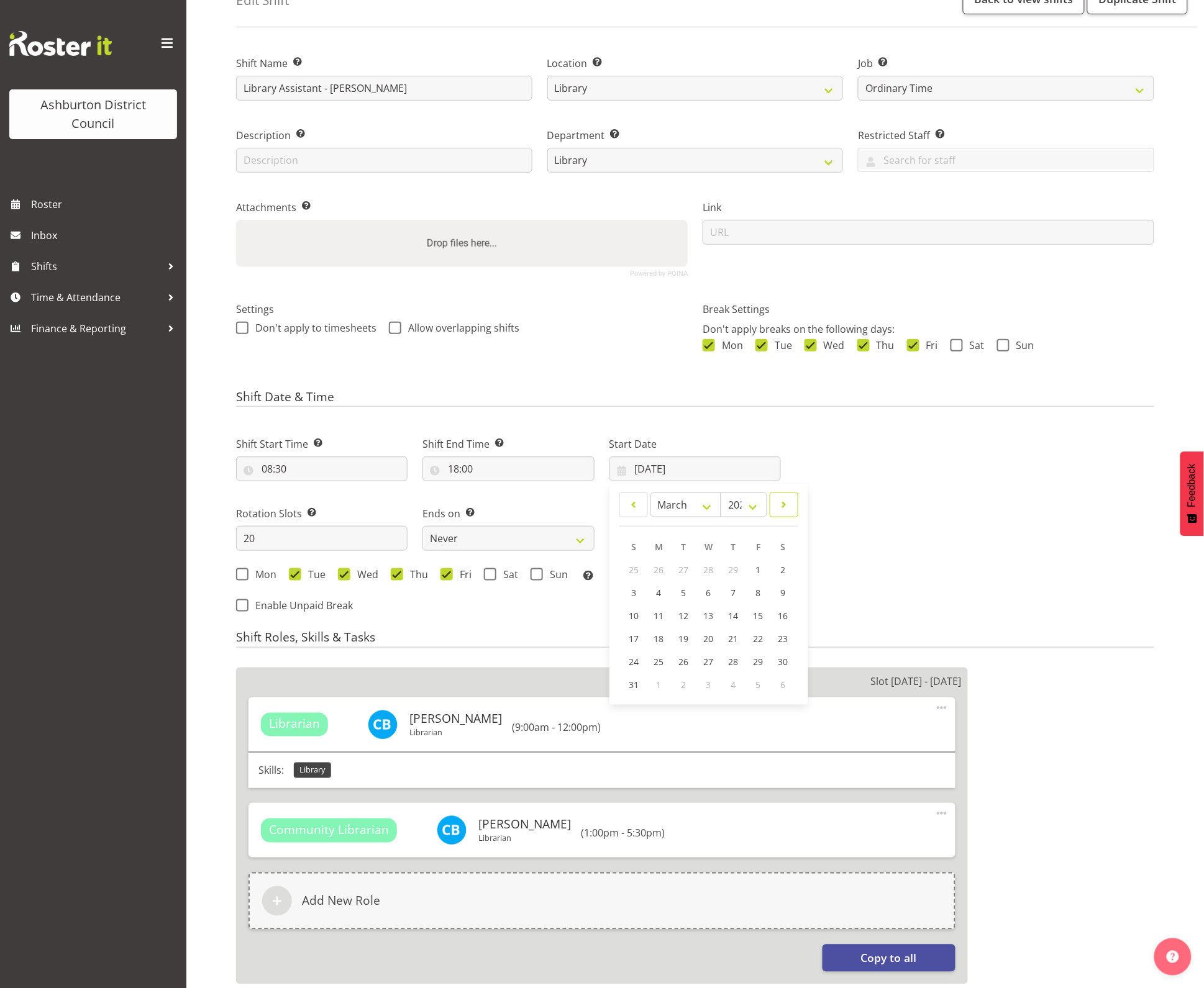
click at [783, 502] on span at bounding box center [784, 505] width 13 height 15
click at [785, 501] on span at bounding box center [784, 505] width 13 height 15
click at [787, 505] on span at bounding box center [784, 505] width 13 height 15
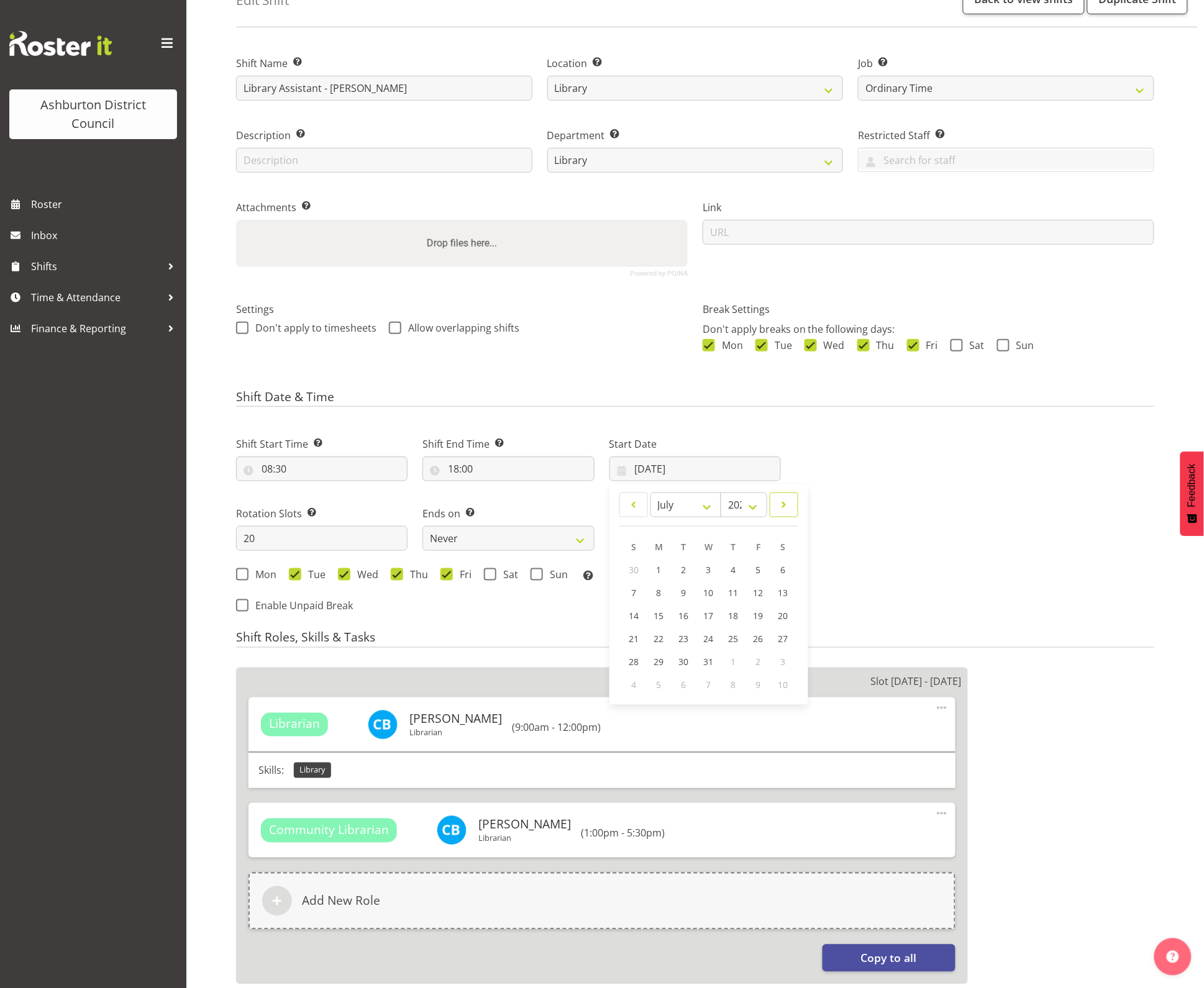
select select "7"
click at [630, 591] on link "4" at bounding box center [634, 592] width 25 height 23
type input "04/08/2024"
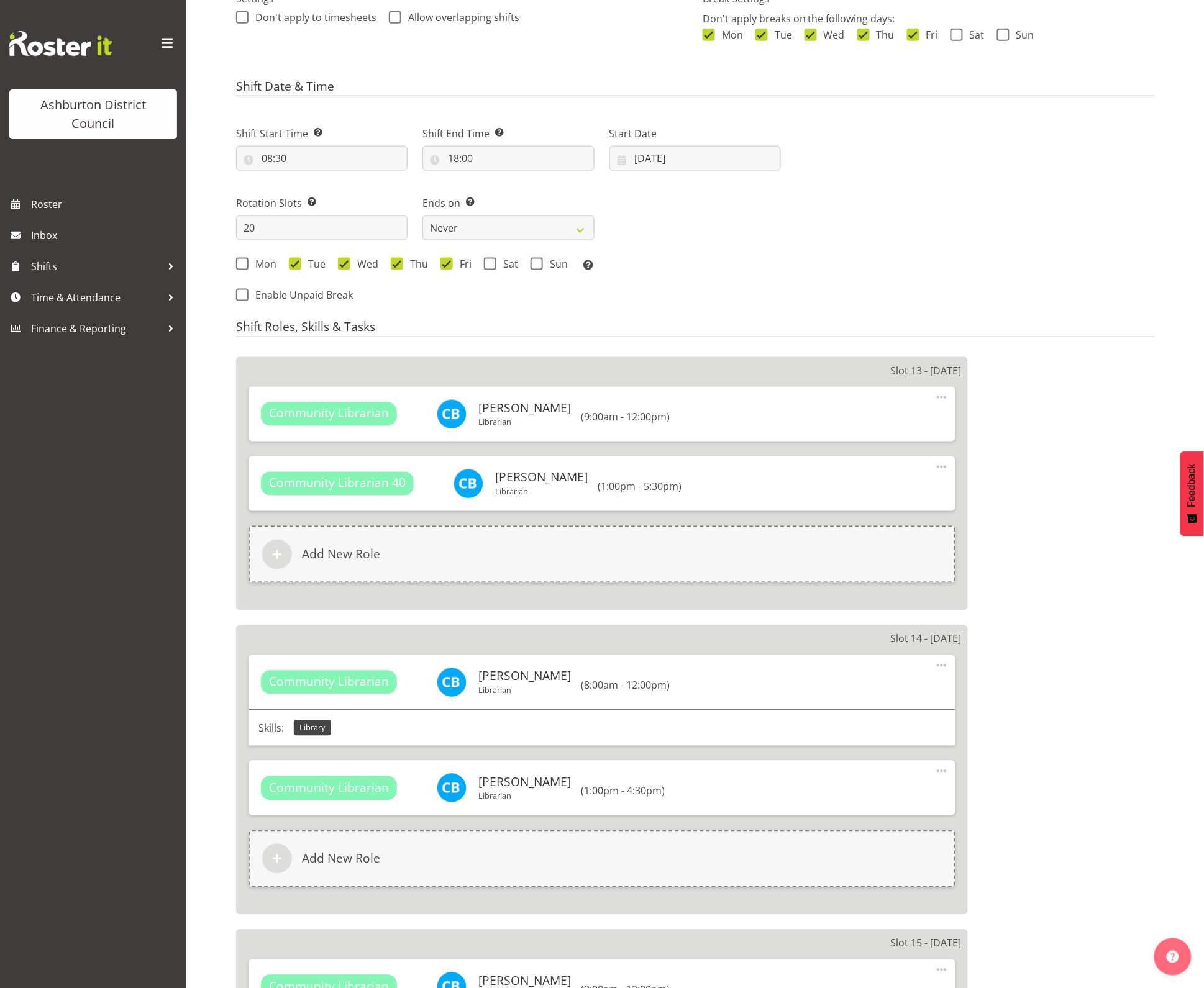
scroll to position [0, 0]
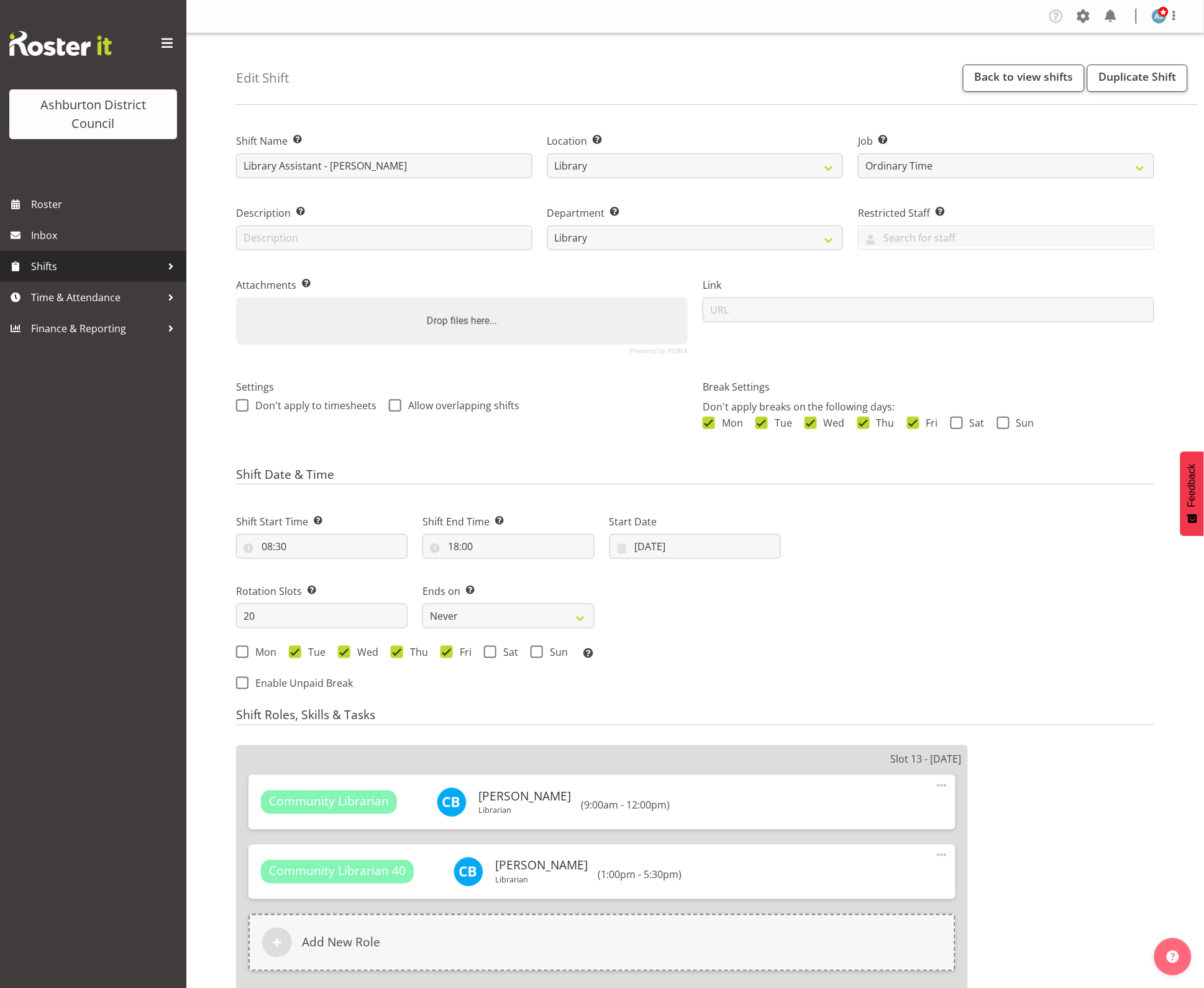
click at [70, 261] on span "Shifts" at bounding box center [96, 266] width 130 height 18
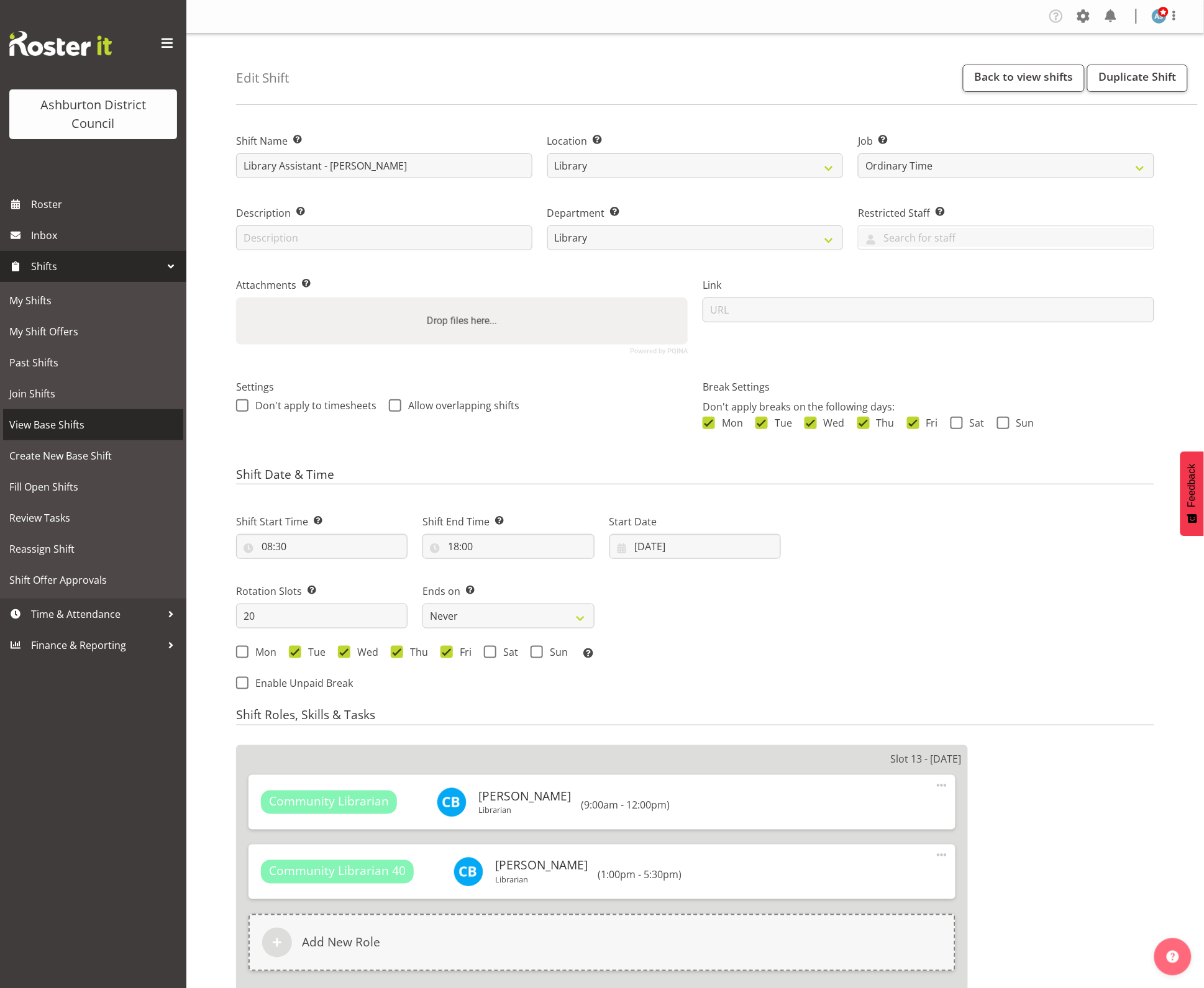
click at [66, 418] on span "View Base Shifts" at bounding box center [93, 424] width 168 height 18
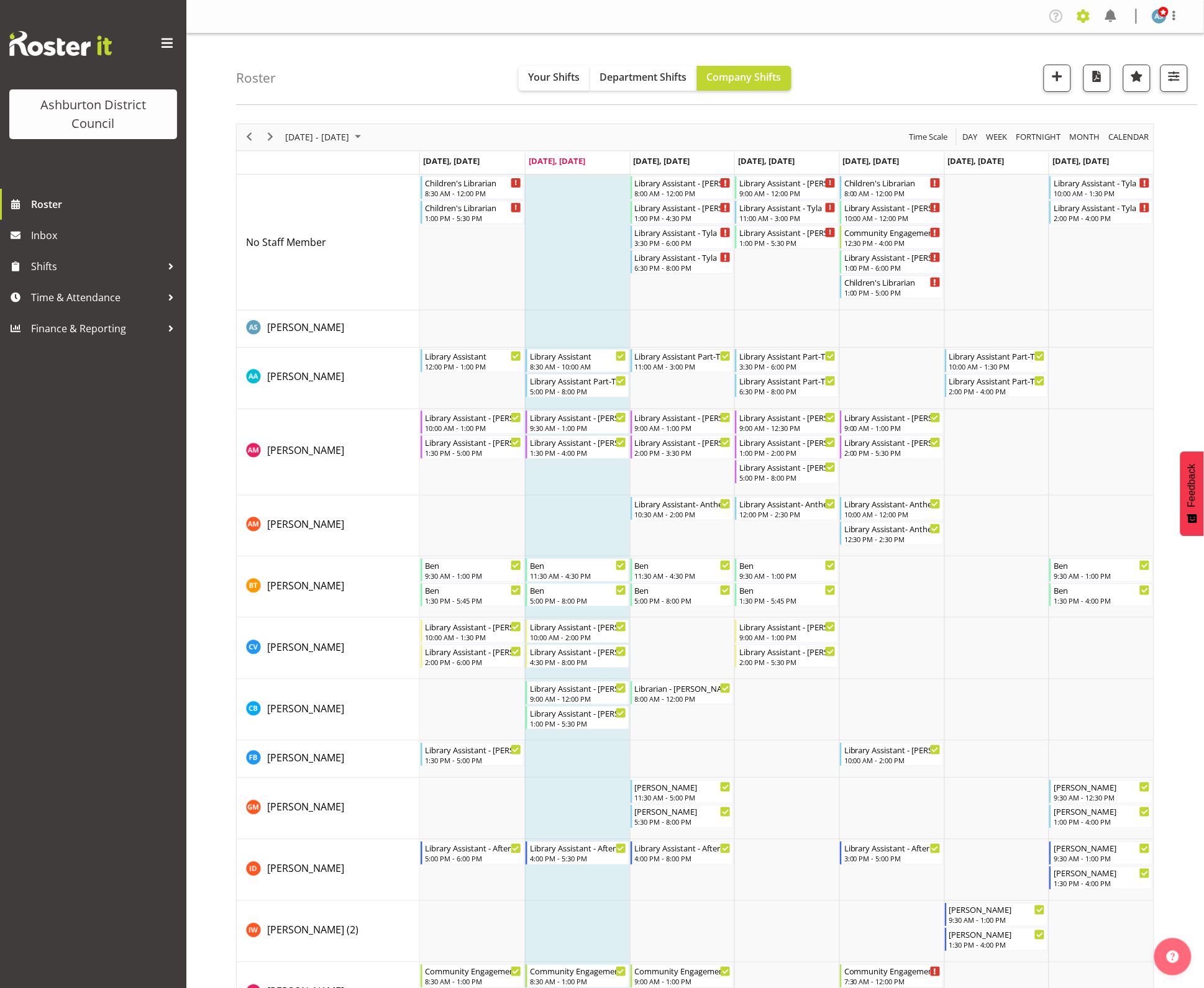
click at [1074, 19] on span at bounding box center [1083, 16] width 20 height 20
click at [996, 63] on link "Roles & Skills" at bounding box center [1008, 68] width 172 height 22
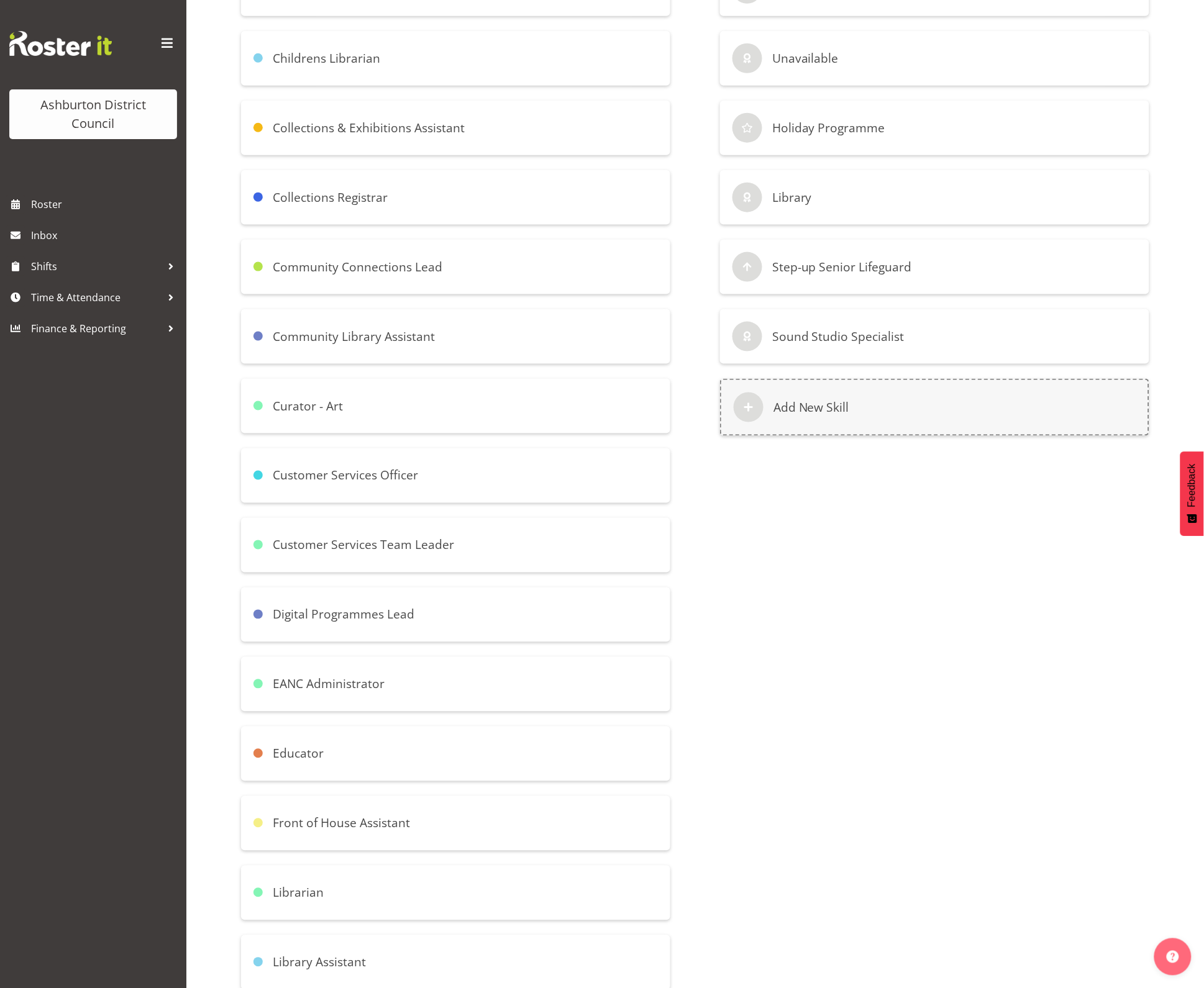
scroll to position [466, 0]
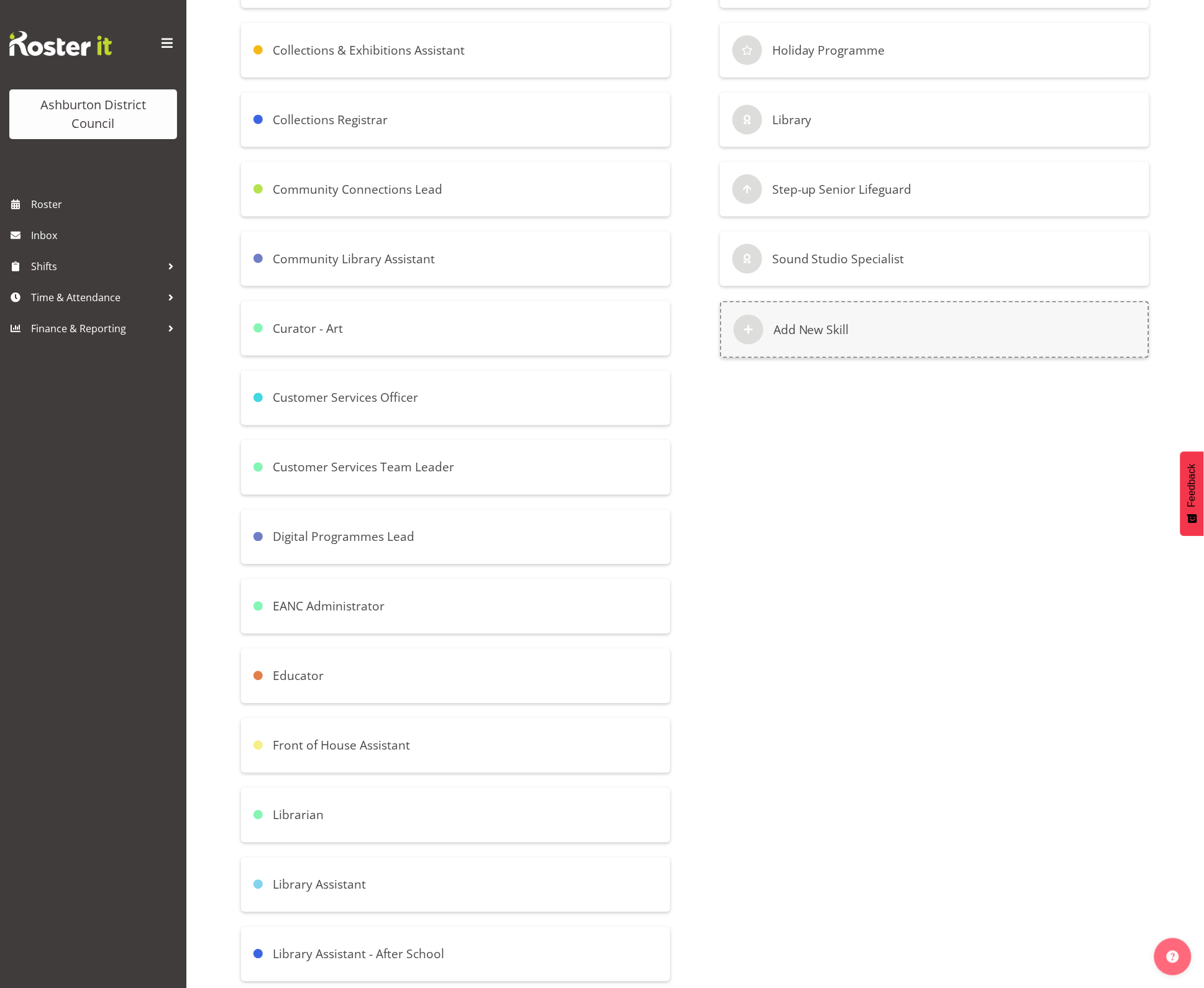
click at [337, 812] on div "Librarian" at bounding box center [456, 816] width 429 height 55
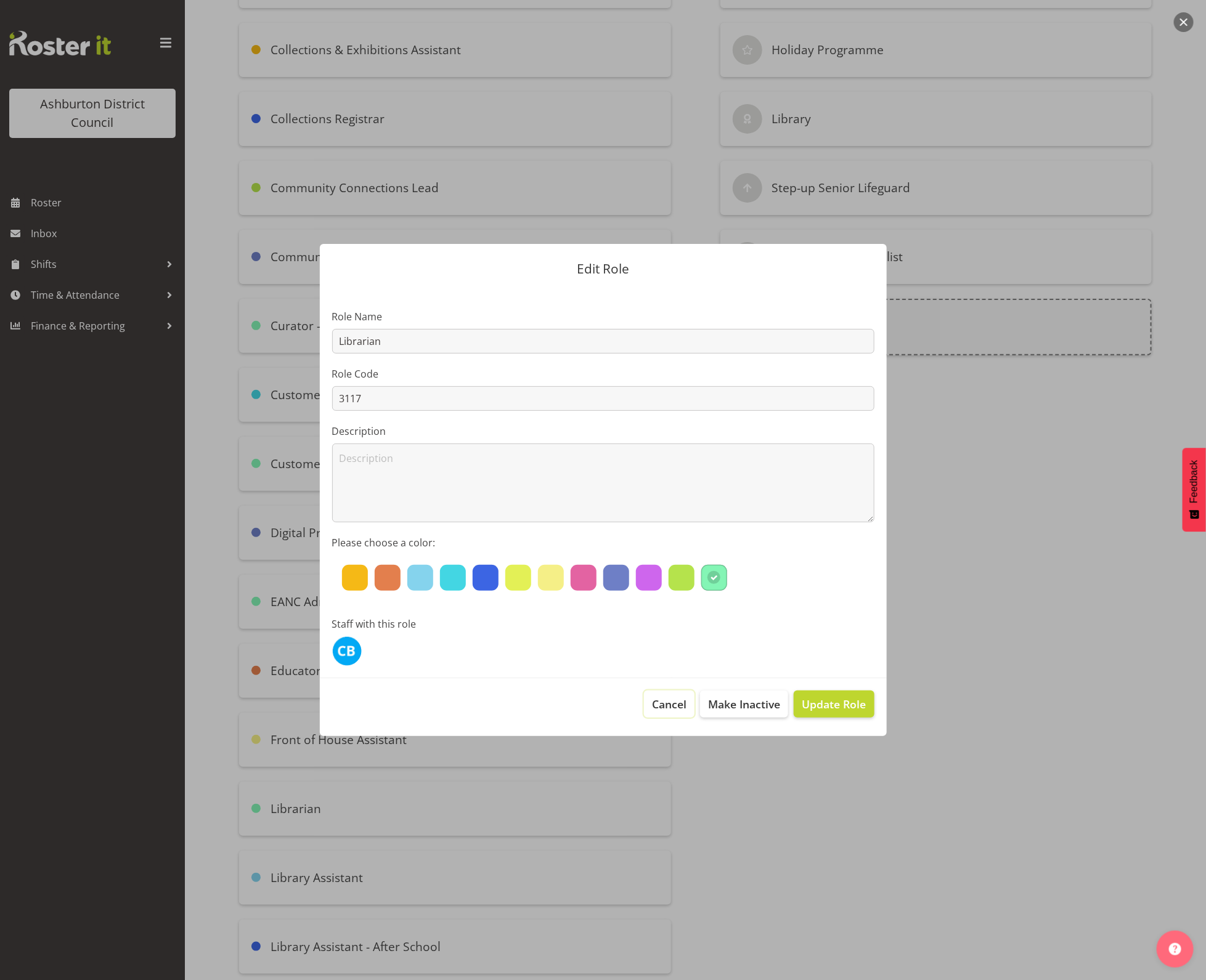
click at [660, 703] on span "Cancel" at bounding box center [670, 704] width 35 height 16
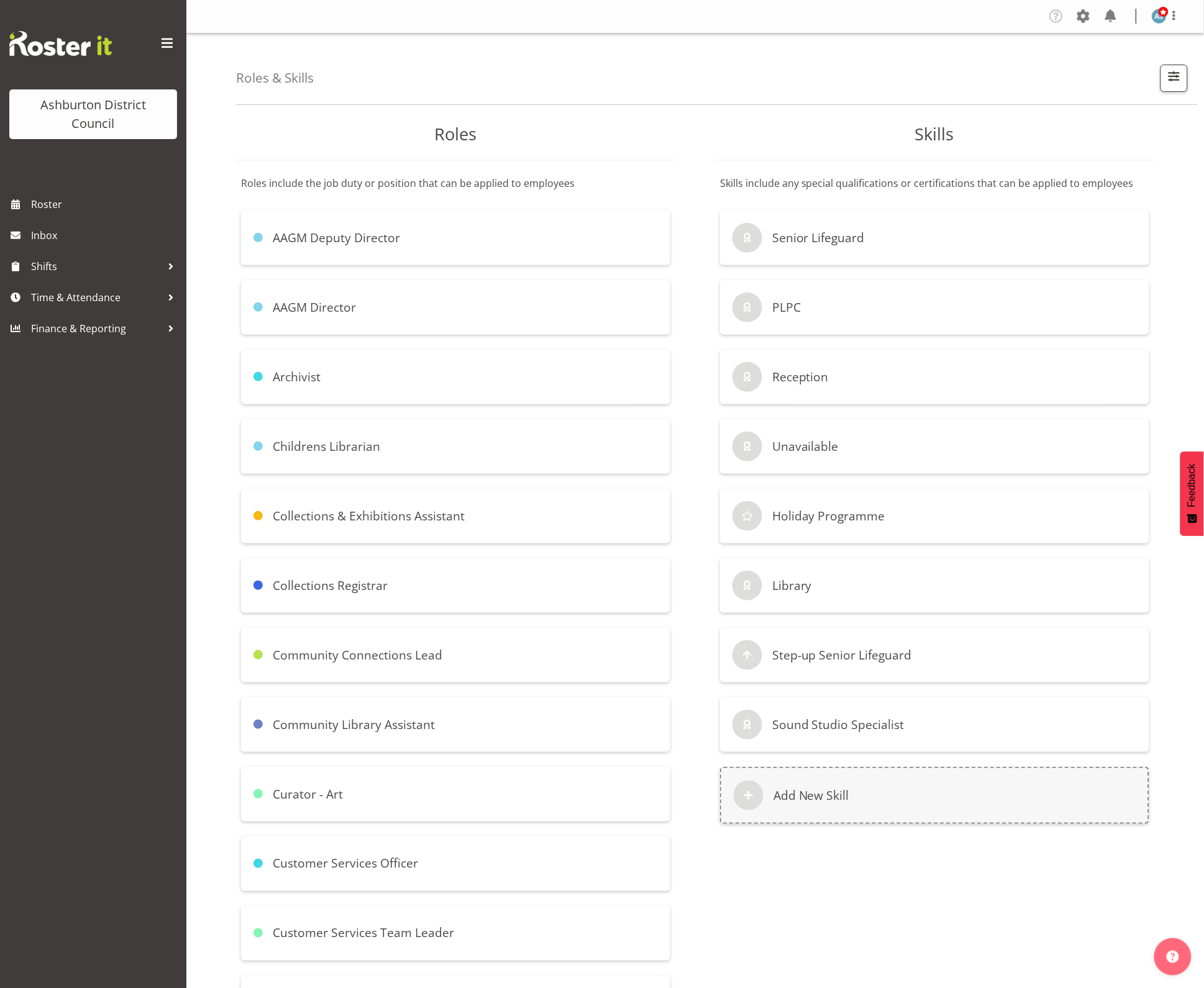
scroll to position [155, 0]
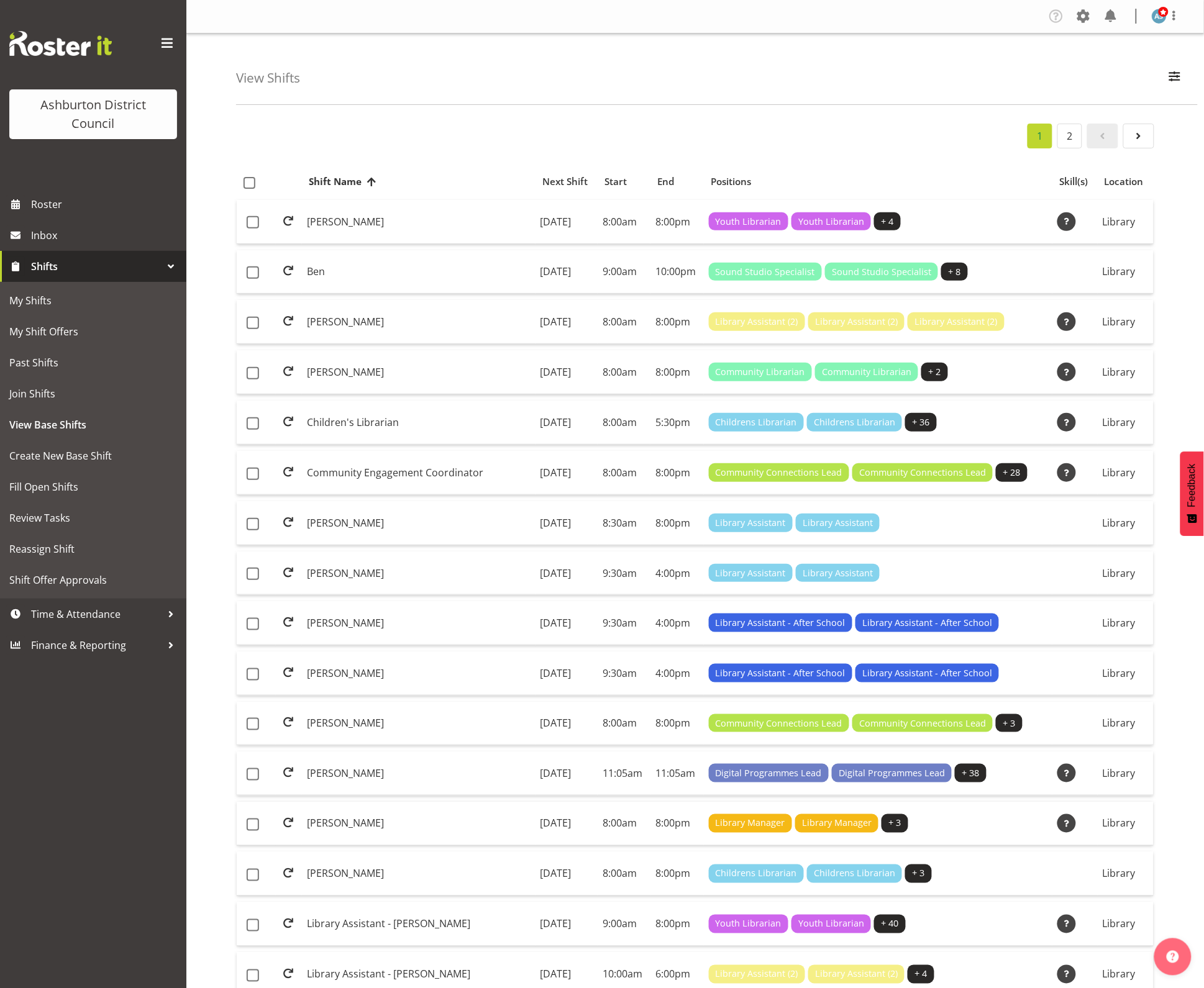
click at [644, 124] on div "1 2" at bounding box center [695, 136] width 919 height 25
click at [572, 274] on td "[DATE]" at bounding box center [567, 272] width 63 height 44
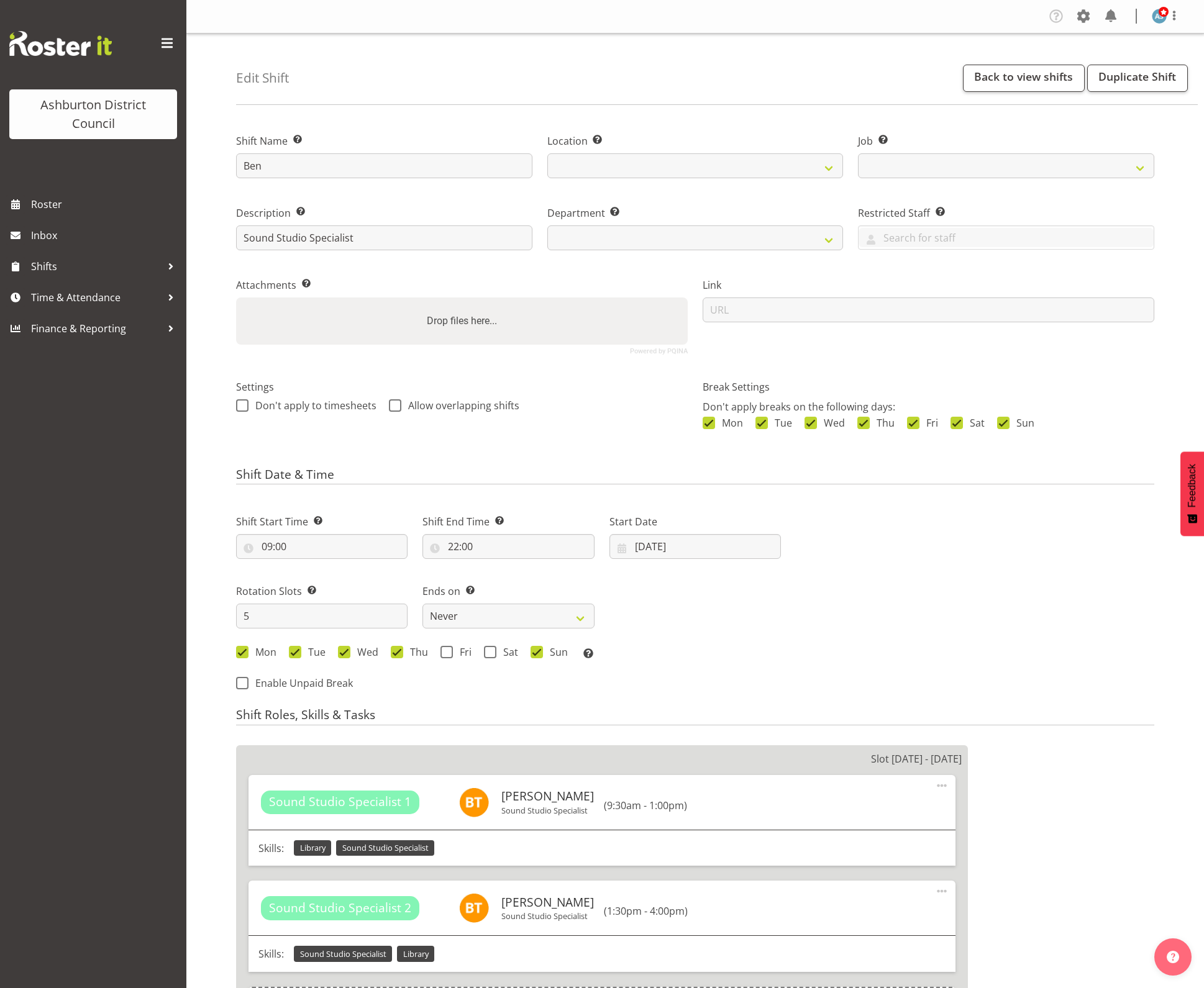
select select
select select "6995"
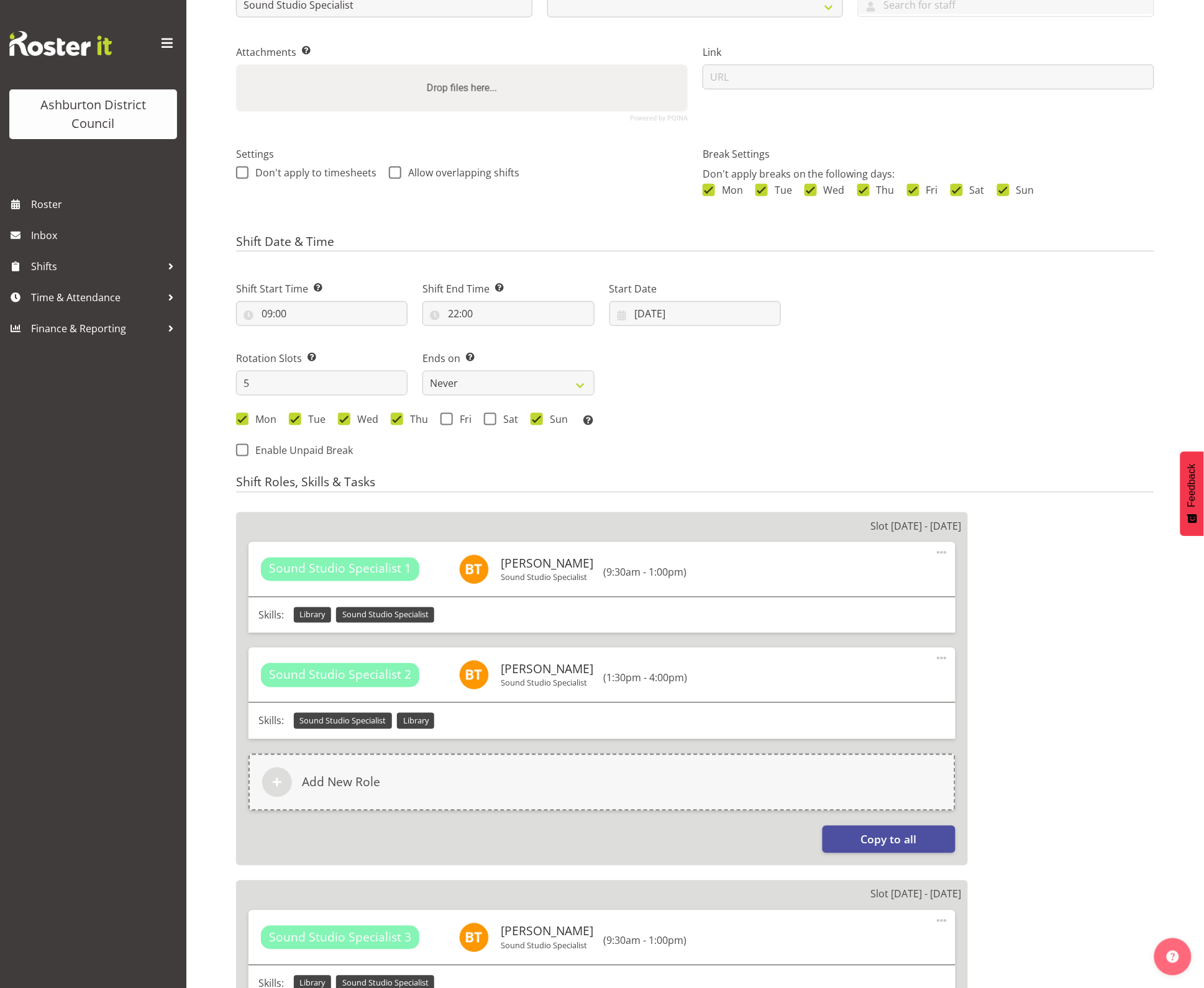
scroll to position [311, 0]
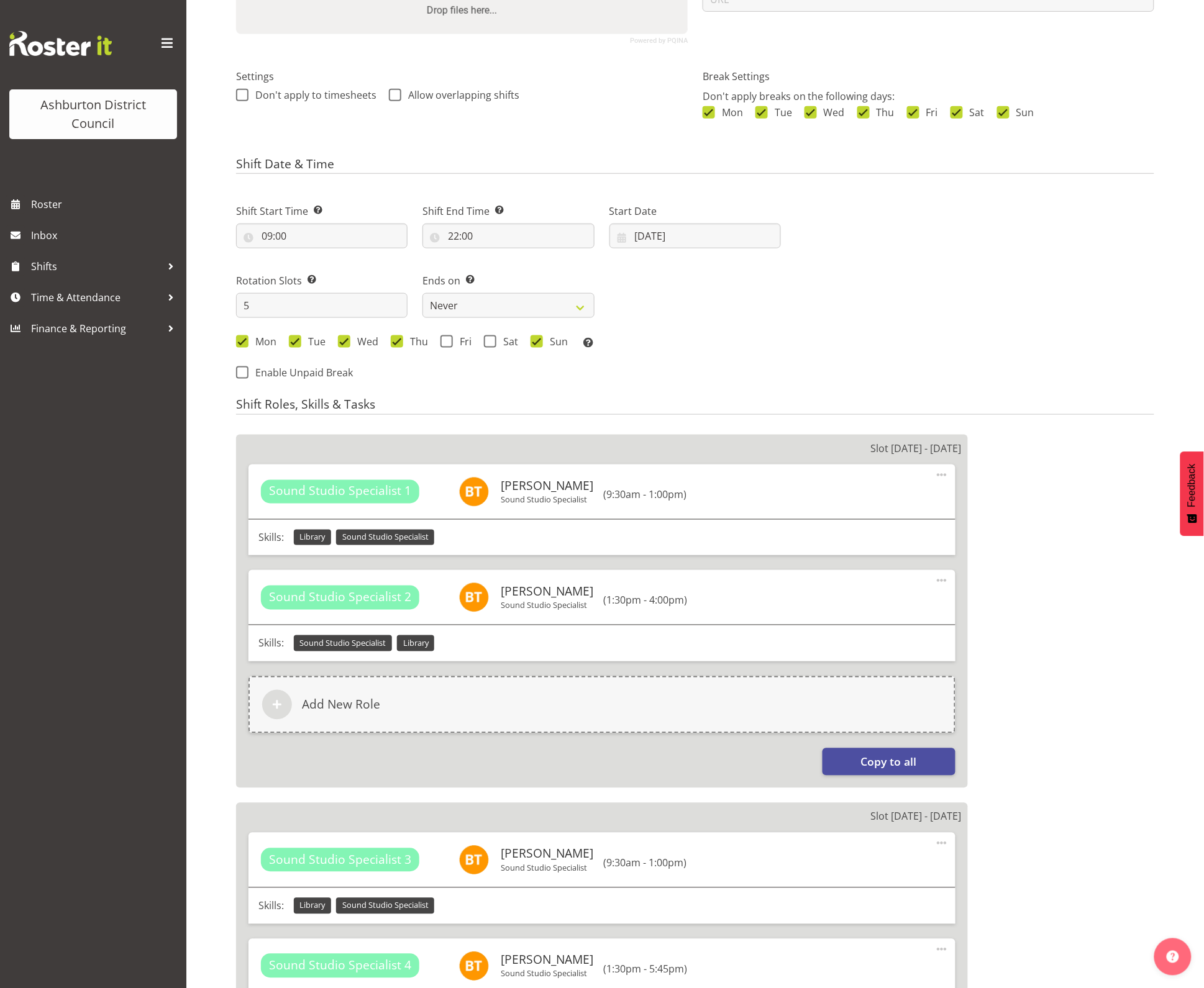
select select
select select "1180"
select select "824"
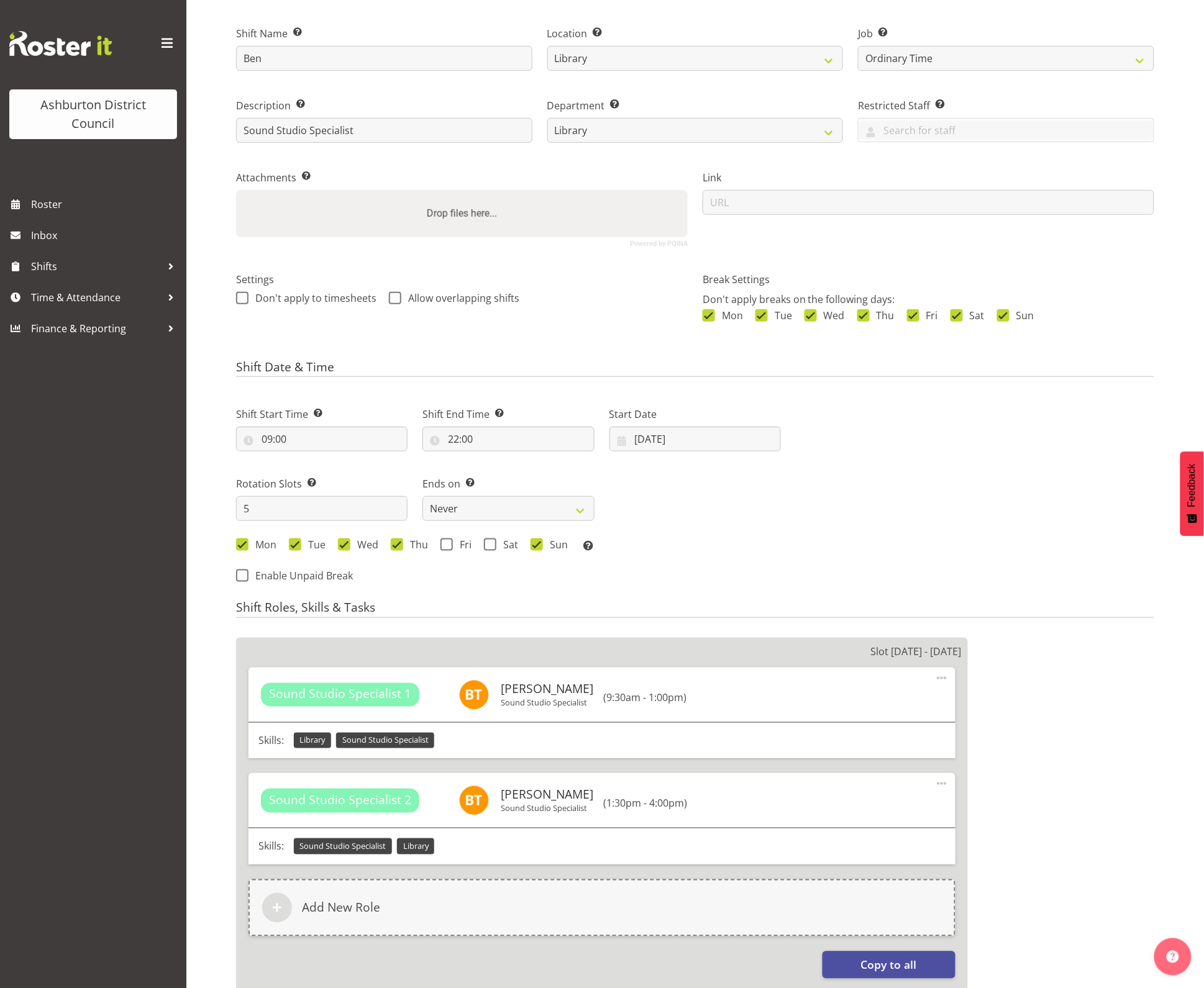
scroll to position [0, 0]
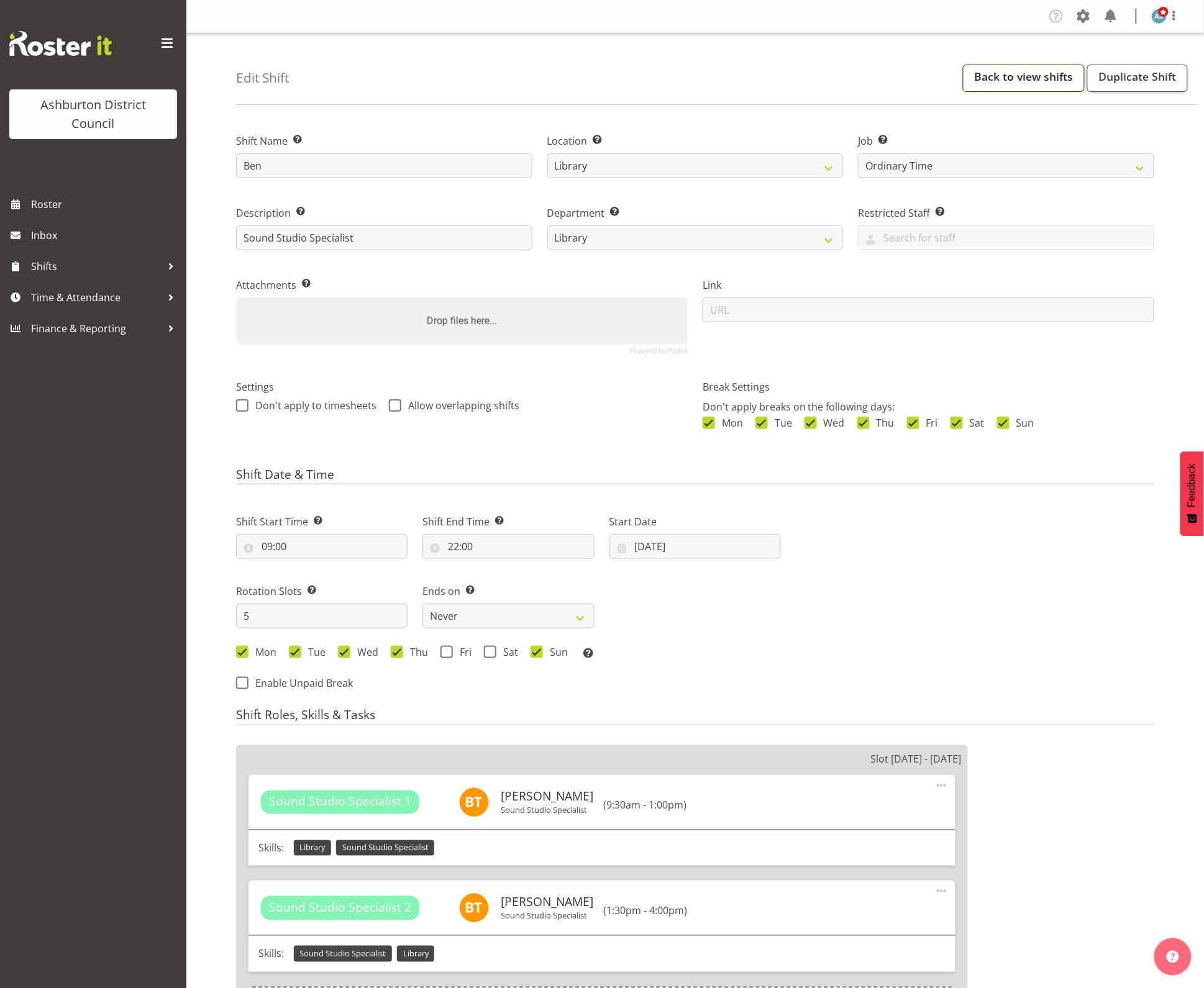
click at [1034, 84] on link "Back to view shifts" at bounding box center [1023, 78] width 122 height 27
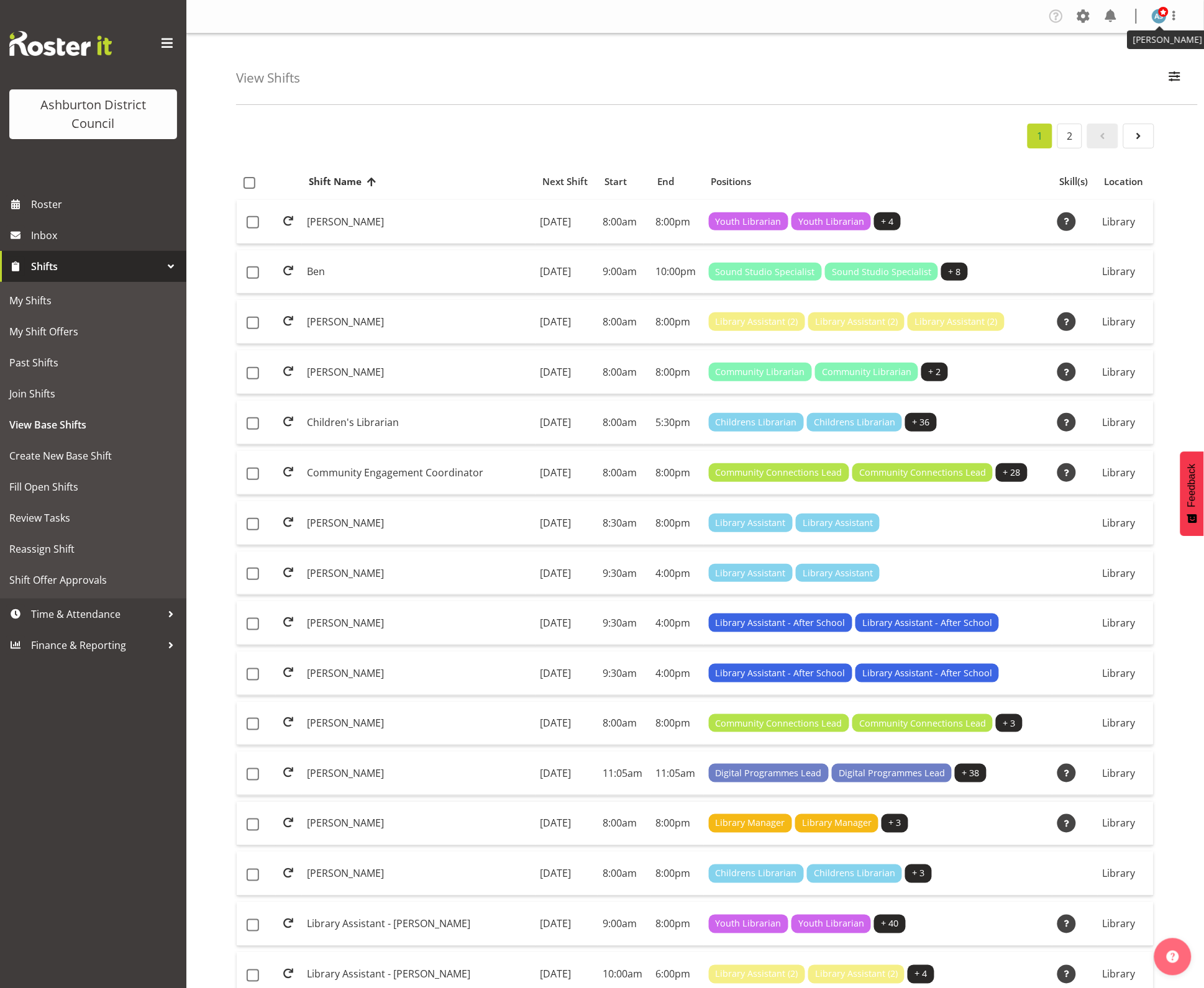
click at [1159, 14] on span at bounding box center [1163, 12] width 10 height 10
click at [967, 45] on div "View Shifts Search All Locations Art Gallery & Museum [GEOGRAPHIC_DATA] Library…" at bounding box center [717, 69] width 962 height 72
click at [536, 59] on div "View Shifts Search All Locations Art Gallery & Museum [GEOGRAPHIC_DATA] Library…" at bounding box center [717, 69] width 962 height 72
click at [260, 370] on label at bounding box center [256, 374] width 19 height 13
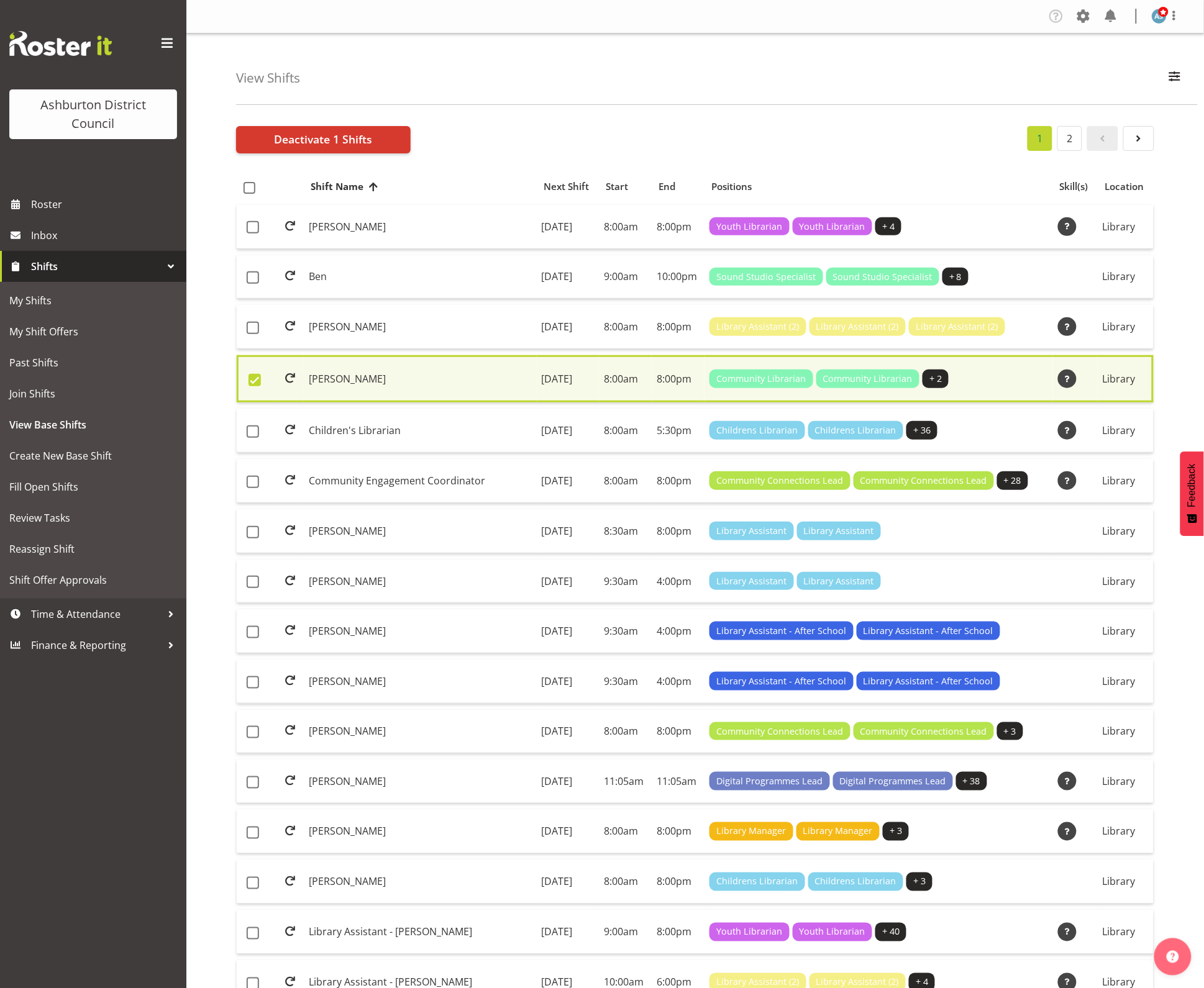
click at [258, 379] on span at bounding box center [255, 380] width 13 height 13
checkbox input "false"
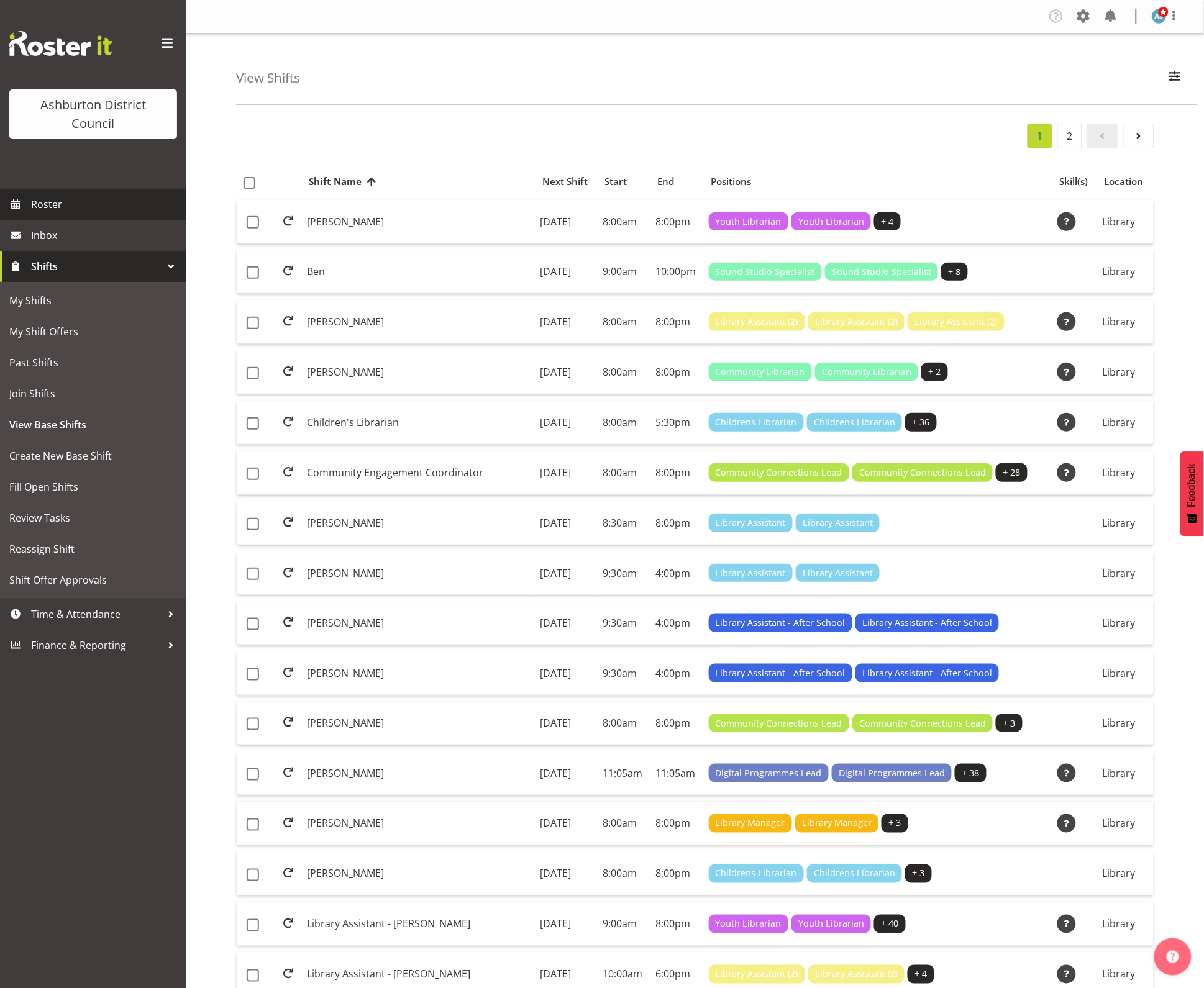
click at [86, 206] on span "Roster" at bounding box center [106, 203] width 150 height 18
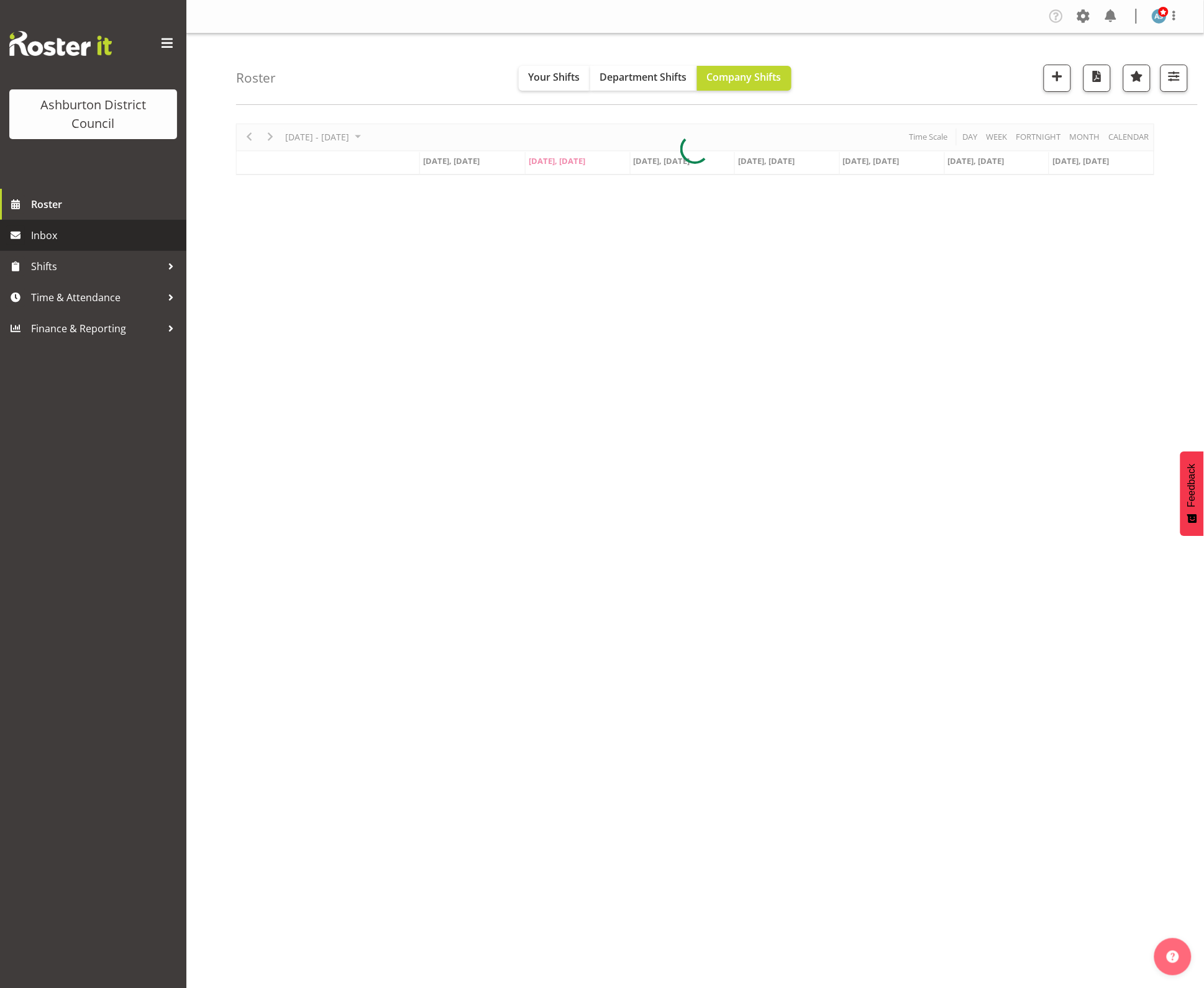
click at [84, 237] on span "Inbox" at bounding box center [106, 234] width 150 height 18
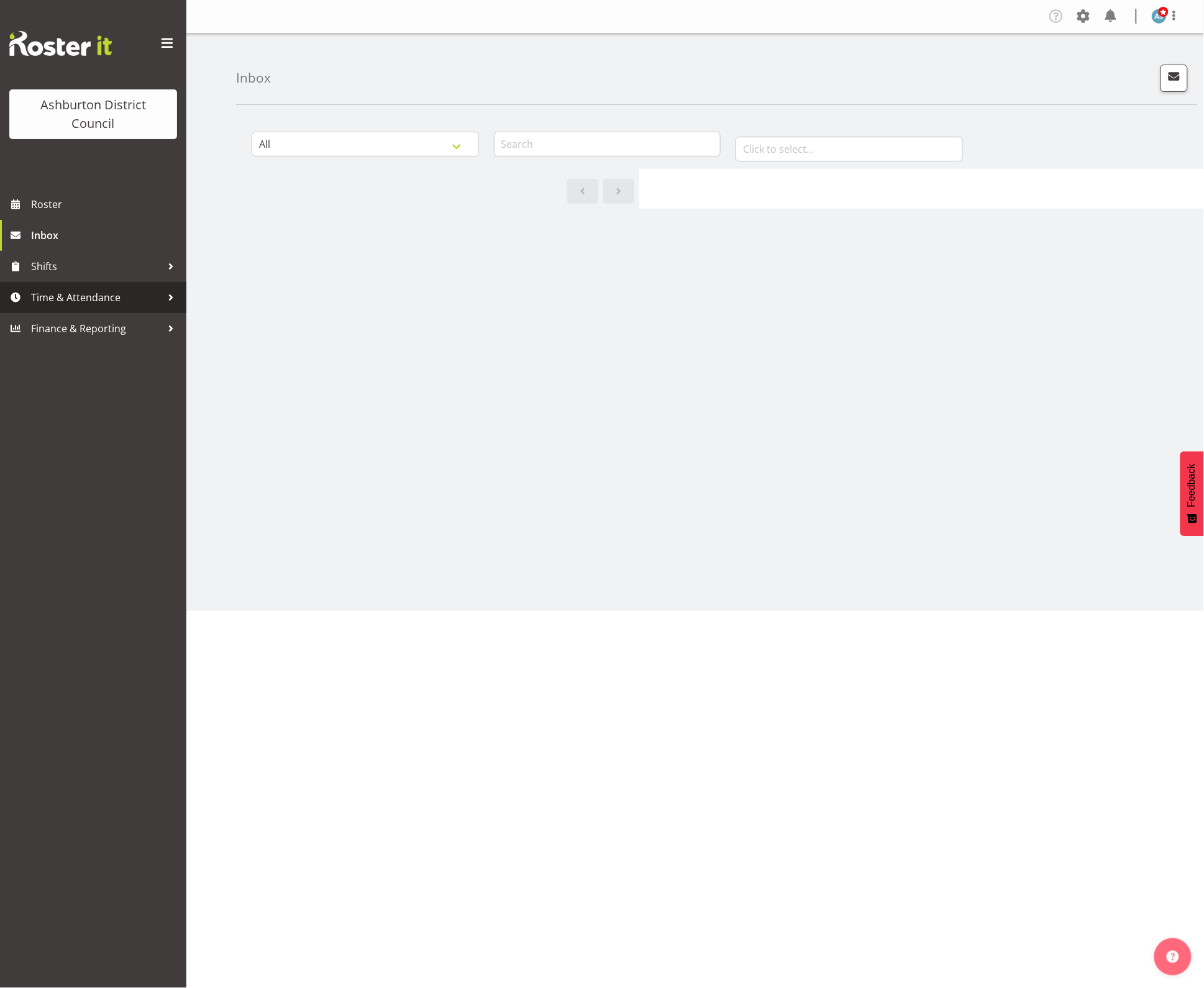
click at [122, 303] on span "Time & Attendance" at bounding box center [96, 297] width 130 height 18
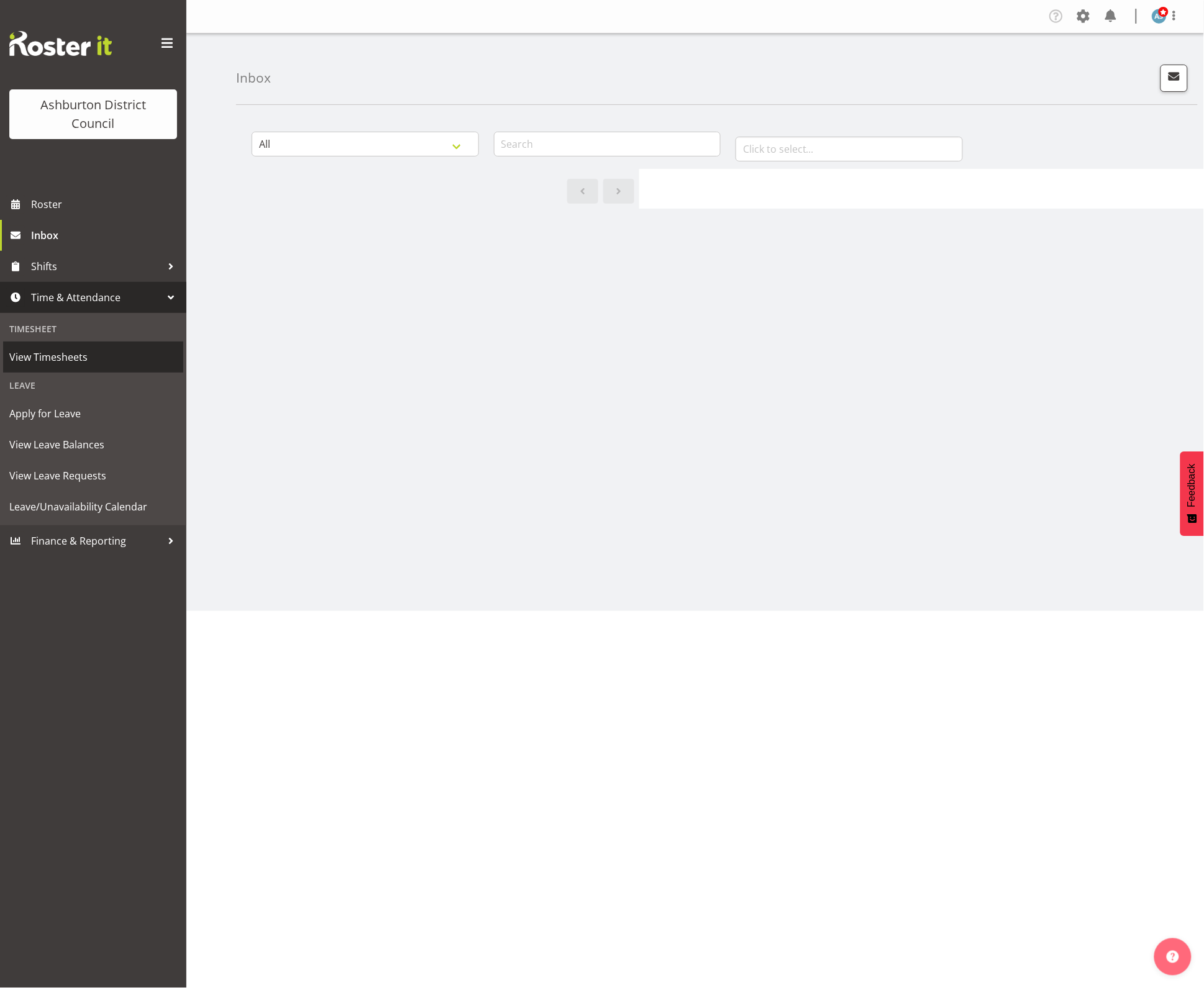
click at [56, 359] on span "View Timesheets" at bounding box center [93, 357] width 168 height 18
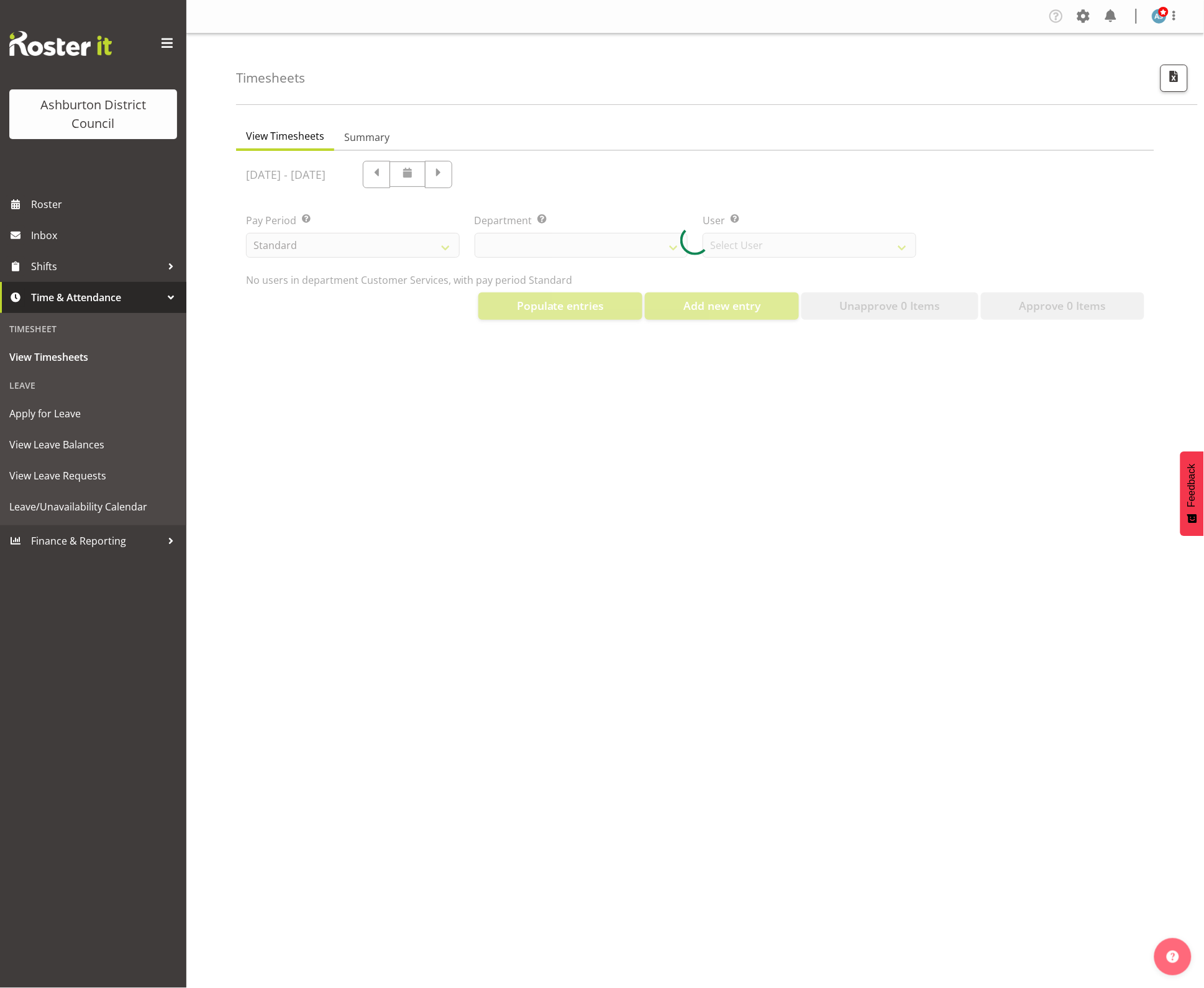
select select "82"
select select "432"
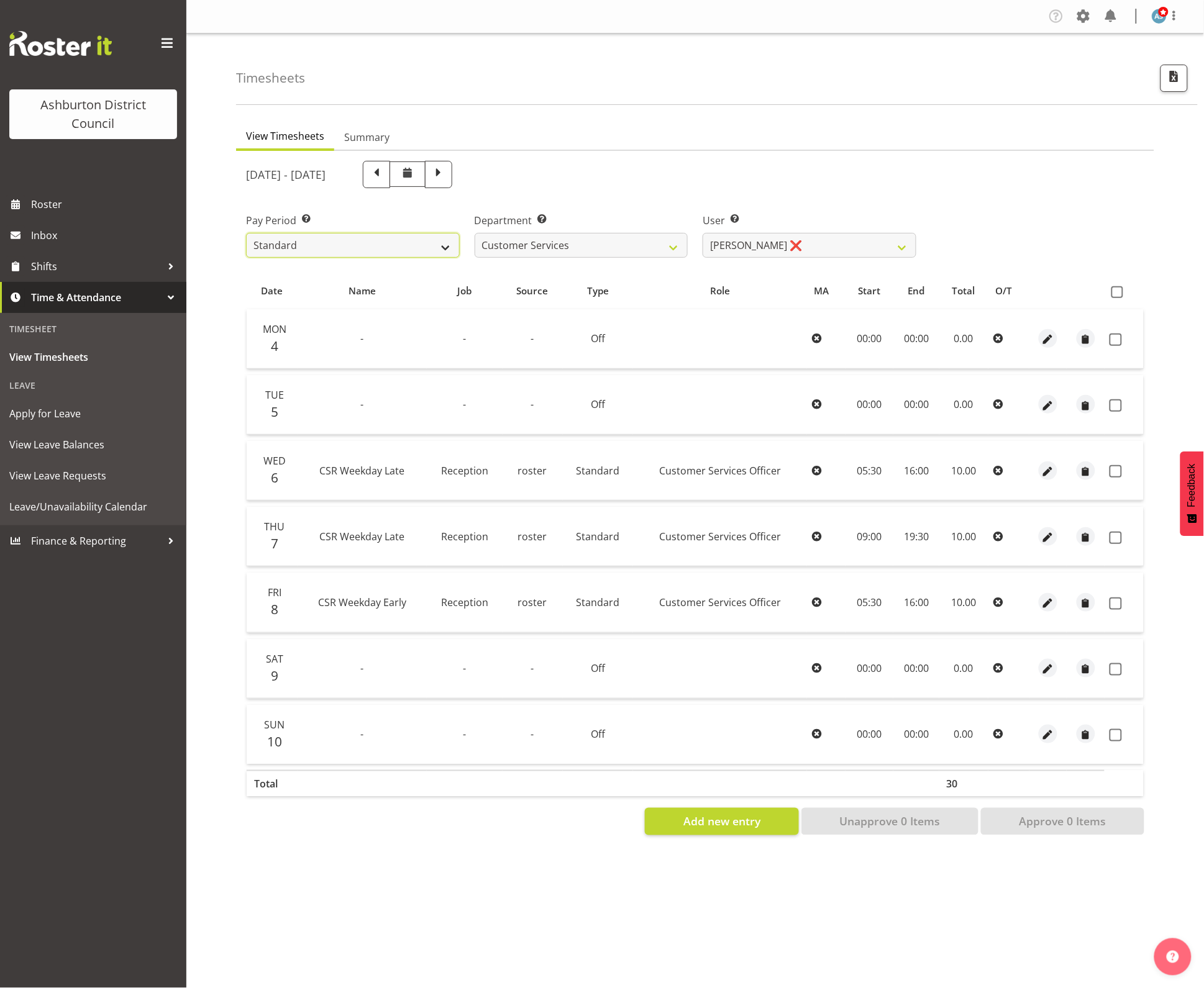
click at [337, 249] on select "Standard Library Excluded AAGM" at bounding box center [352, 245] width 214 height 25
select select "164"
click at [246, 233] on select "Standard Library Excluded AAGM" at bounding box center [352, 245] width 214 height 25
select select
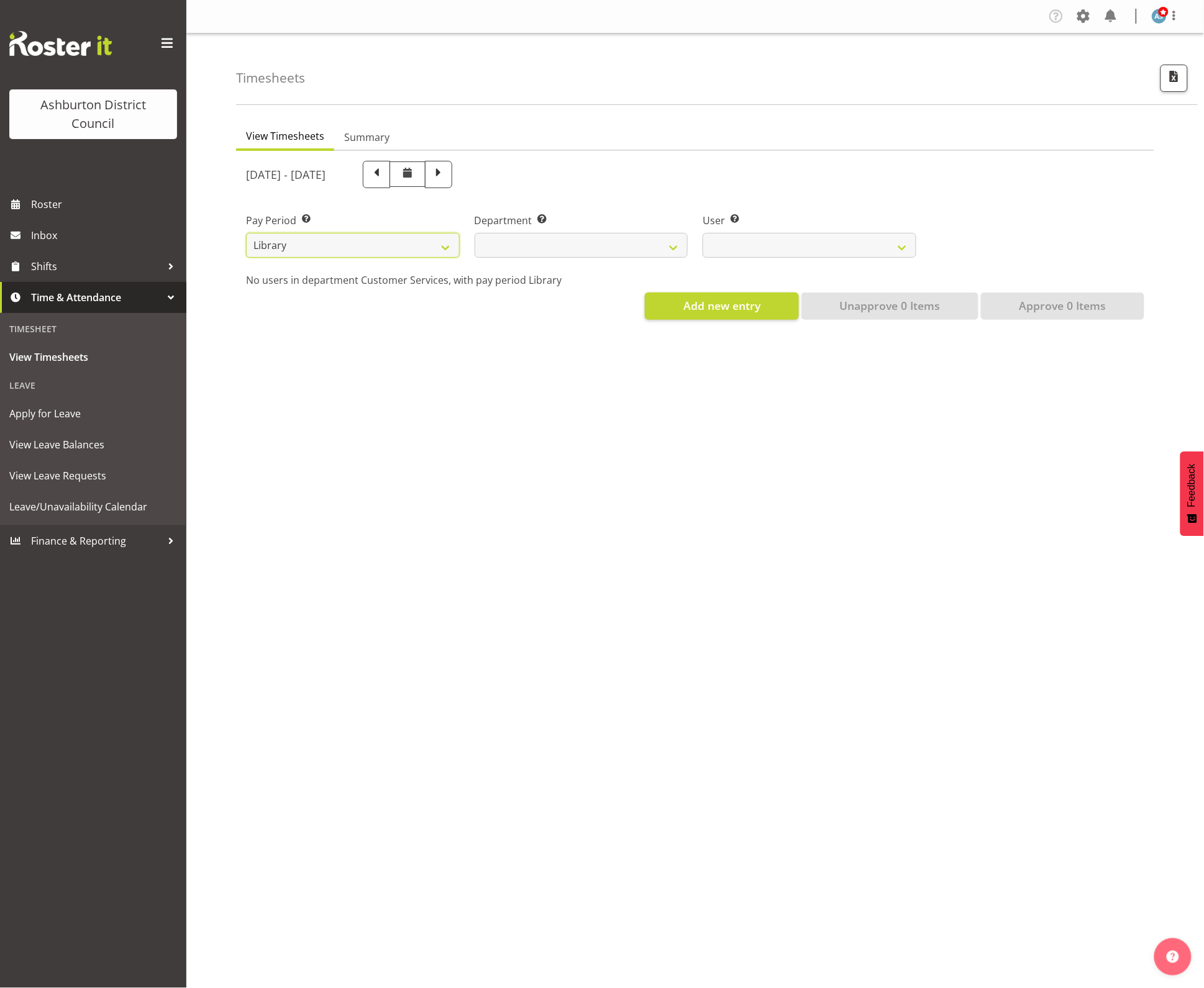
select select
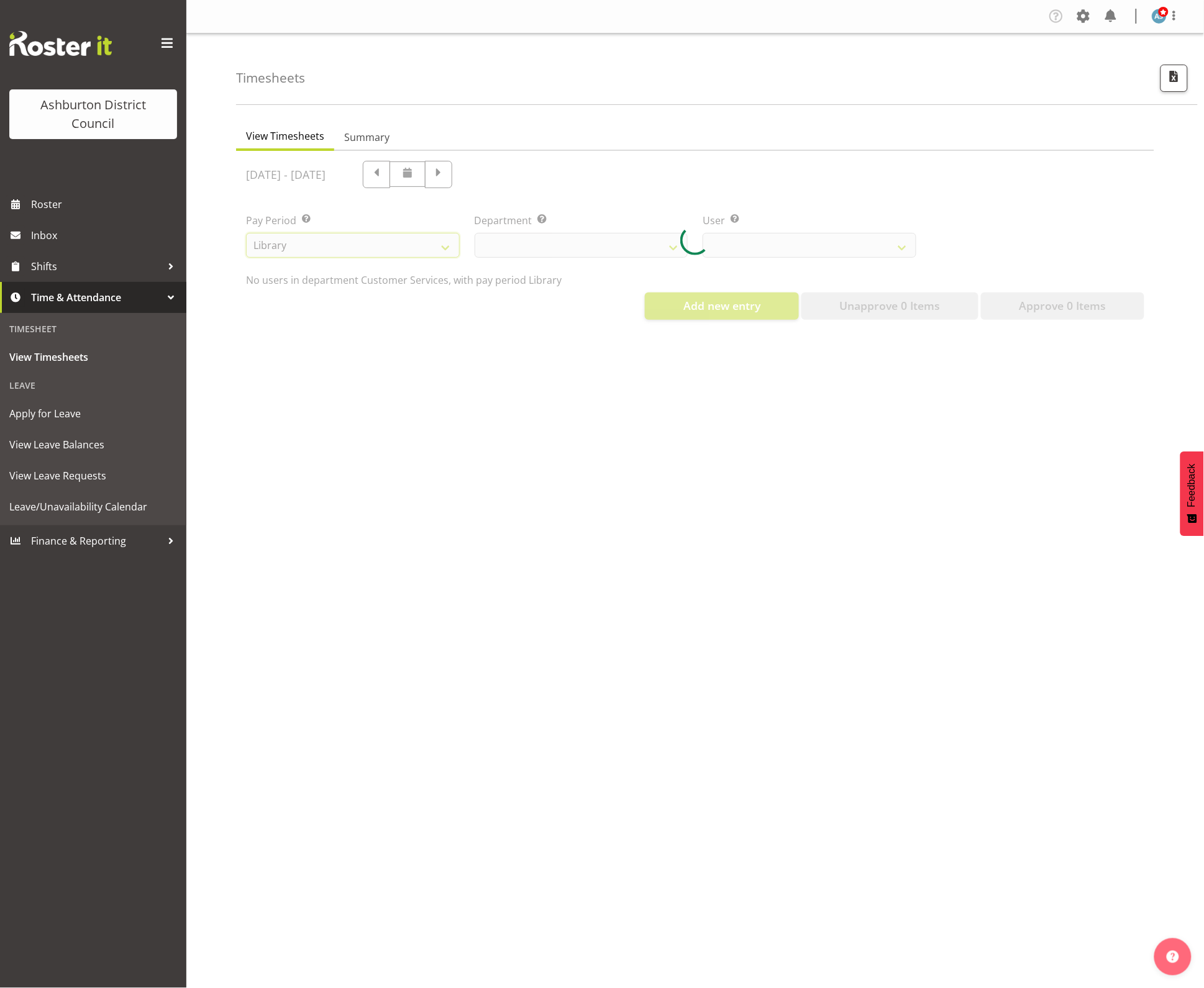
select select
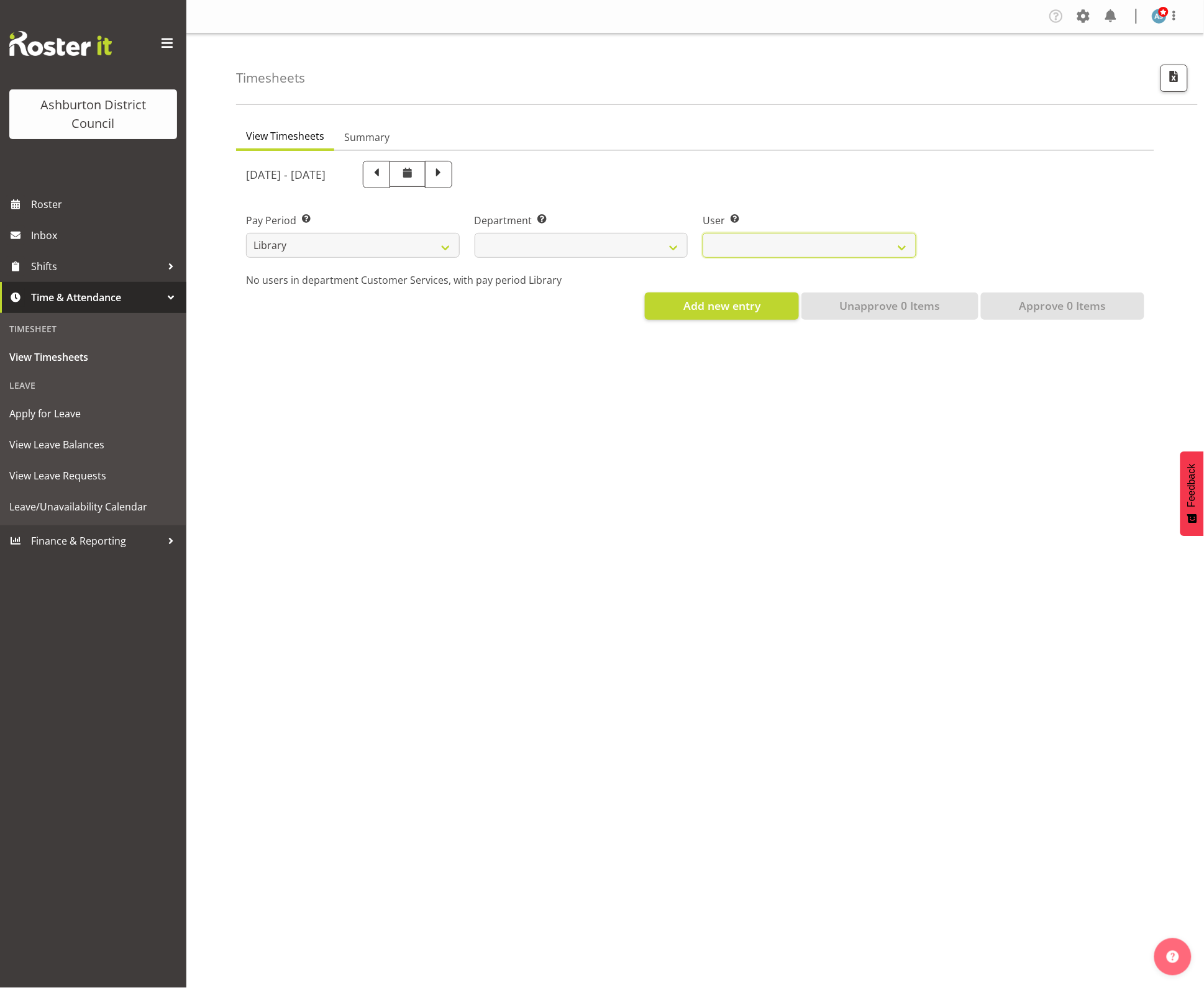
click at [782, 246] on select at bounding box center [810, 245] width 214 height 25
select select
click at [581, 229] on div "Department Select which department you would like to view. Library" at bounding box center [581, 235] width 214 height 45
click at [569, 243] on select "Library" at bounding box center [581, 245] width 214 height 25
select select "824"
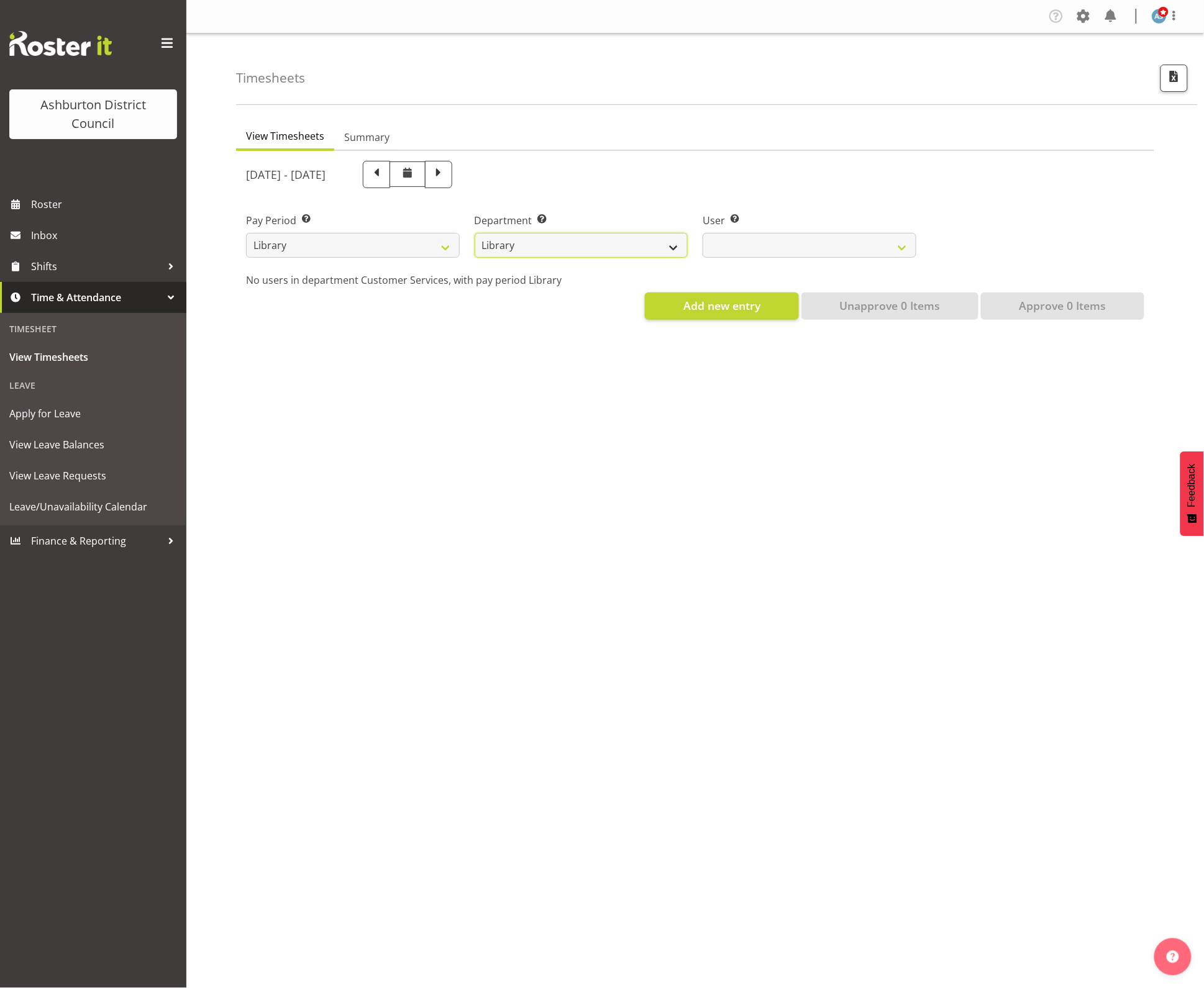
click at [475, 233] on select "Library" at bounding box center [581, 245] width 214 height 25
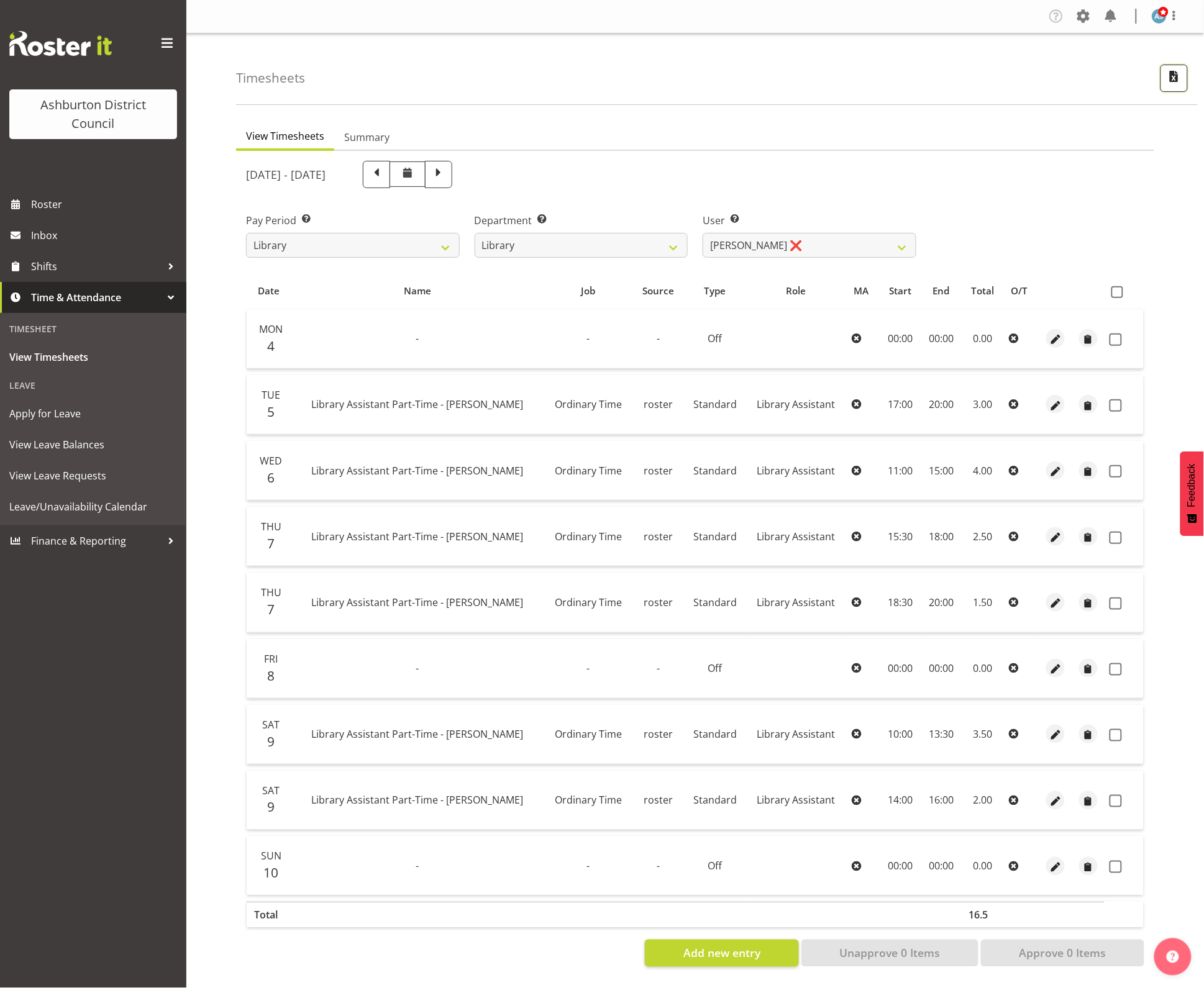
click at [1169, 82] on span "button" at bounding box center [1175, 76] width 16 height 16
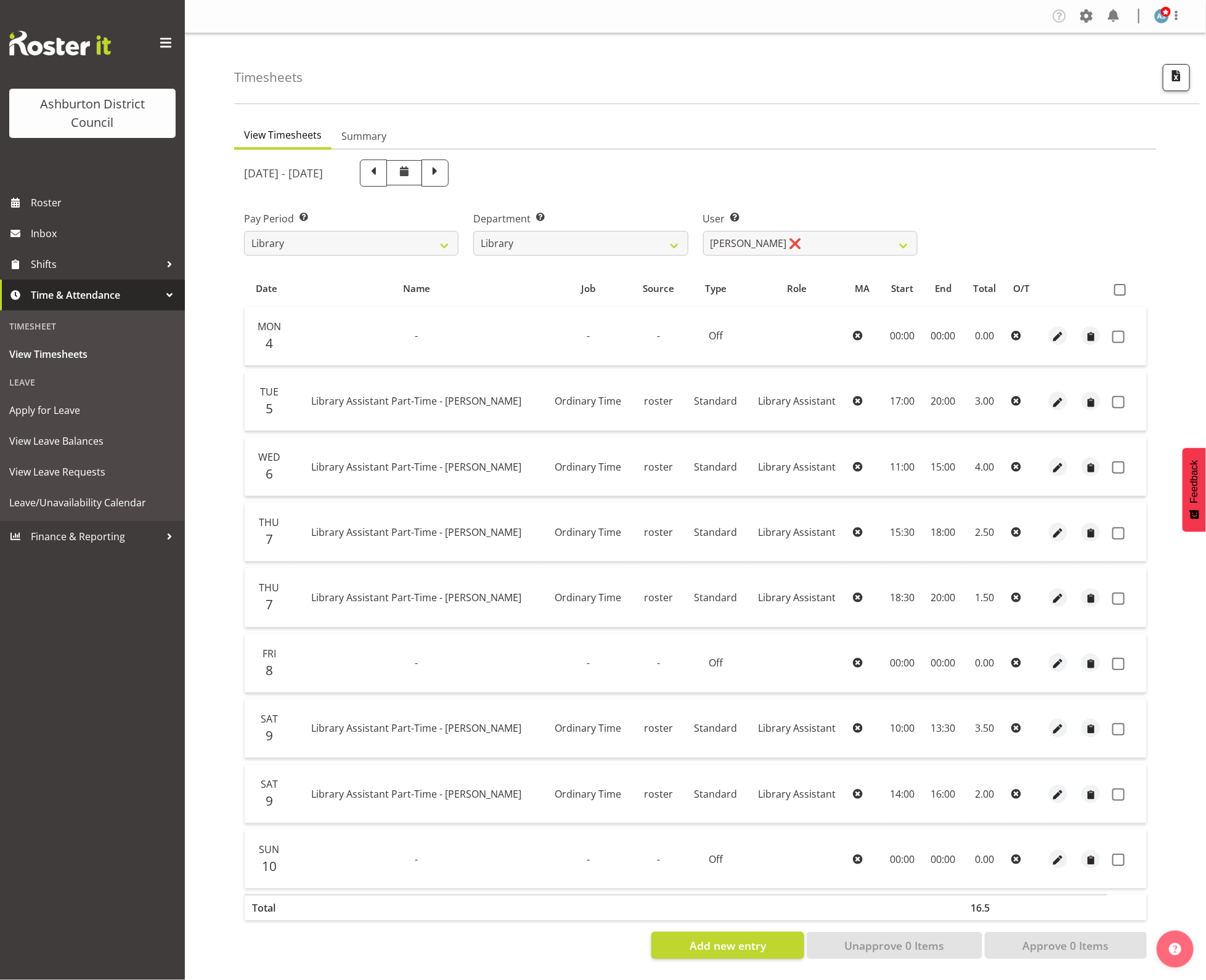
select select "164"
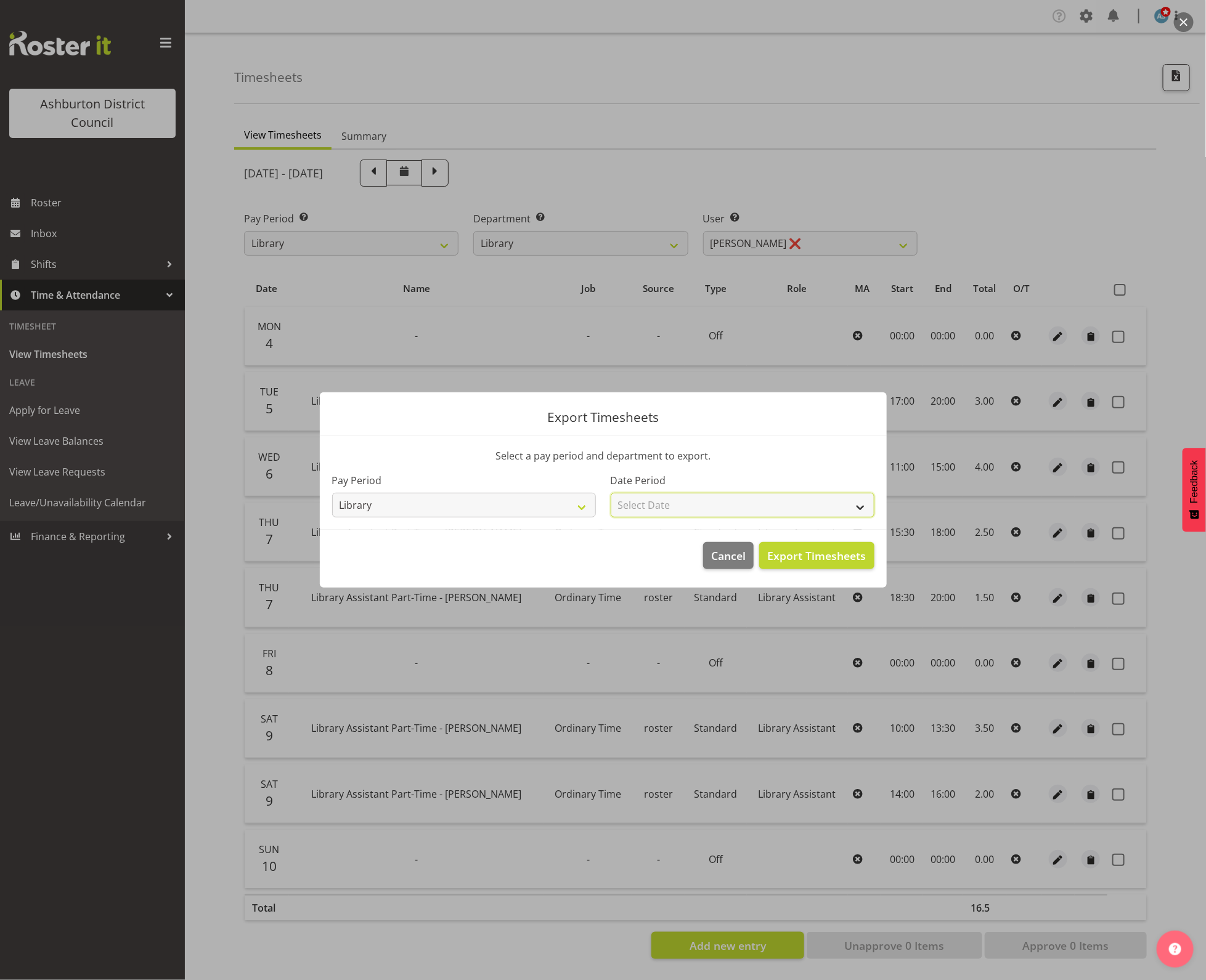
click at [644, 503] on select "Select Date Fortnight starting [DATE] Fortnight starting [DATE] Fortnight start…" at bounding box center [742, 505] width 263 height 24
select select "[DATE]"
click at [610, 493] on select "Select Date Fortnight starting [DATE] Fortnight starting [DATE] Fortnight start…" at bounding box center [742, 505] width 263 height 24
click at [819, 561] on span "Export Timesheets" at bounding box center [816, 556] width 99 height 16
